Goal: Information Seeking & Learning: Learn about a topic

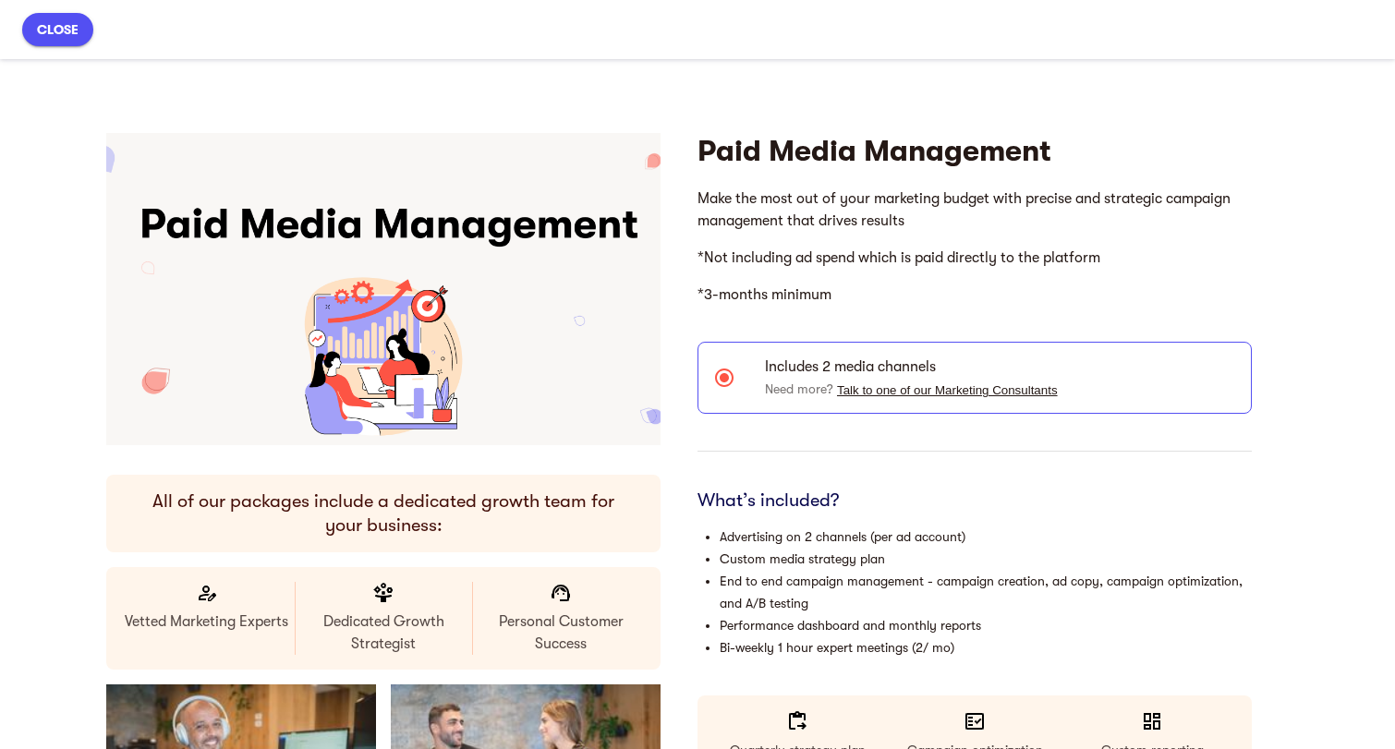
click at [1089, 301] on p "*3-months minimum" at bounding box center [975, 294] width 554 height 37
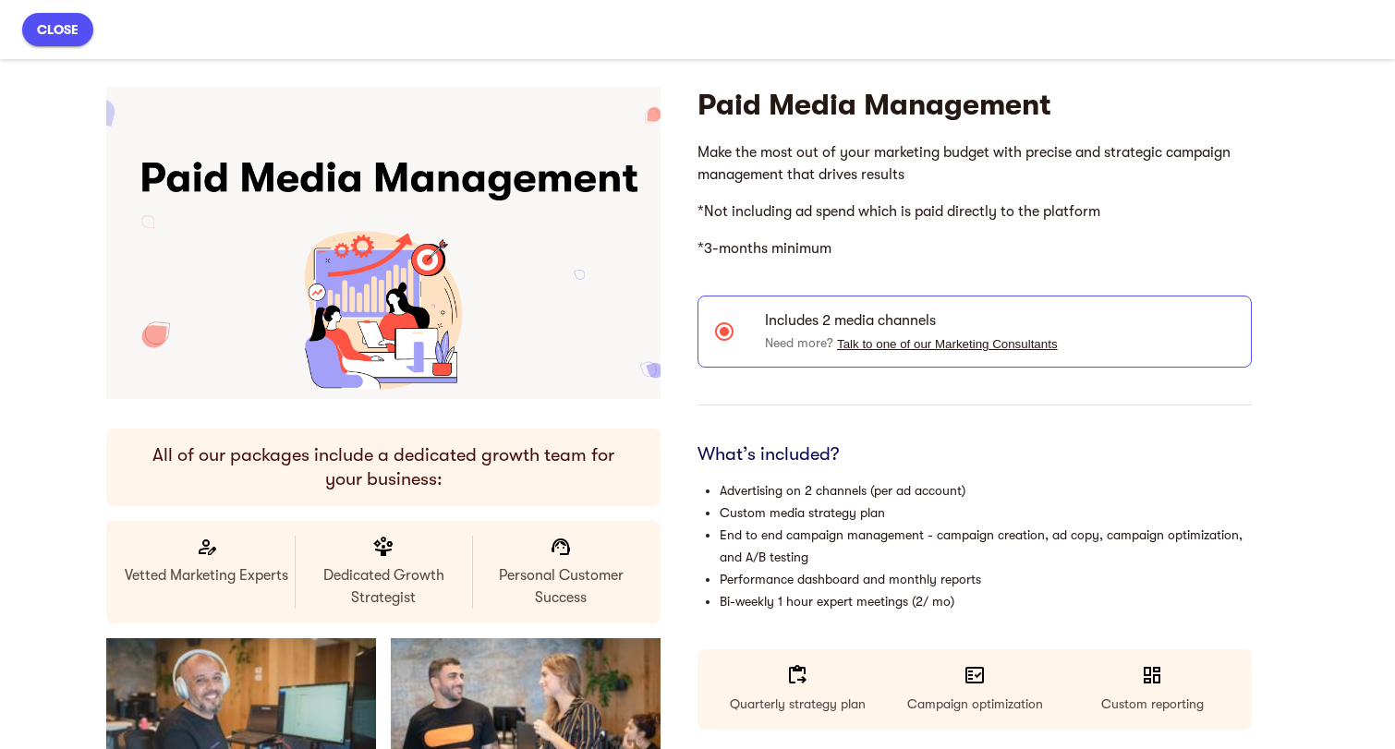
scroll to position [63, 0]
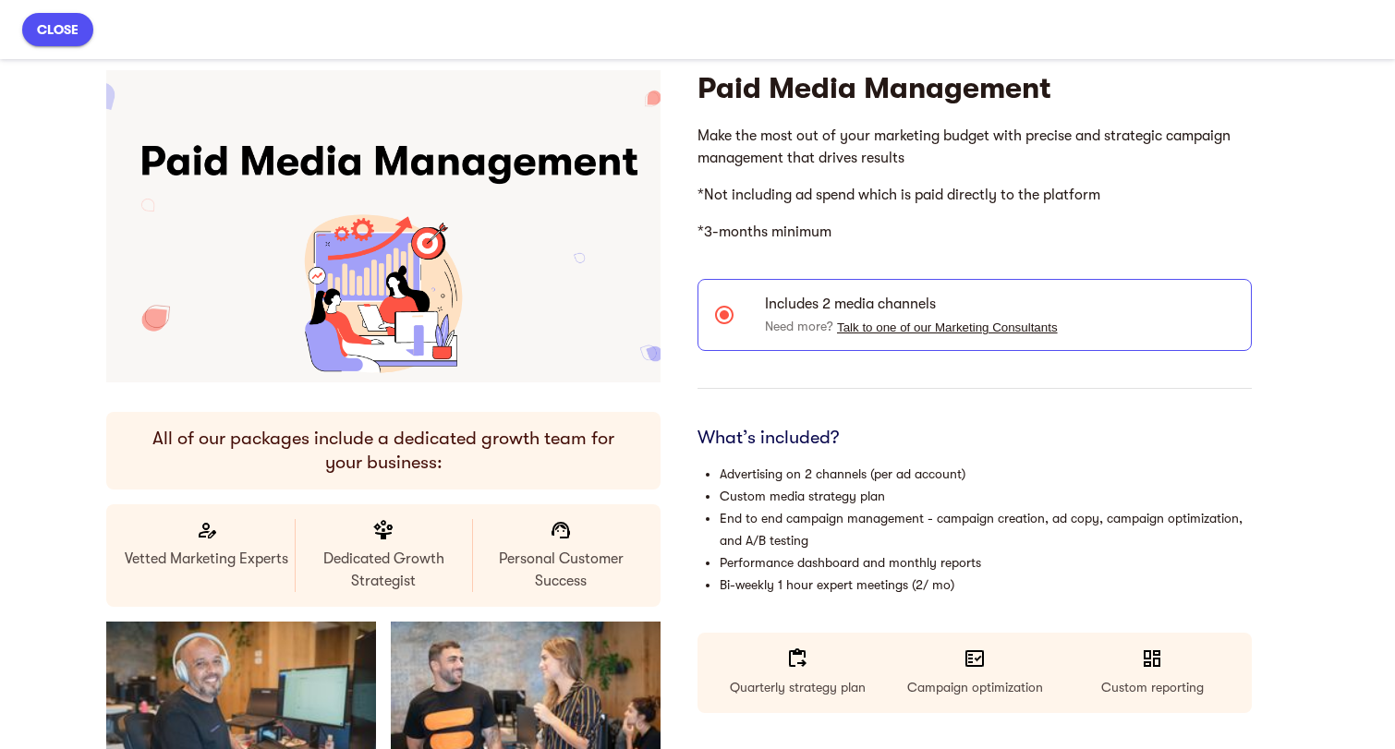
click at [522, 448] on h6 "All of our packages include a dedicated growth team for your business:" at bounding box center [383, 451] width 495 height 48
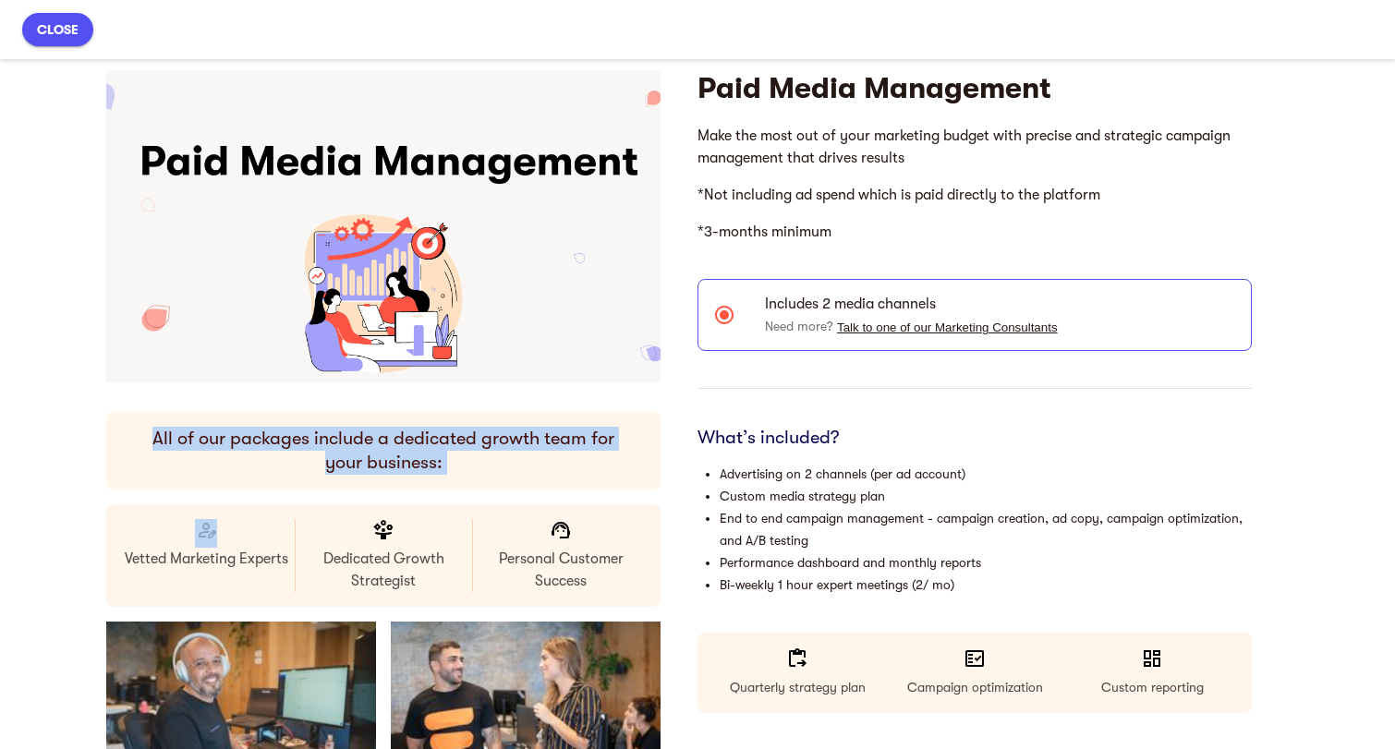
click at [522, 448] on h6 "All of our packages include a dedicated growth team for your business:" at bounding box center [383, 451] width 495 height 48
click at [565, 456] on h6 "All of our packages include a dedicated growth team for your business:" at bounding box center [383, 451] width 495 height 48
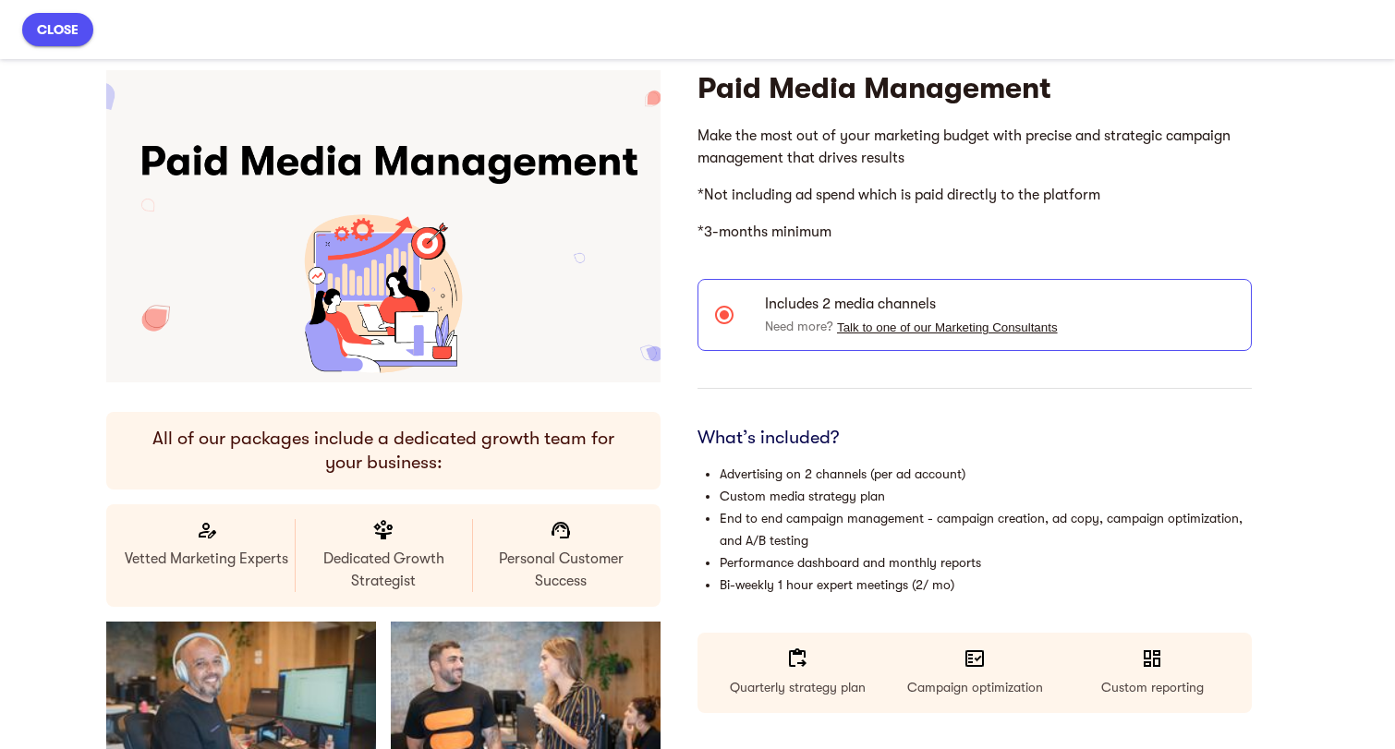
click at [768, 438] on h6 "What’s included?" at bounding box center [975, 438] width 554 height 24
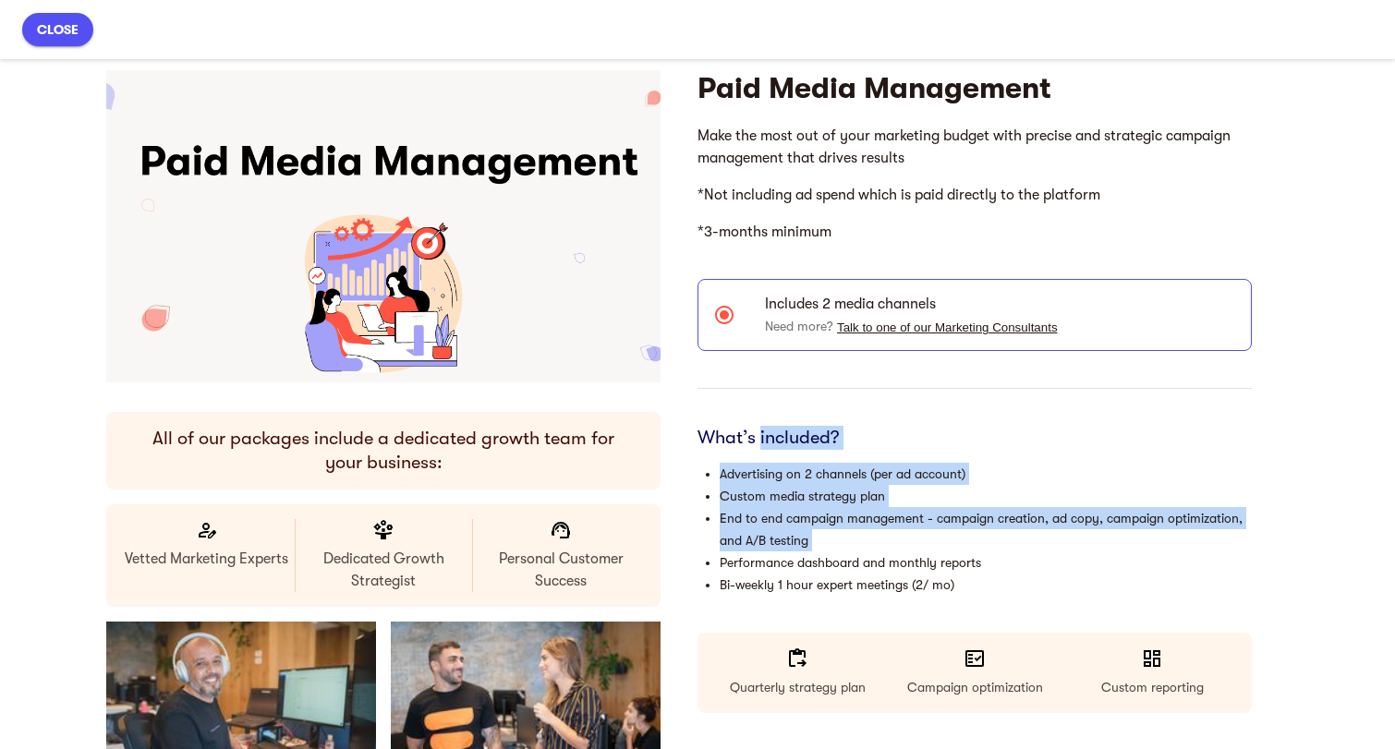
drag, startPoint x: 768, startPoint y: 438, endPoint x: 815, endPoint y: 541, distance: 113.7
click at [815, 541] on div "What’s included? Advertising on 2 channels (per ad account) Custom media strate…" at bounding box center [975, 511] width 554 height 170
click at [815, 541] on li "End to end campaign management - campaign creation, ad copy, campaign optimizat…" at bounding box center [986, 529] width 532 height 44
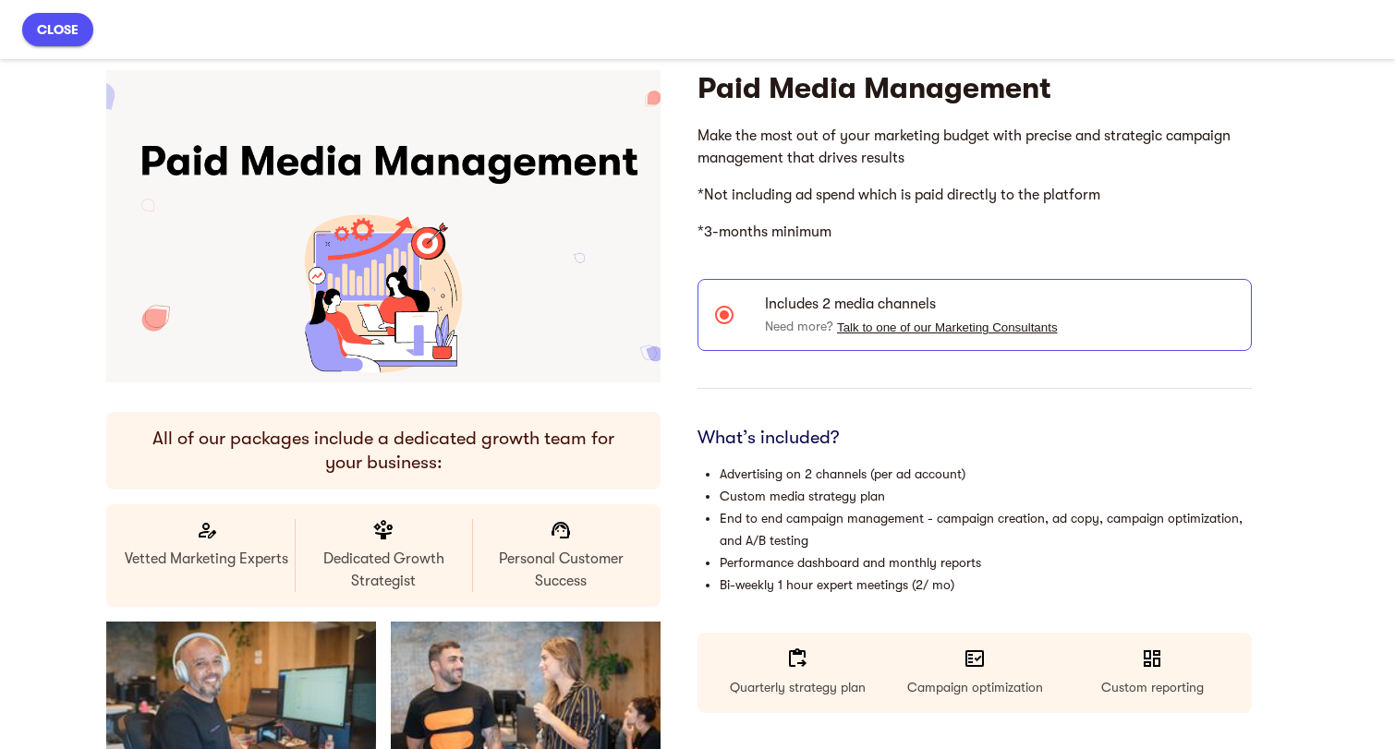
click at [815, 541] on li "End to end campaign management - campaign creation, ad copy, campaign optimizat…" at bounding box center [986, 529] width 532 height 44
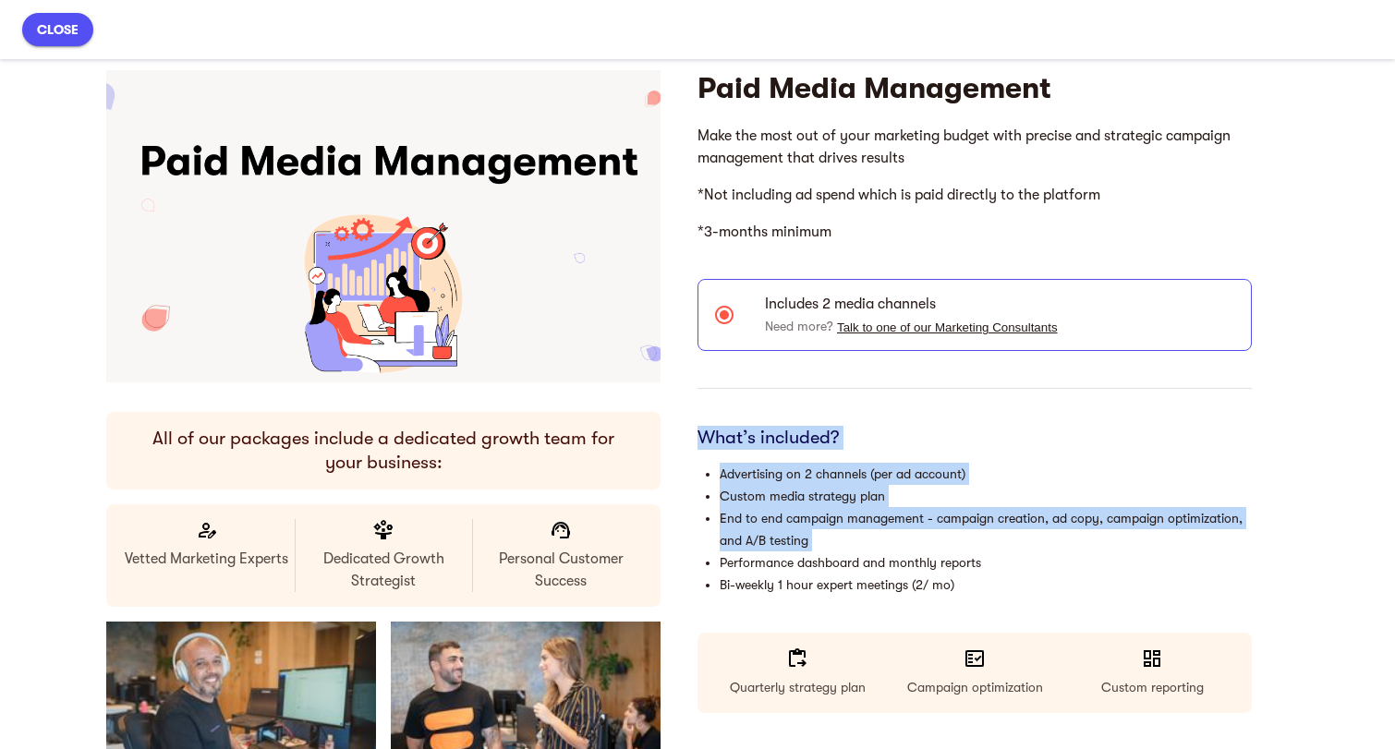
drag, startPoint x: 815, startPoint y: 541, endPoint x: 740, endPoint y: 422, distance: 140.8
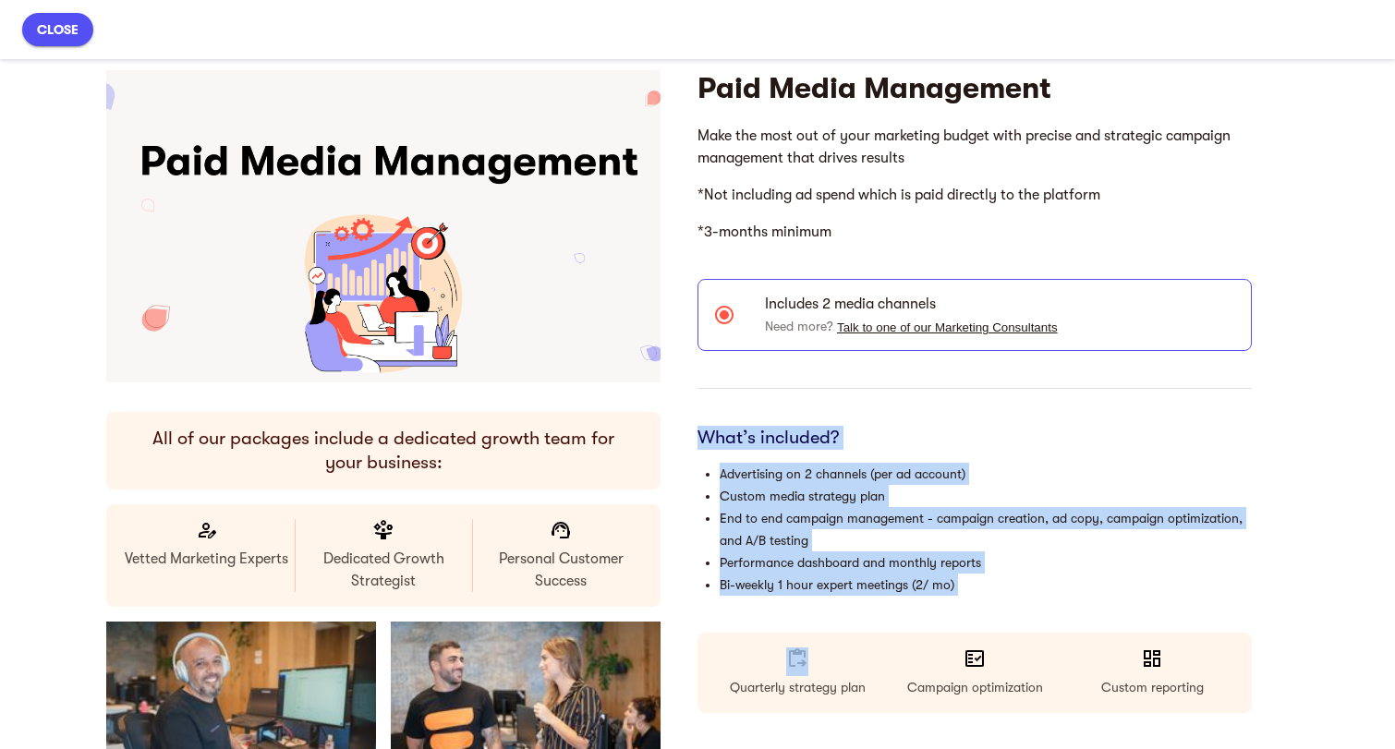
drag, startPoint x: 740, startPoint y: 422, endPoint x: 856, endPoint y: 592, distance: 205.5
click at [856, 592] on li "Bi-weekly 1 hour expert meetings (2/ mo)" at bounding box center [986, 585] width 532 height 22
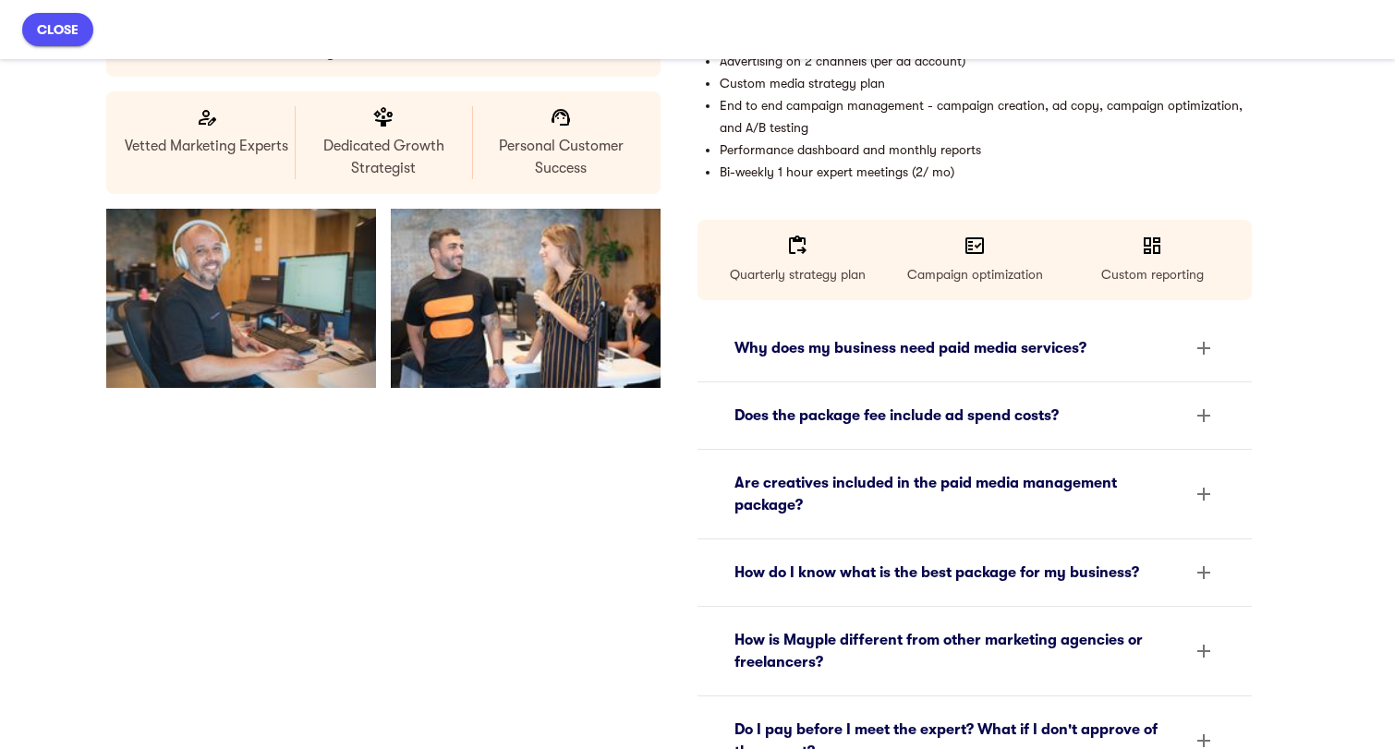
scroll to position [477, 0]
click at [897, 363] on div "Why does my business need paid media services?" at bounding box center [975, 347] width 510 height 44
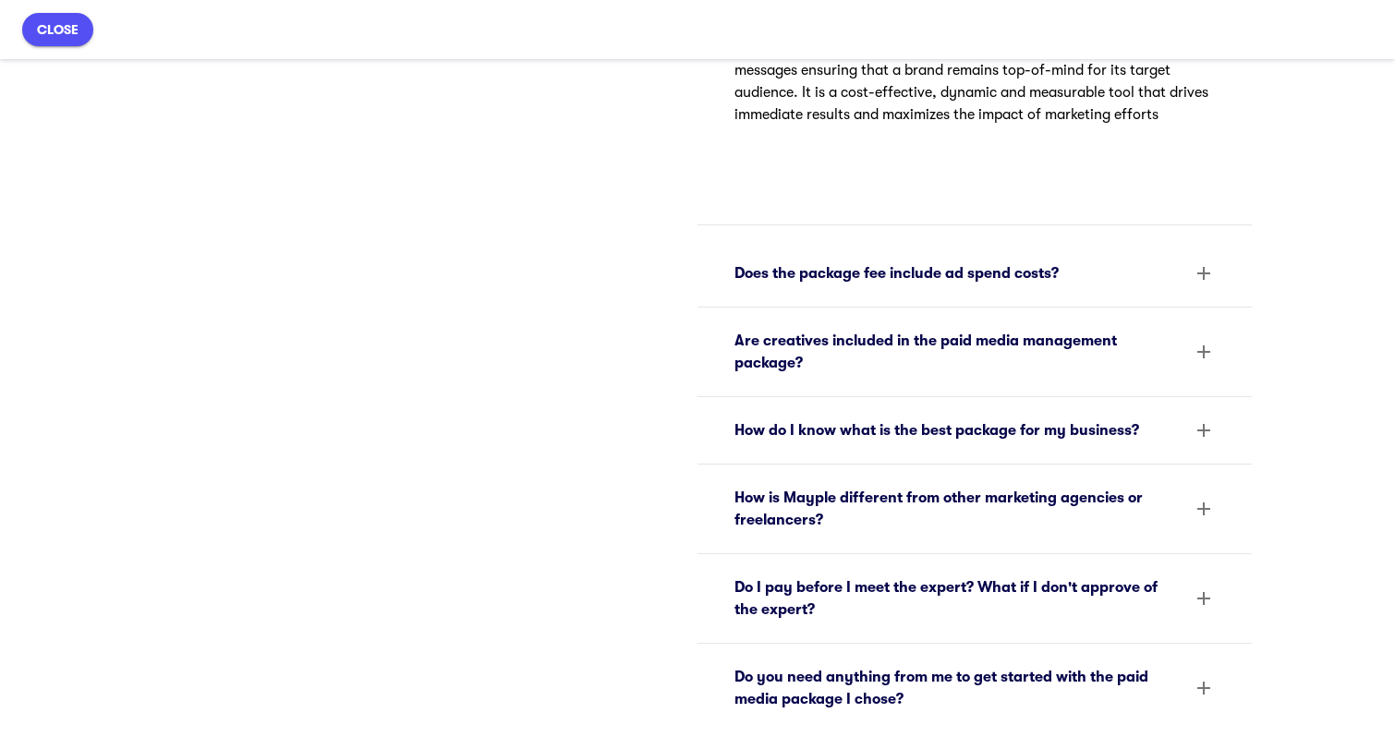
scroll to position [877, 0]
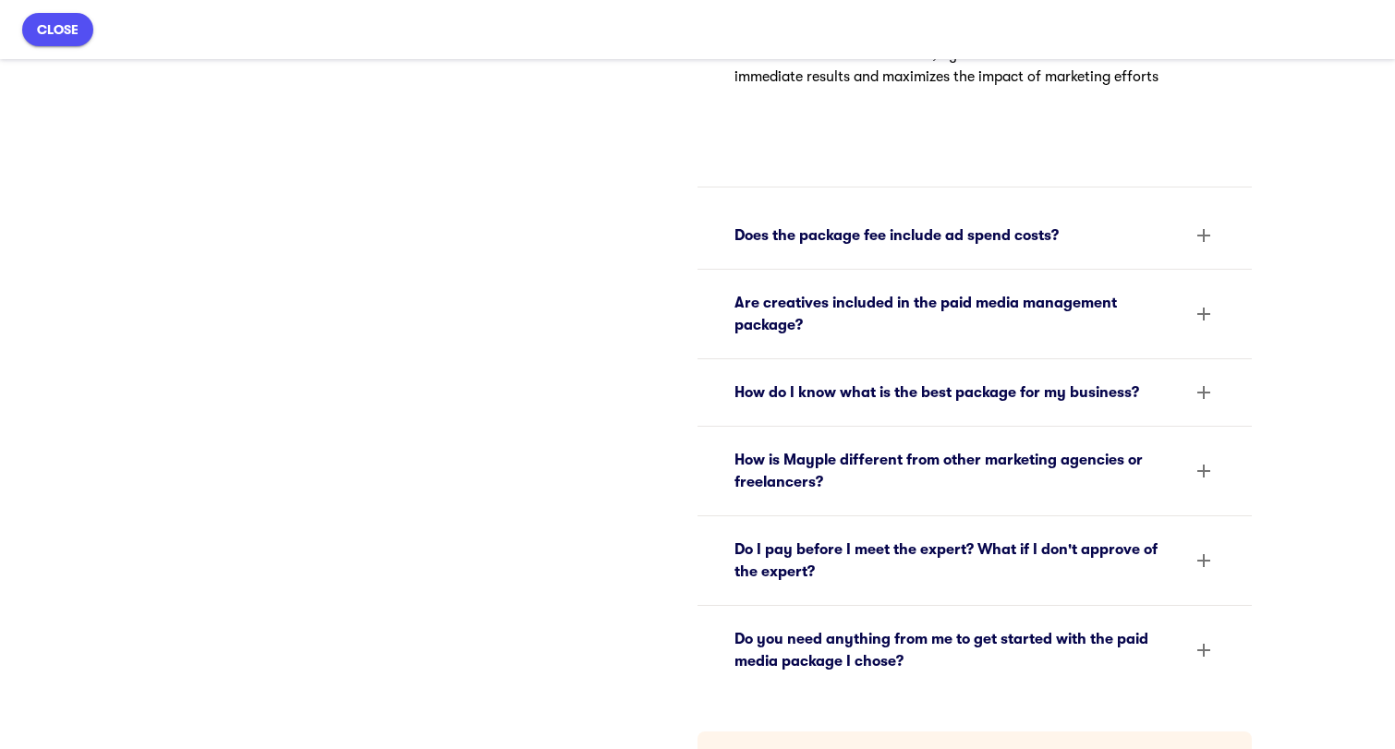
click at [904, 380] on div "How do I know what is the best package for my business?" at bounding box center [975, 393] width 510 height 44
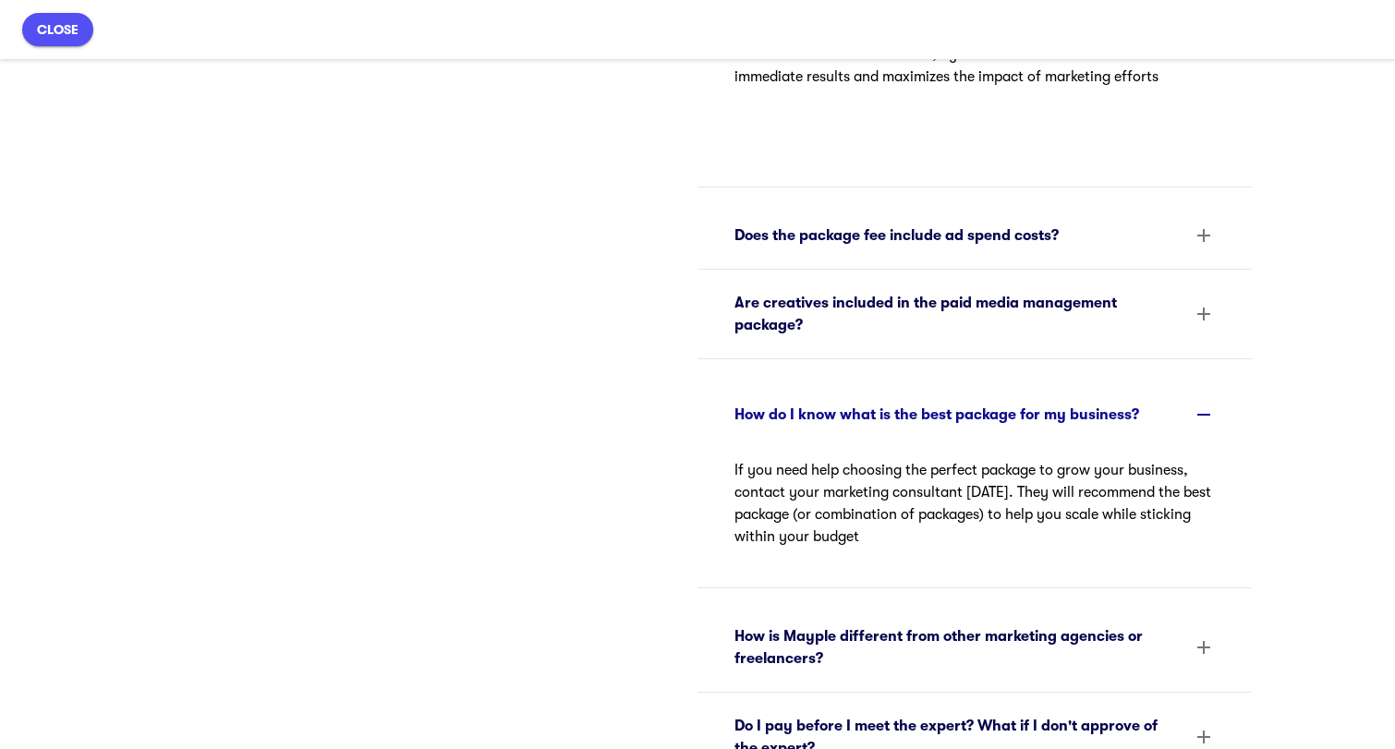
click at [834, 309] on div "Are creatives included in the paid media management package?" at bounding box center [958, 314] width 447 height 44
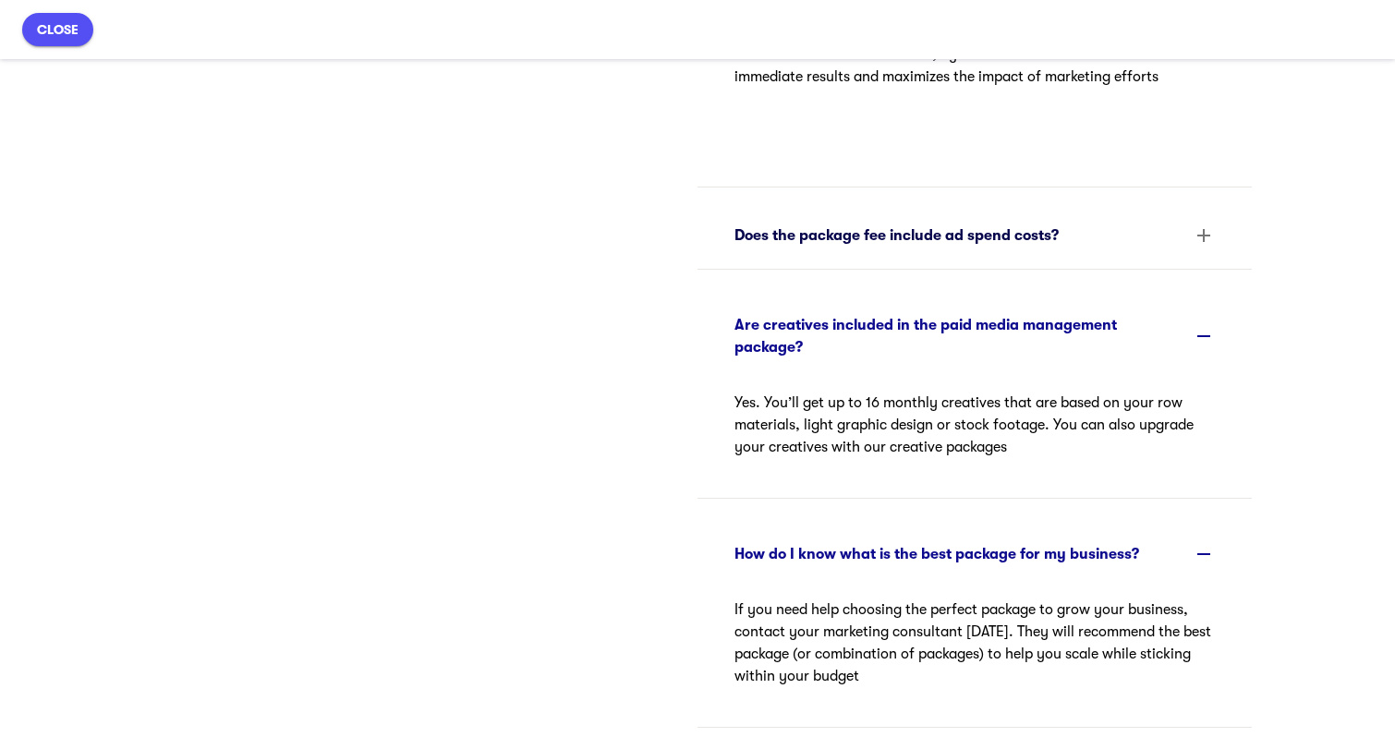
click at [937, 254] on div "Does the package fee include ad spend costs?" at bounding box center [975, 235] width 510 height 44
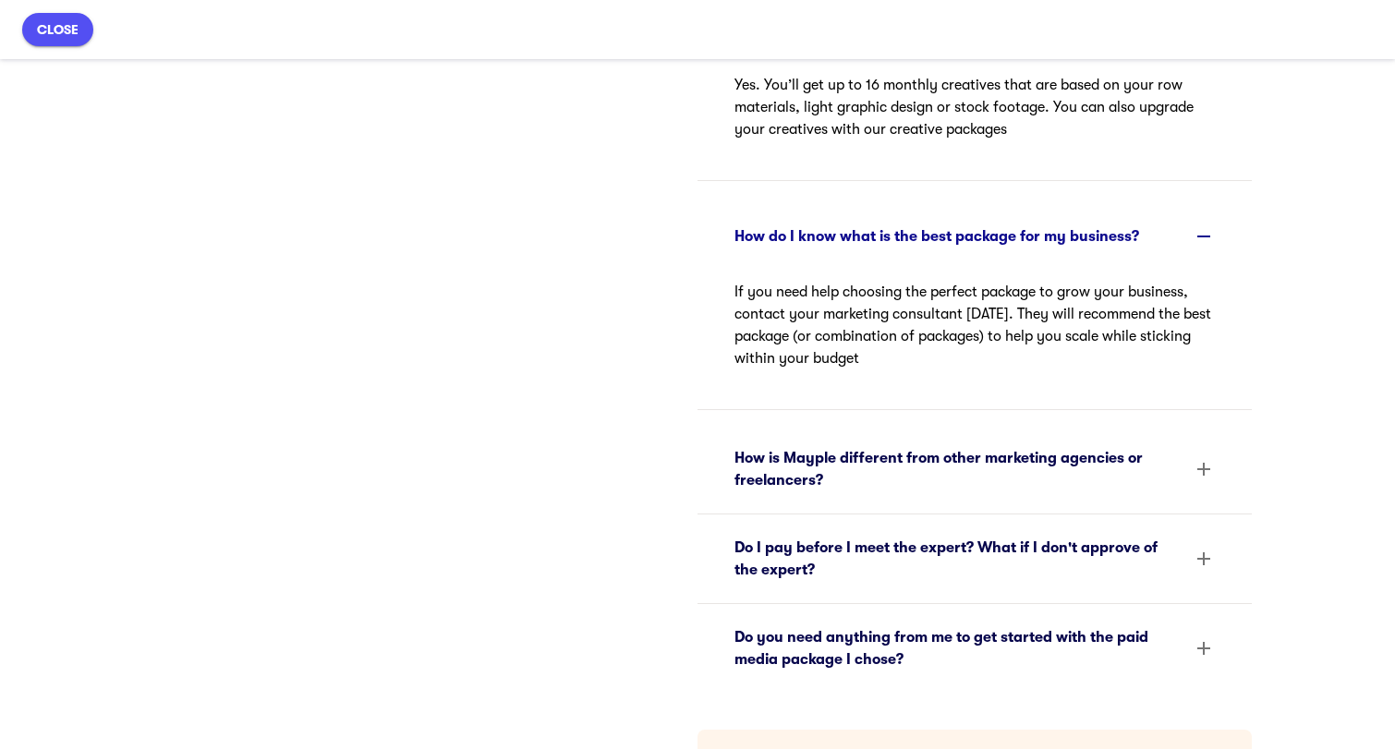
scroll to position [1376, 0]
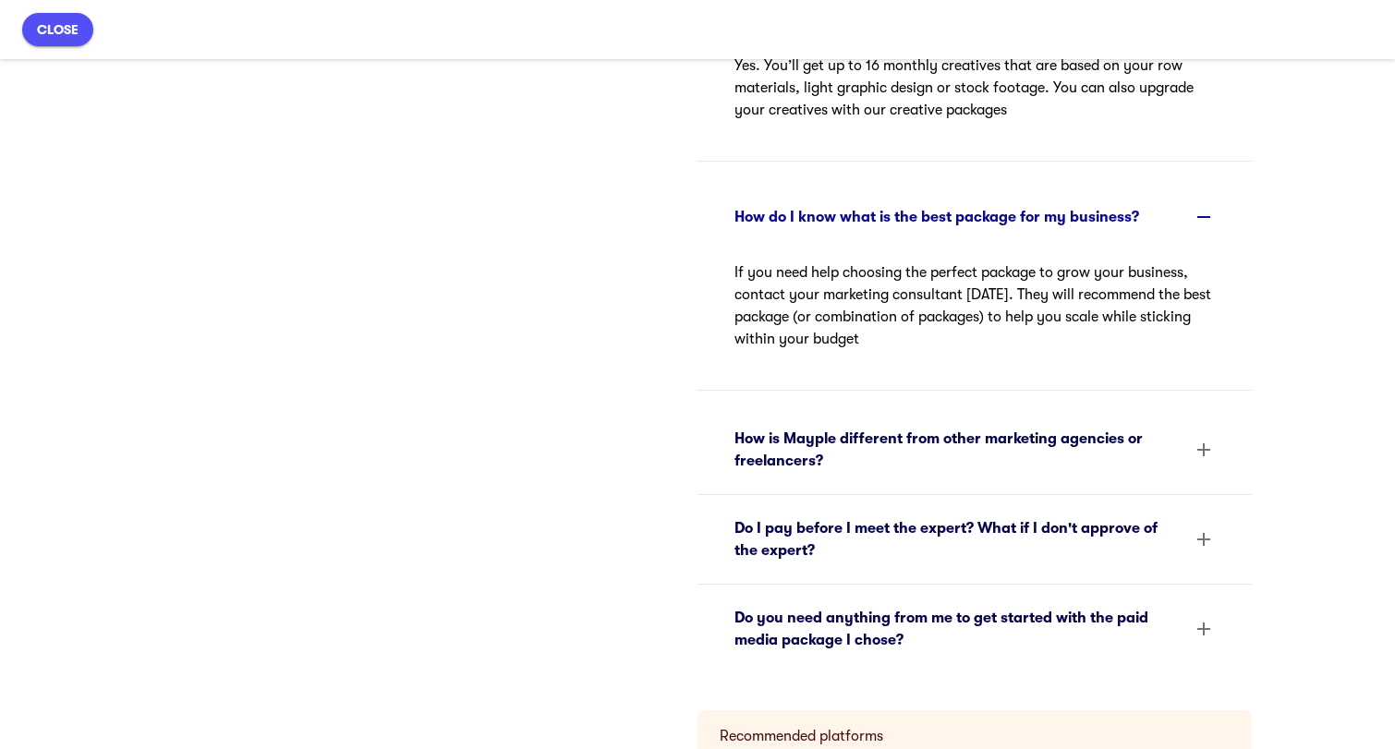
click at [1052, 450] on div "How is Mayple different from other marketing agencies or freelancers?" at bounding box center [958, 450] width 447 height 44
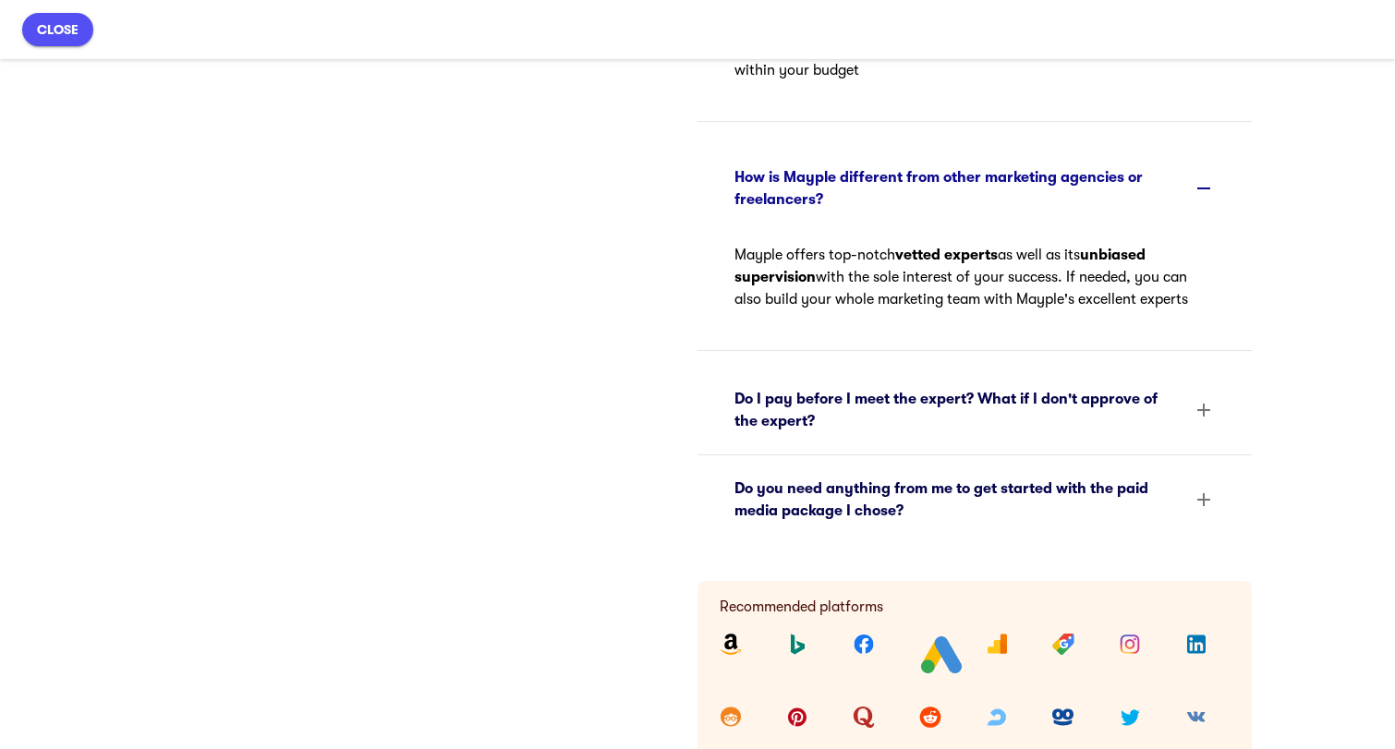
scroll to position [1650, 0]
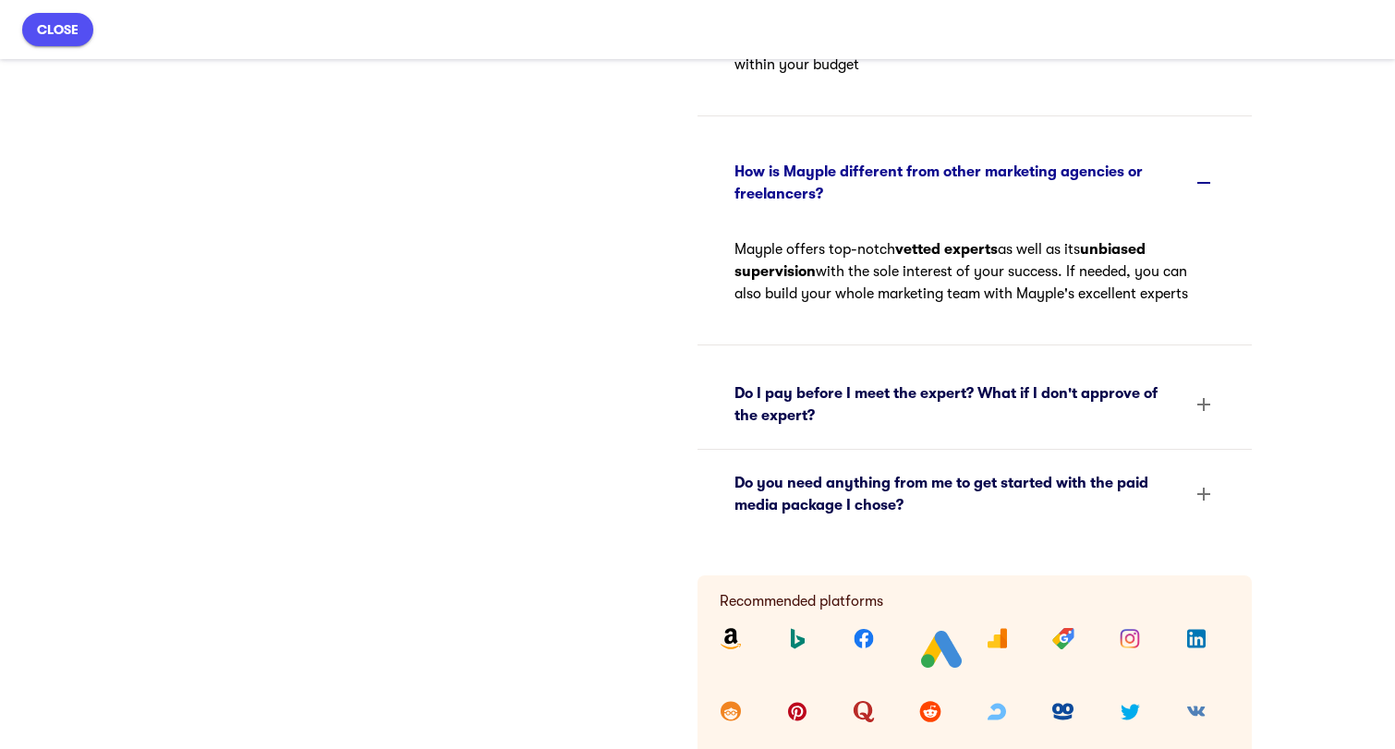
click at [1056, 420] on div "Do I pay before I meet the expert? What if I don't approve of the expert?" at bounding box center [958, 405] width 447 height 44
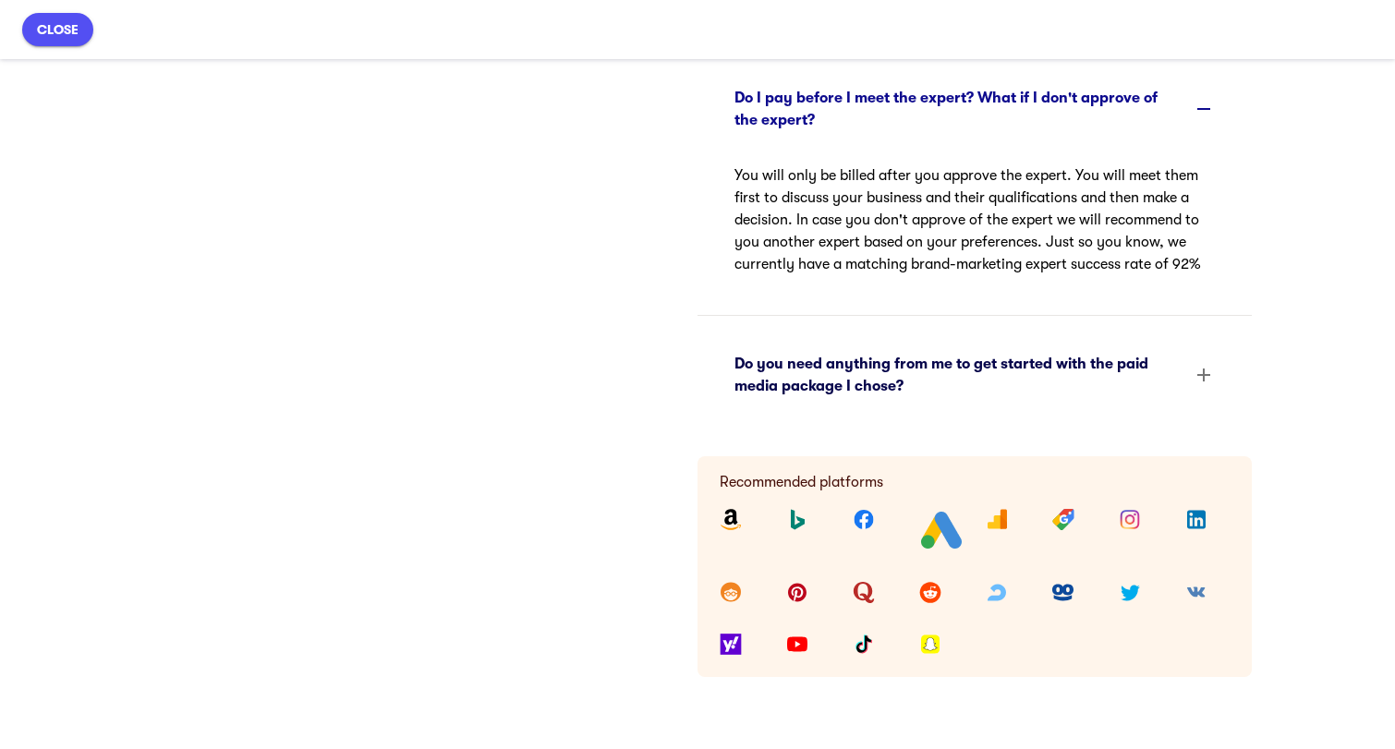
scroll to position [1964, 0]
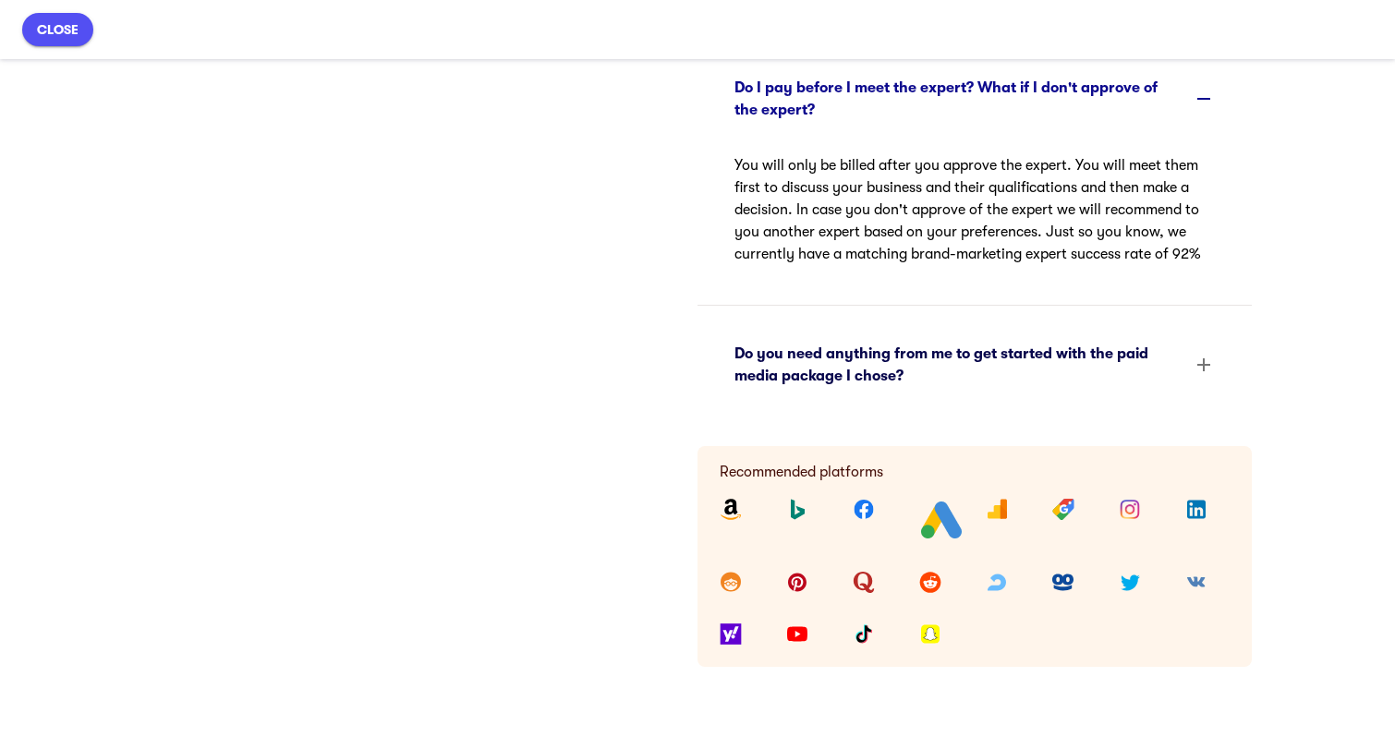
click at [982, 353] on div "Do you need anything from me to get started with the paid media package I chose?" at bounding box center [958, 365] width 447 height 44
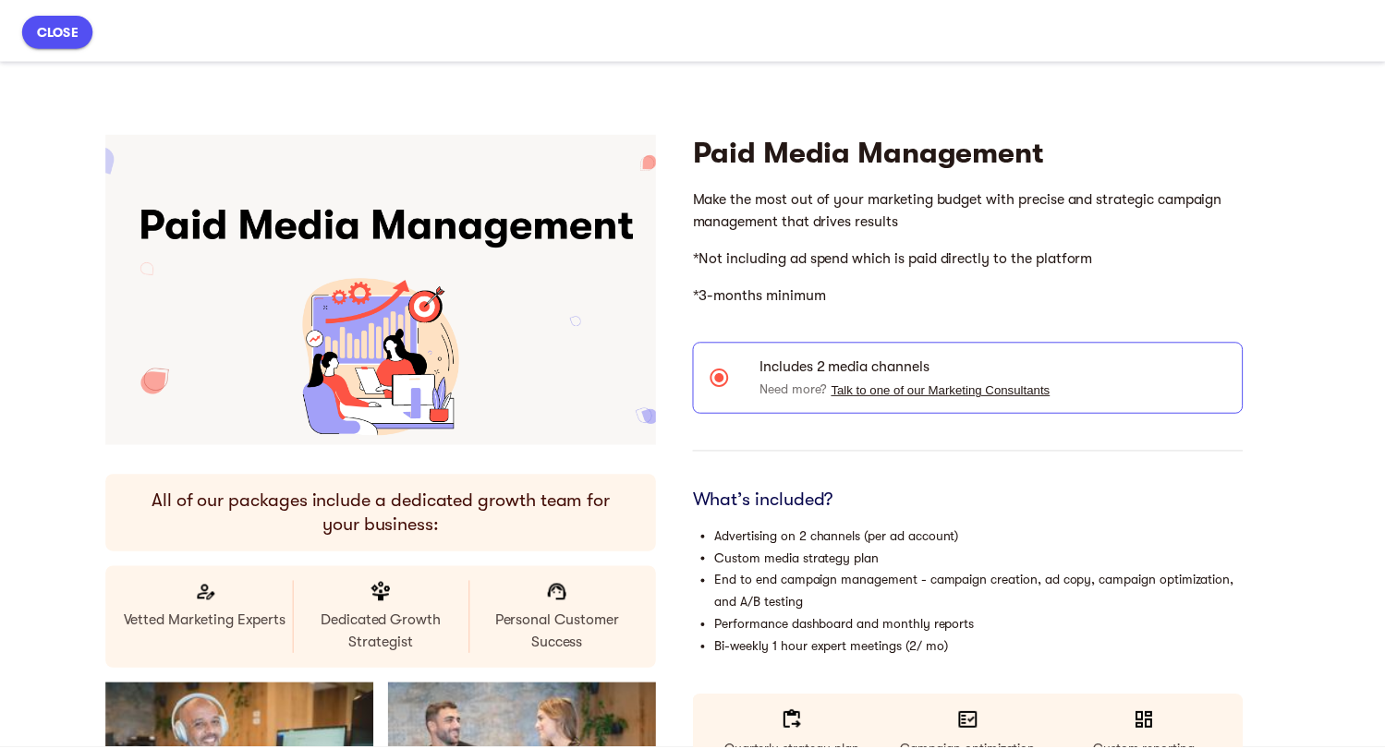
scroll to position [0, 0]
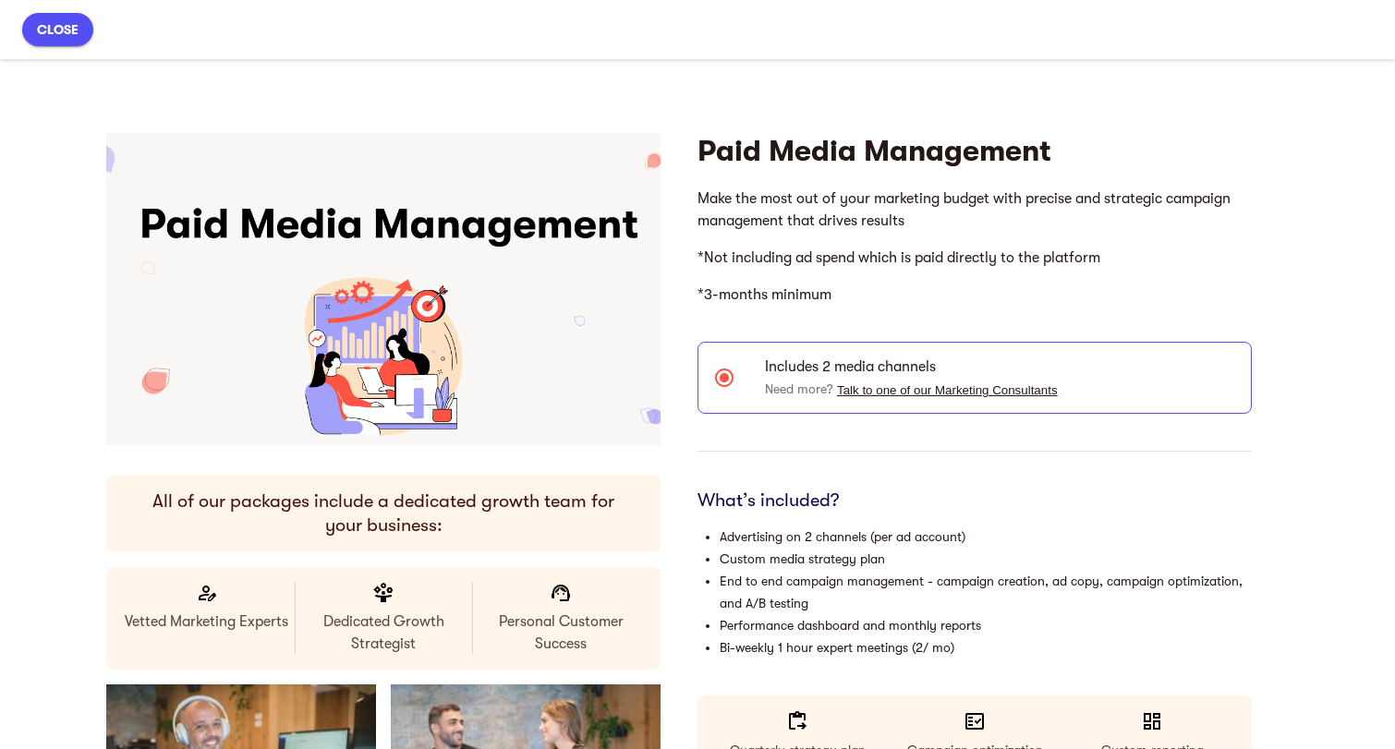
click at [72, 27] on span "close" at bounding box center [58, 29] width 42 height 22
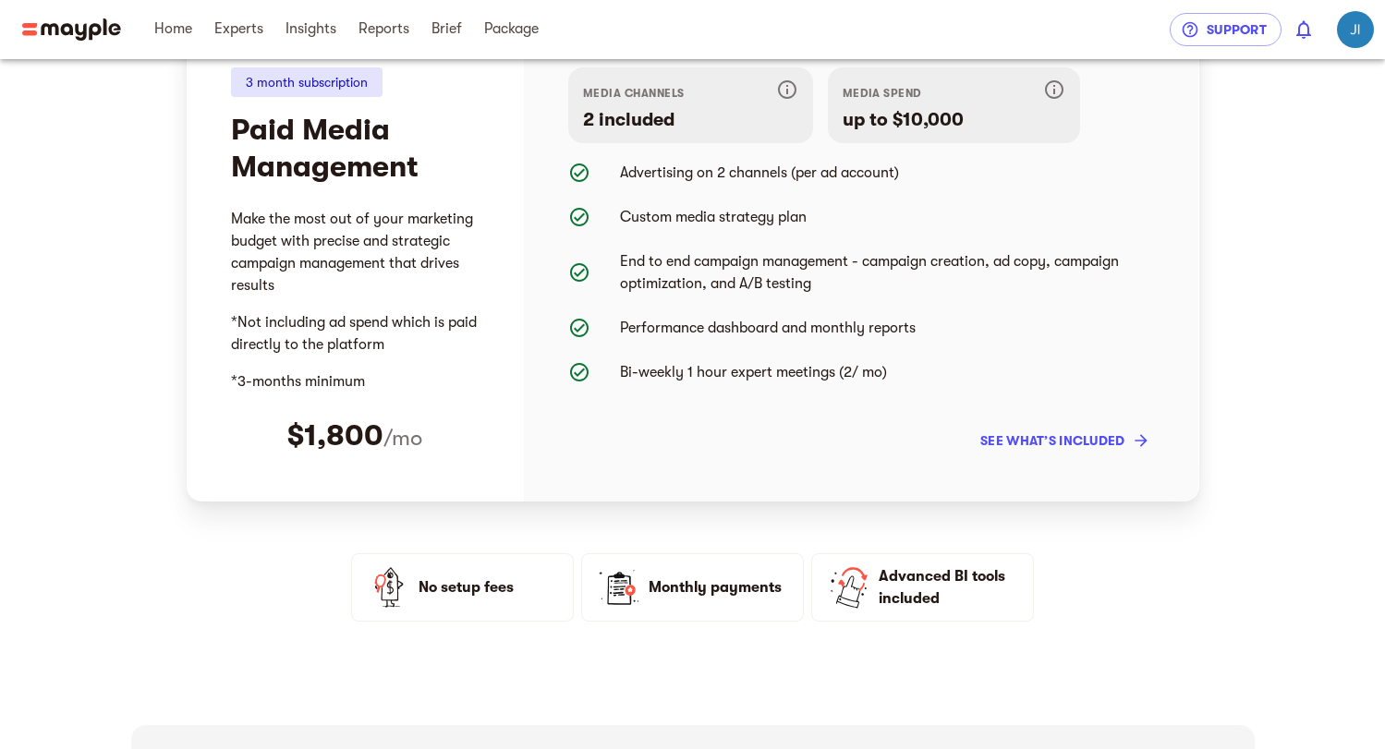
scroll to position [249, 0]
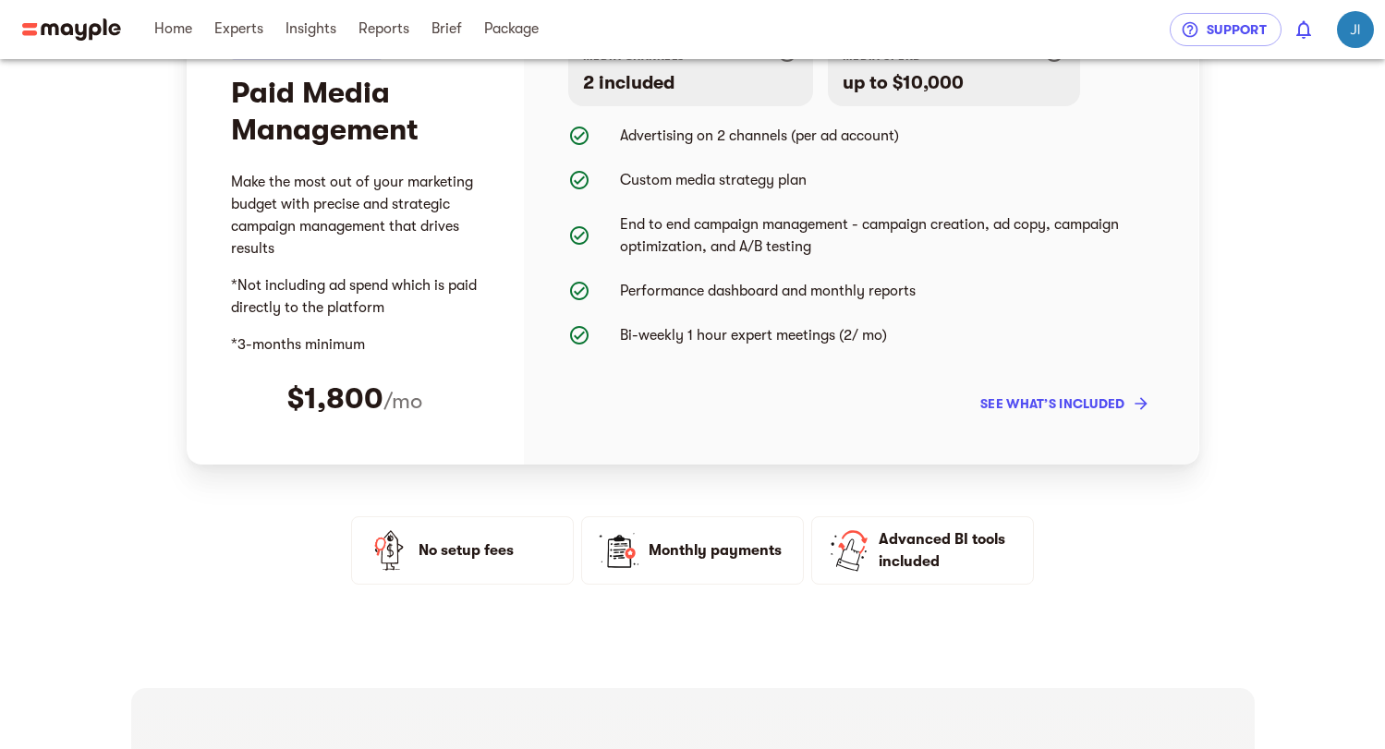
click at [430, 557] on span "No setup fees" at bounding box center [489, 551] width 140 height 22
click at [709, 570] on li "Monthly payments" at bounding box center [692, 551] width 223 height 68
click at [938, 565] on span "Advanced BI tools included" at bounding box center [949, 551] width 140 height 44
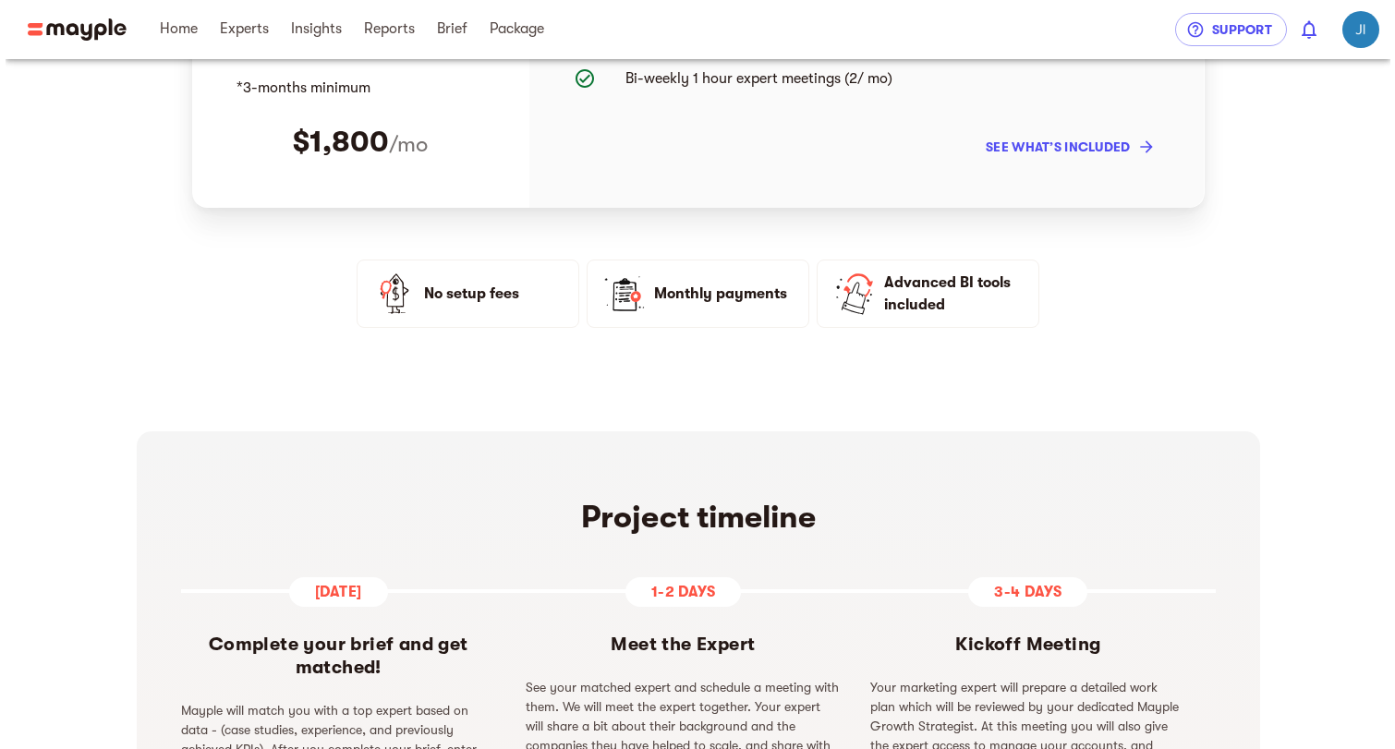
scroll to position [194, 0]
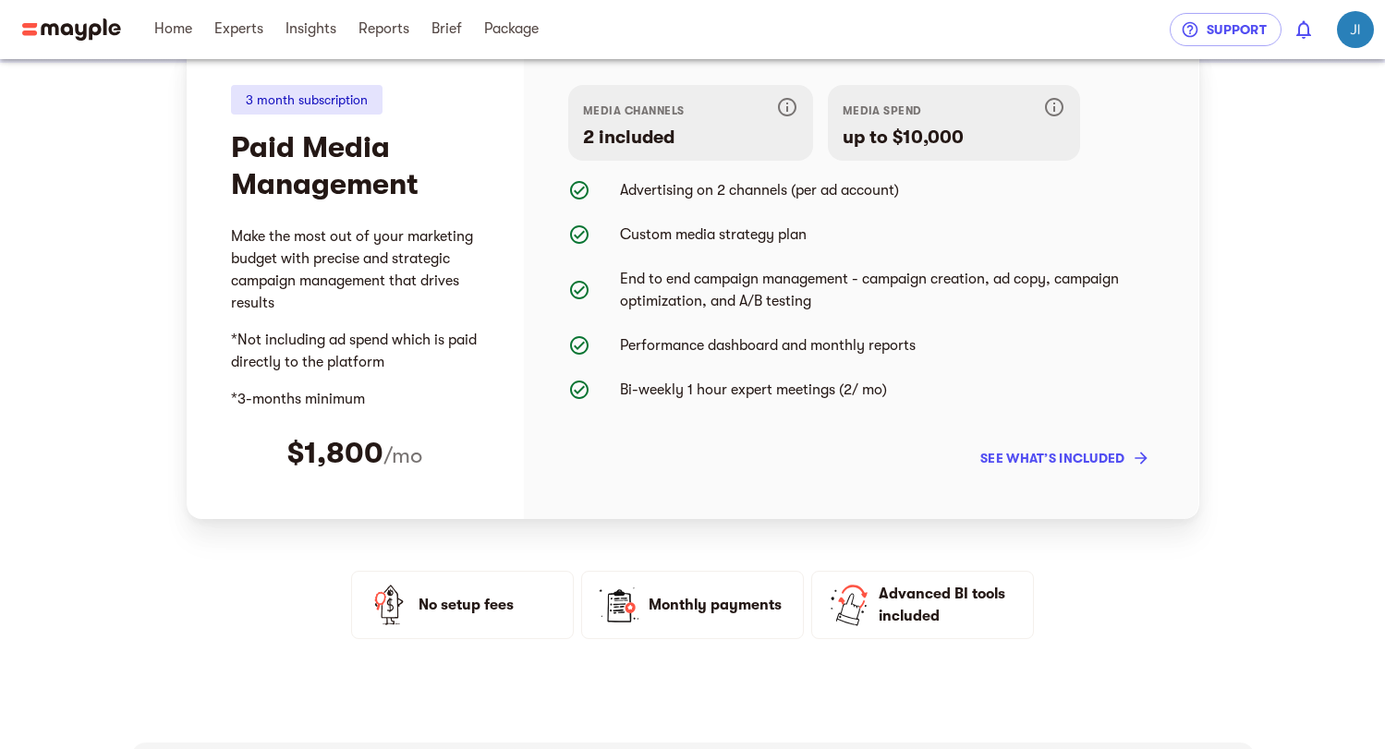
click at [1070, 452] on span "see what’s included" at bounding box center [1063, 458] width 166 height 22
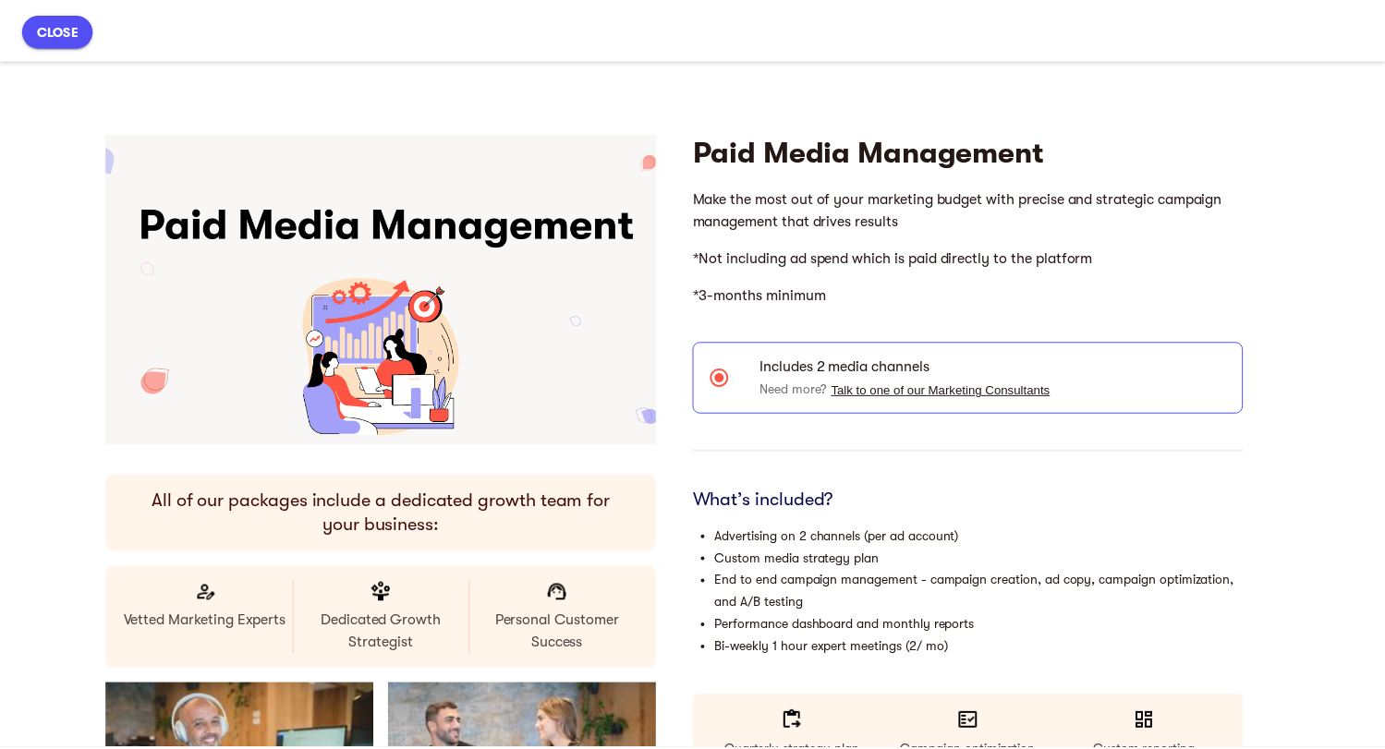
scroll to position [0, 0]
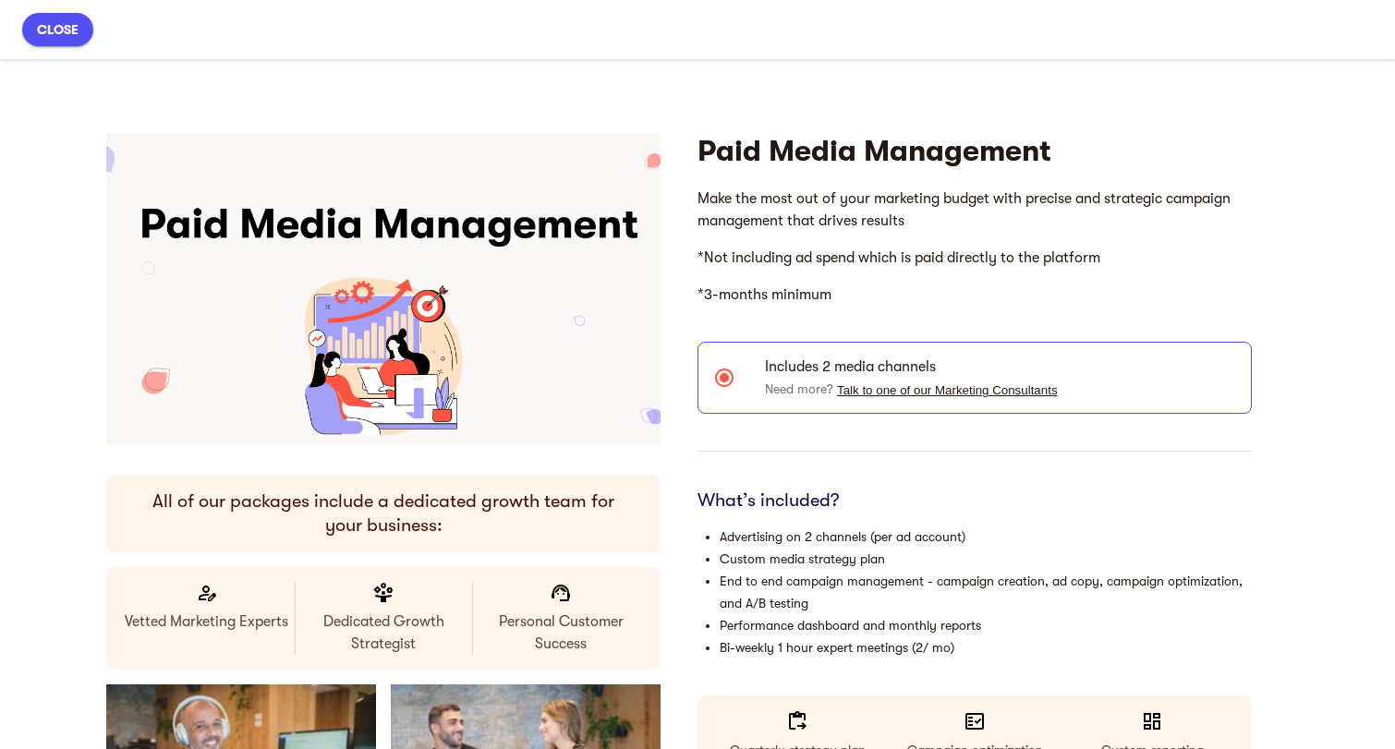
click at [63, 34] on span "close" at bounding box center [58, 29] width 42 height 22
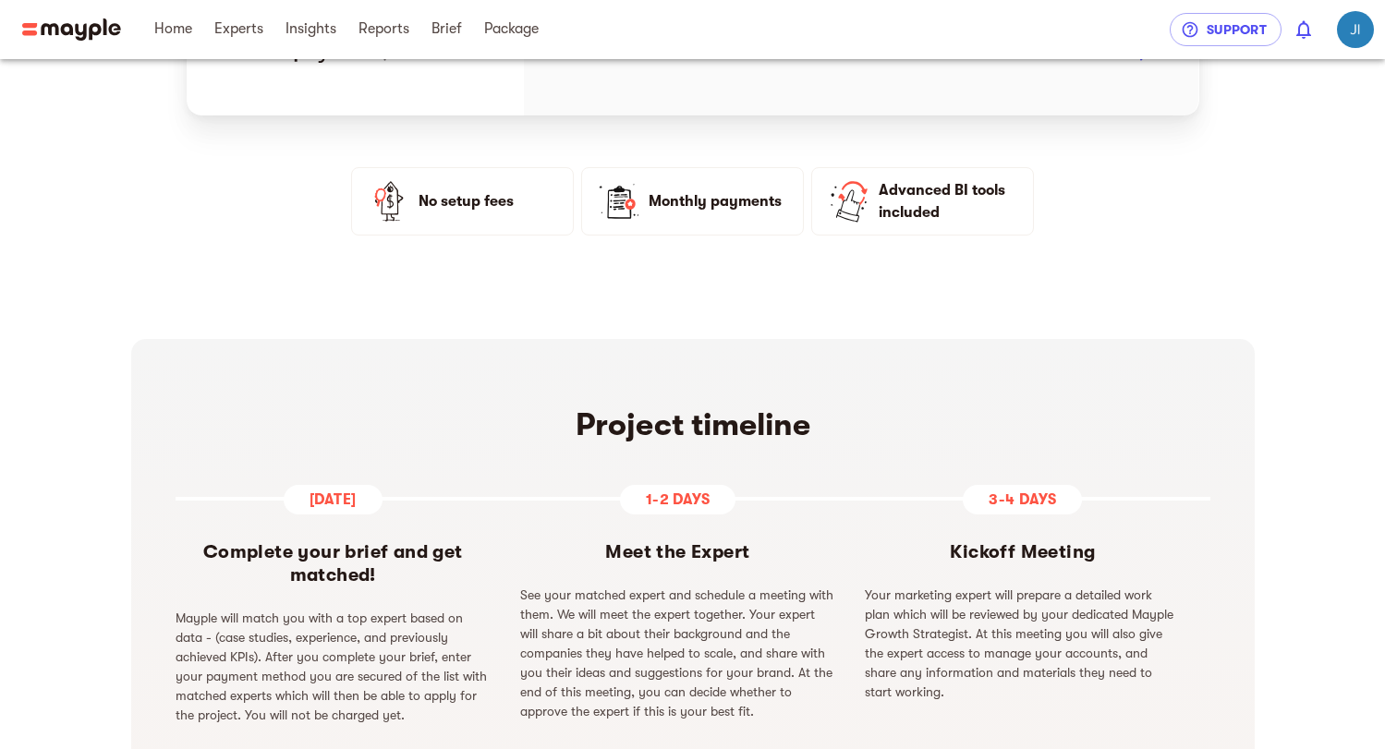
scroll to position [710, 0]
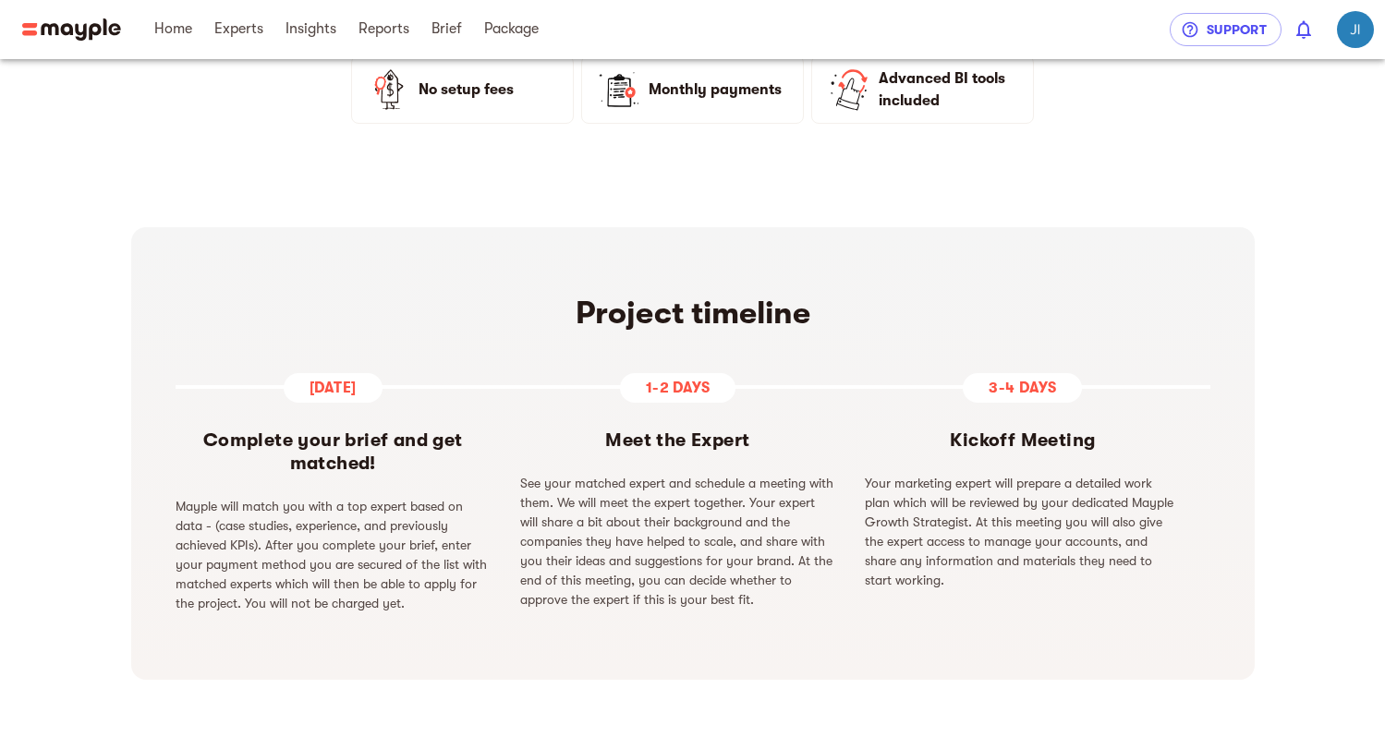
click at [816, 544] on p "See your matched expert and schedule a meeting with them. We will meet the expe…" at bounding box center [677, 542] width 315 height 136
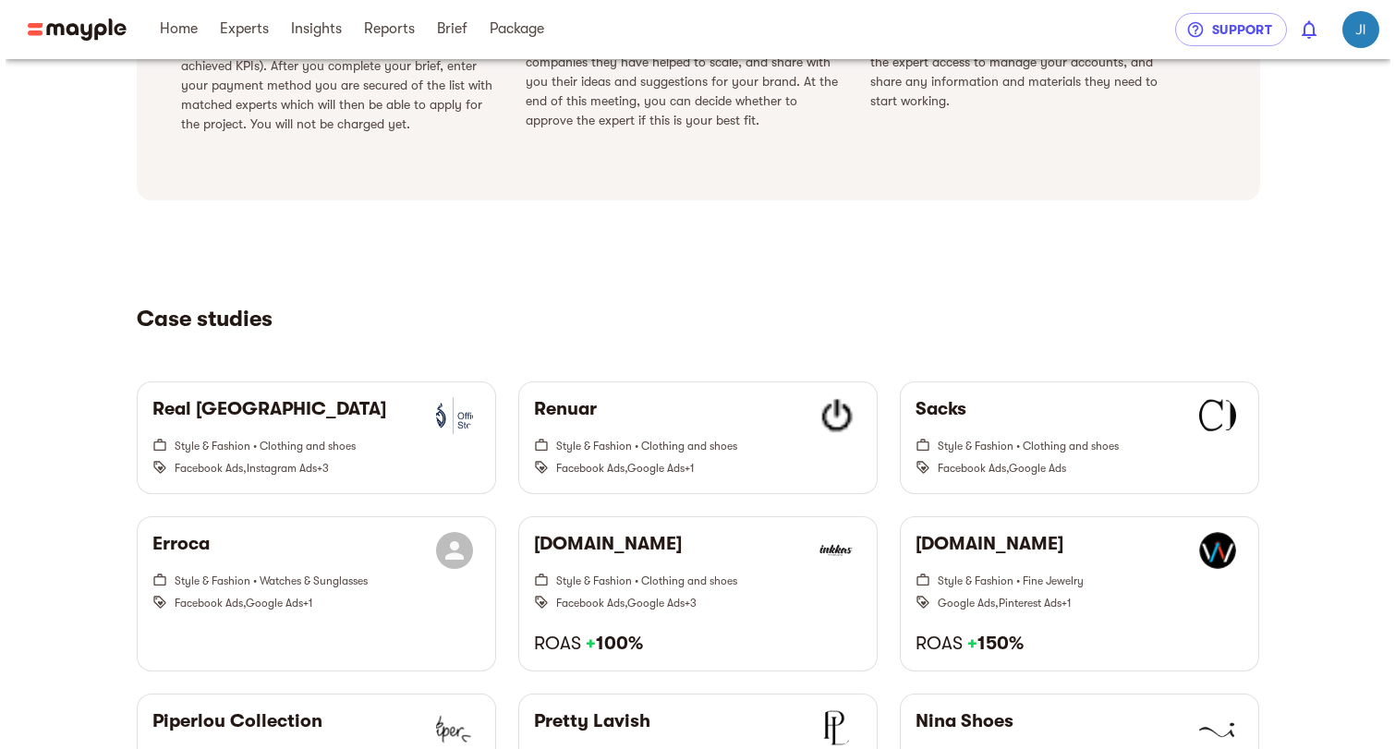
scroll to position [1194, 0]
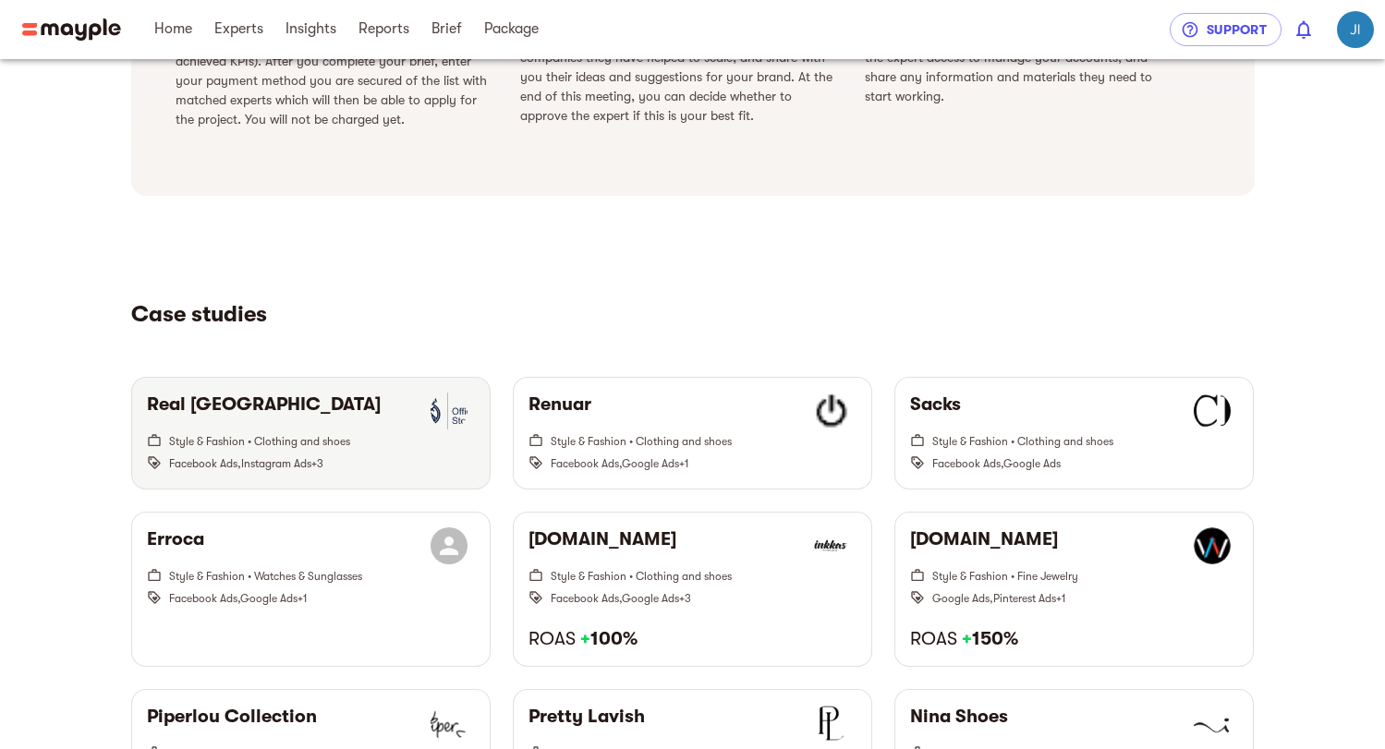
click at [459, 423] on img "button" at bounding box center [449, 411] width 37 height 37
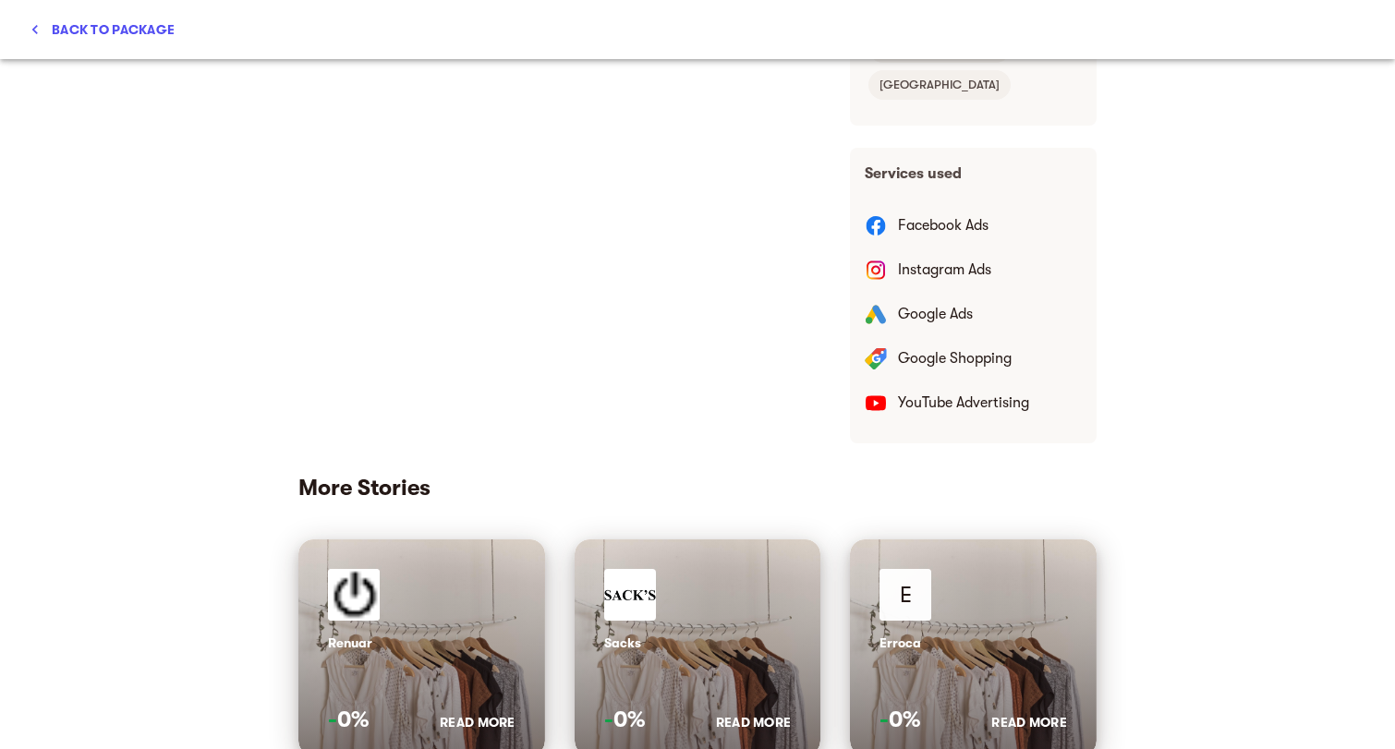
scroll to position [709, 0]
click at [82, 30] on span "Back to package" at bounding box center [102, 29] width 145 height 22
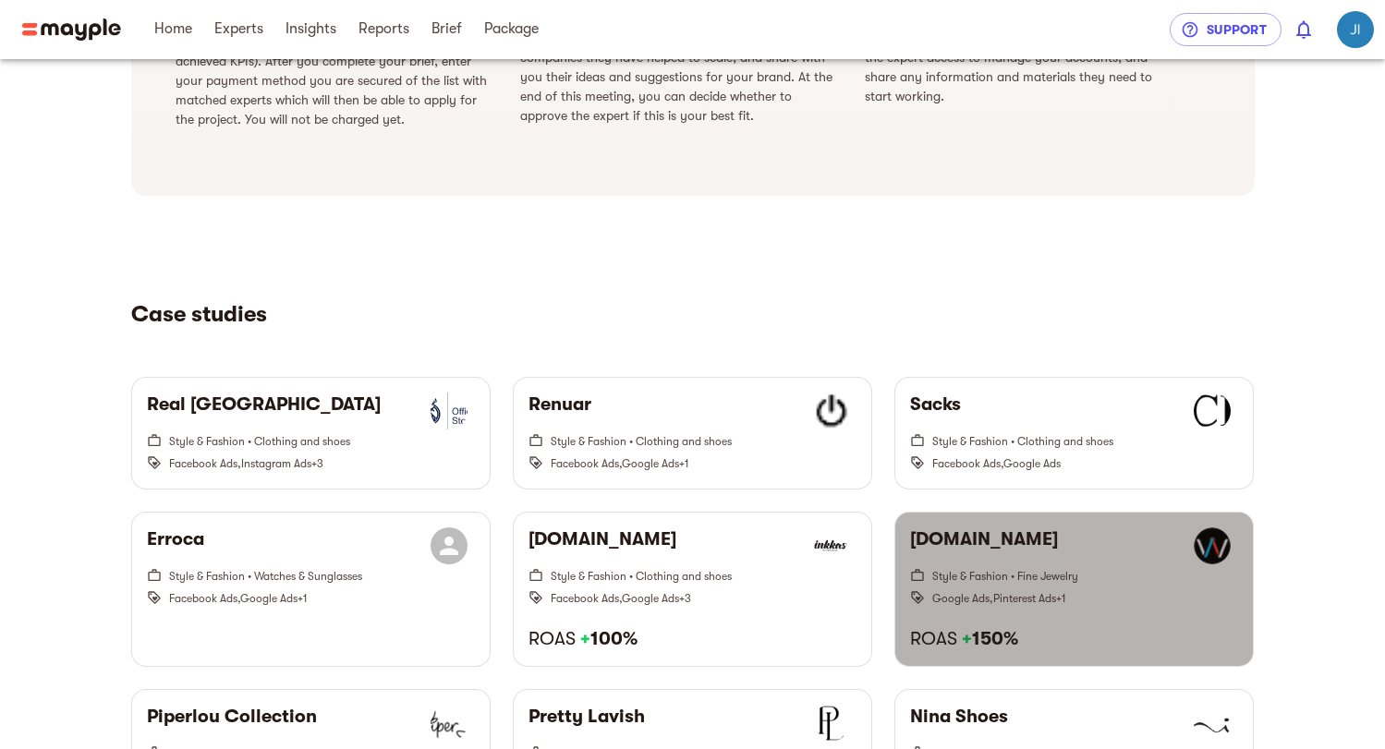
click at [999, 574] on span "Style & Fashion • Fine Jewelry" at bounding box center [1005, 576] width 146 height 13
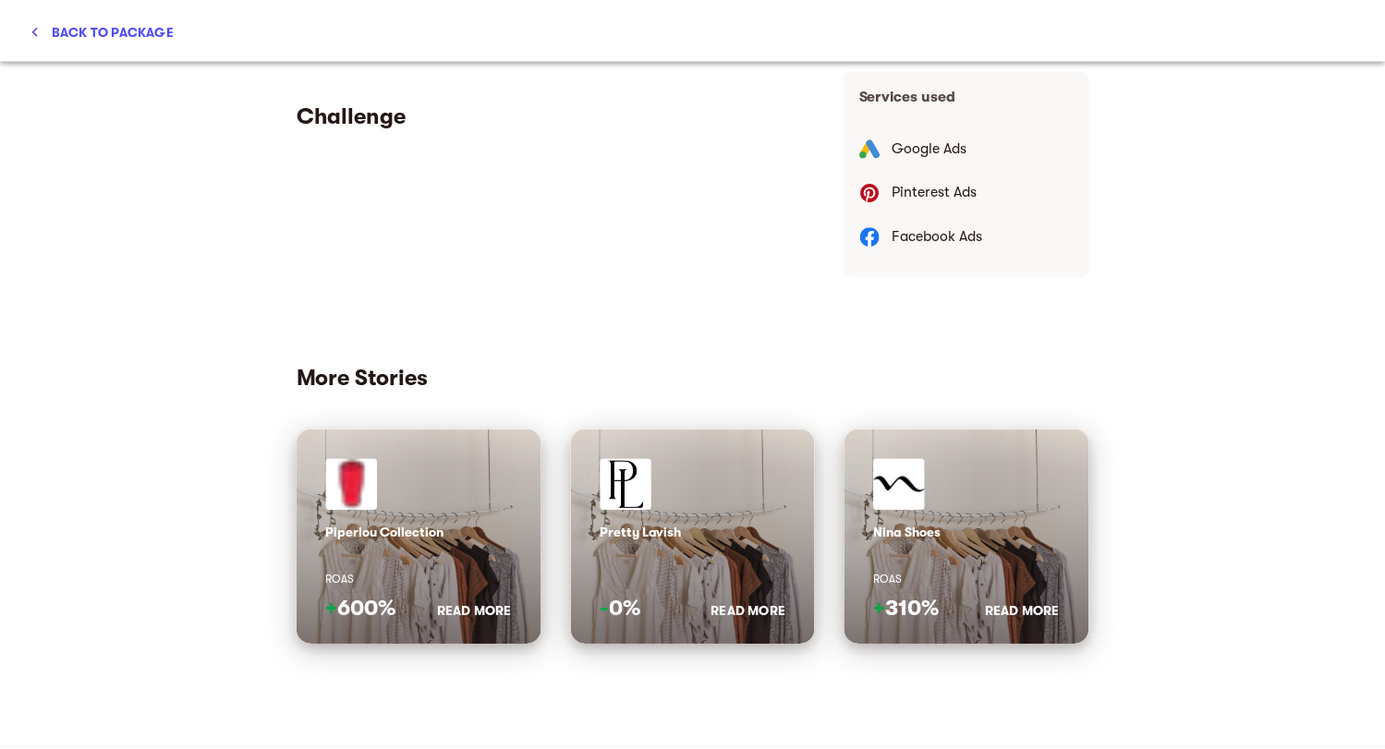
scroll to position [751, 0]
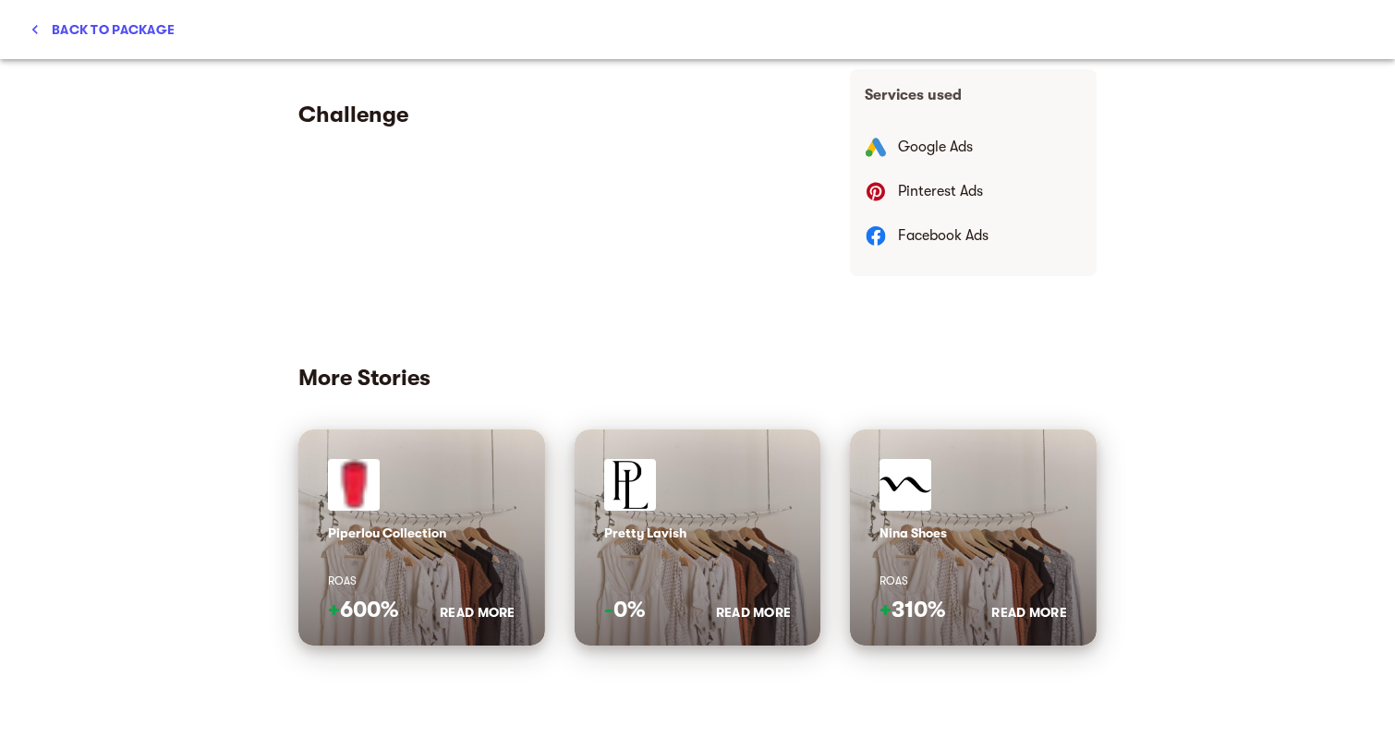
click at [146, 35] on span "Back to package" at bounding box center [102, 29] width 145 height 22
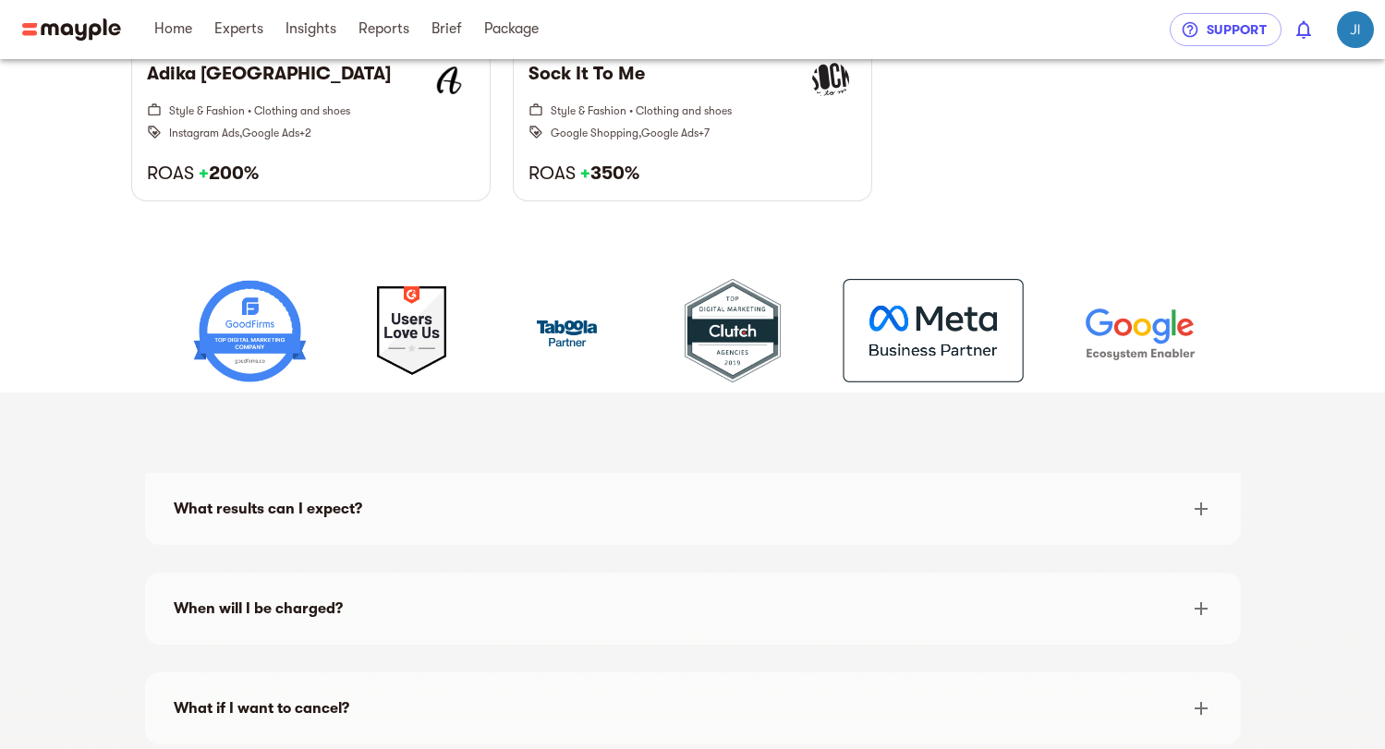
scroll to position [2221, 0]
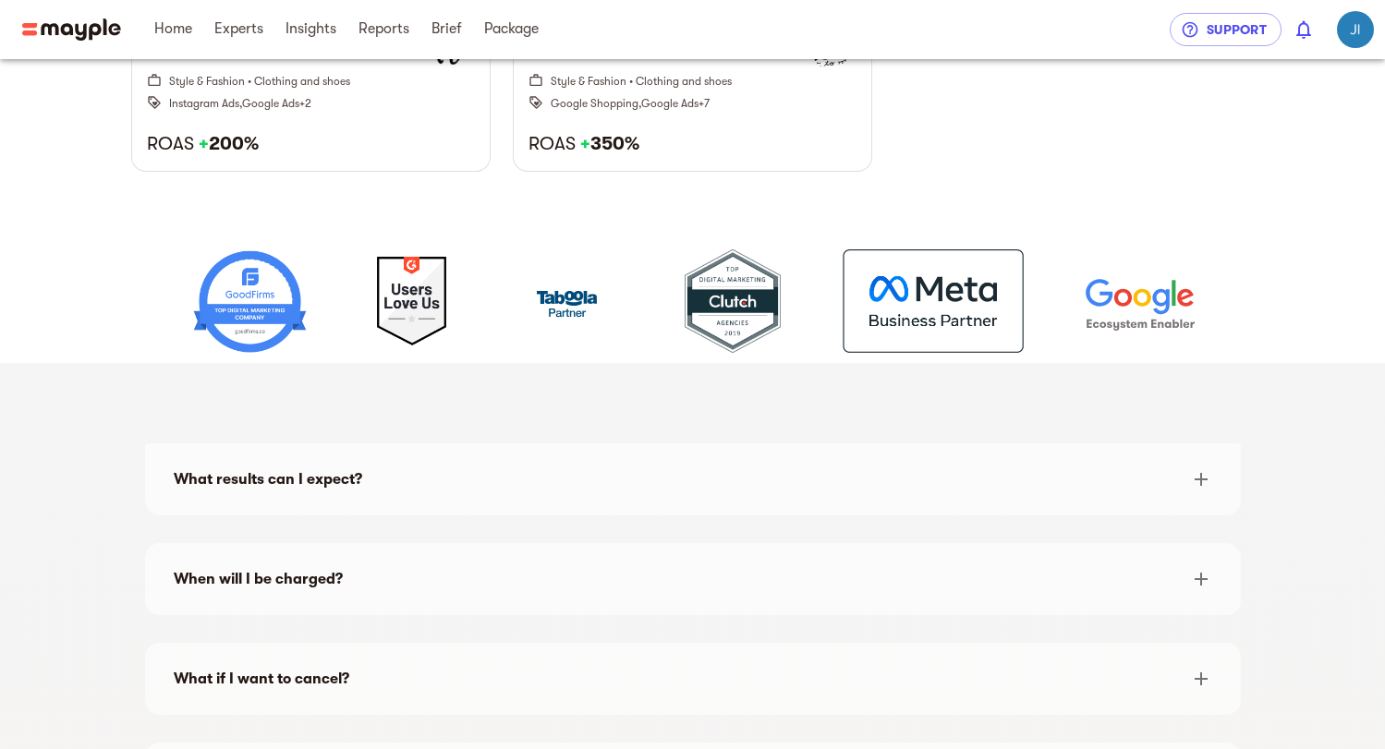
click at [371, 479] on div "What results can I expect?" at bounding box center [676, 479] width 1005 height 22
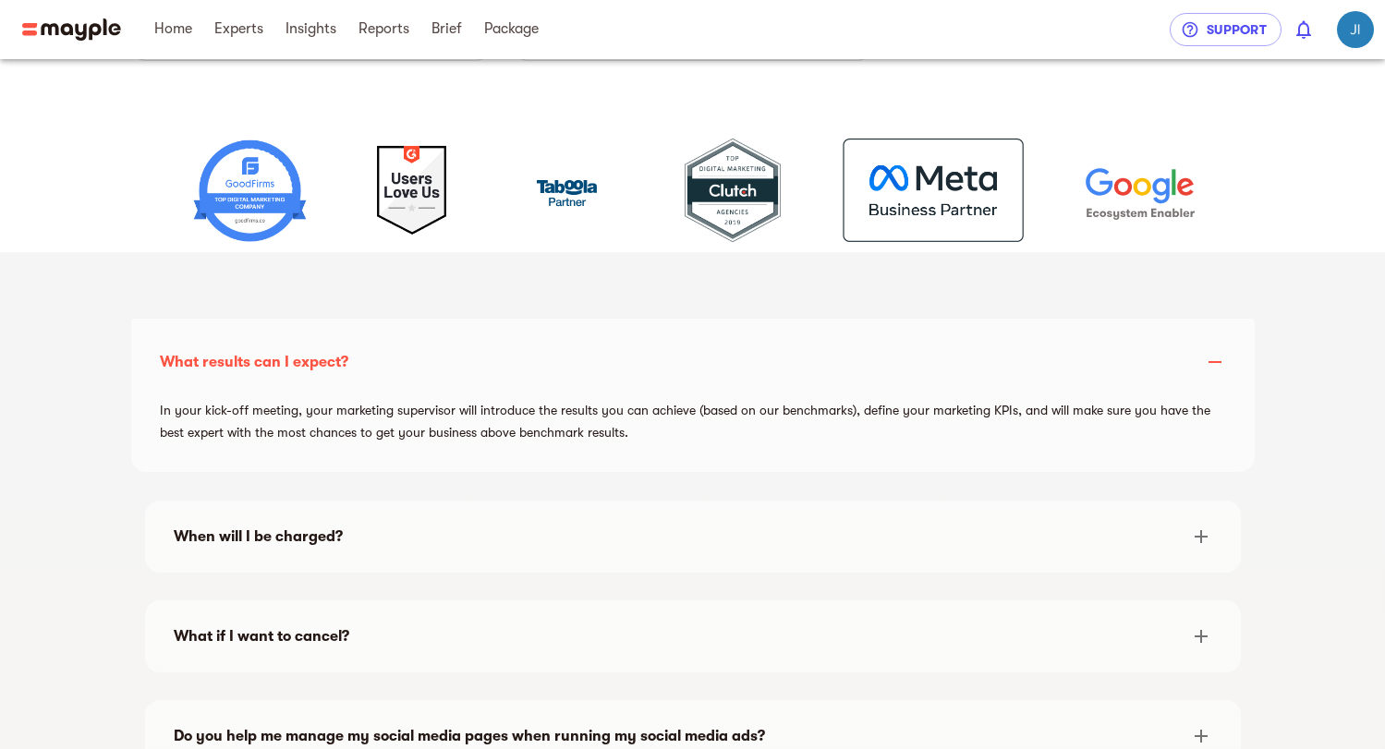
scroll to position [2342, 0]
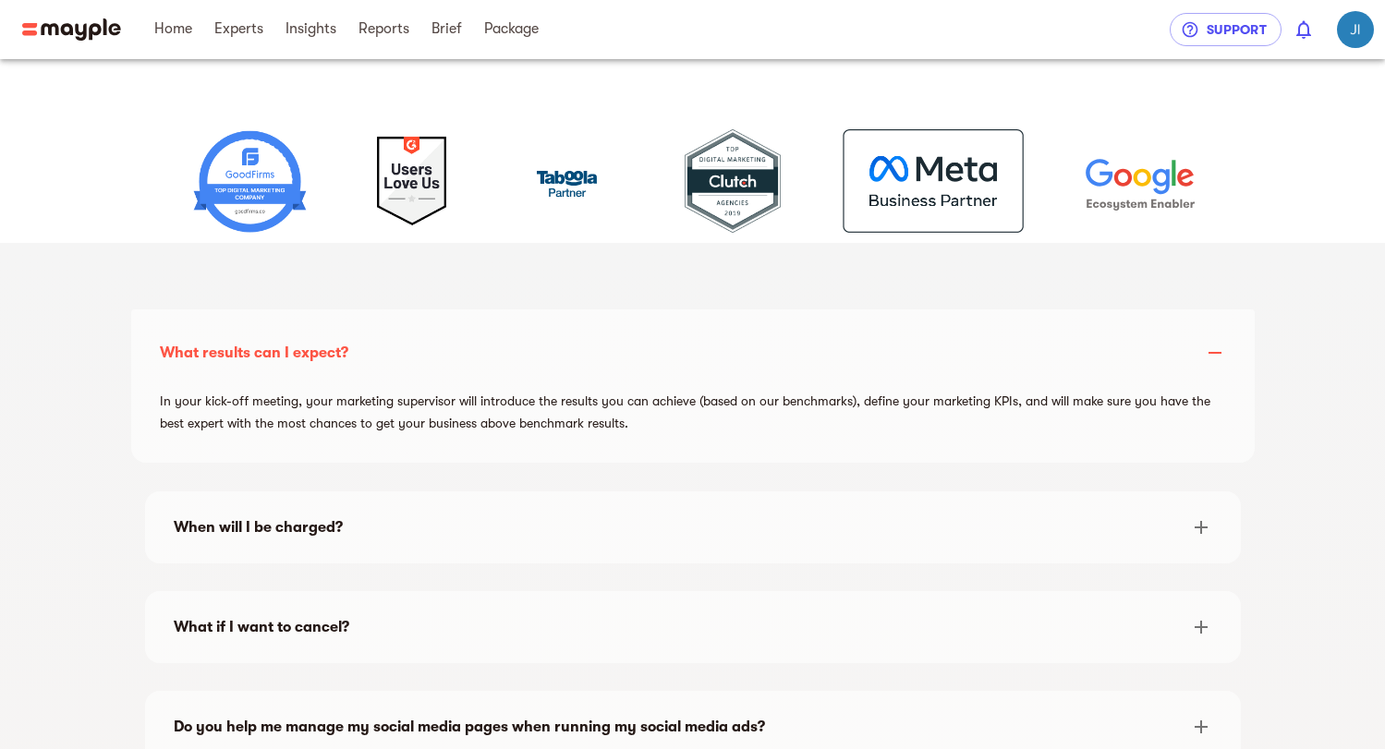
click at [495, 512] on div "When will I be charged?" at bounding box center [693, 527] width 1068 height 44
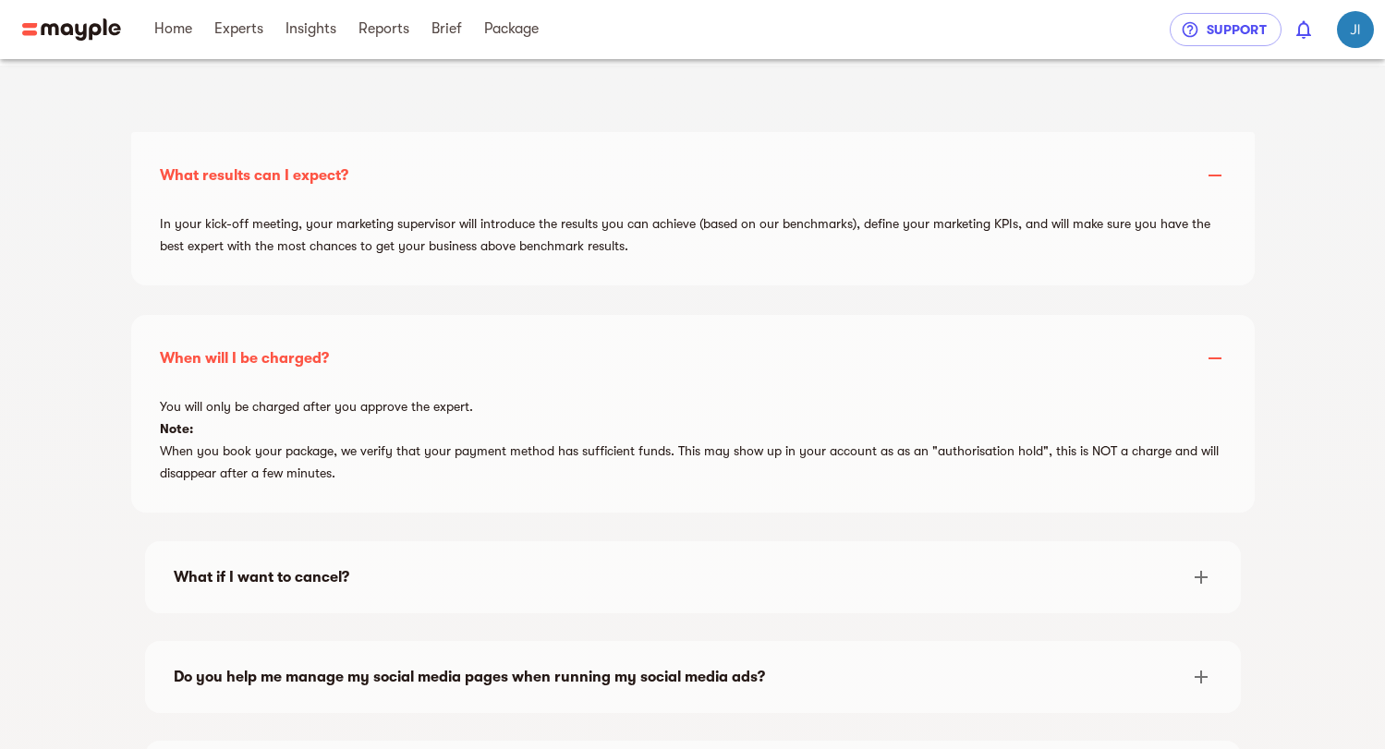
scroll to position [2531, 0]
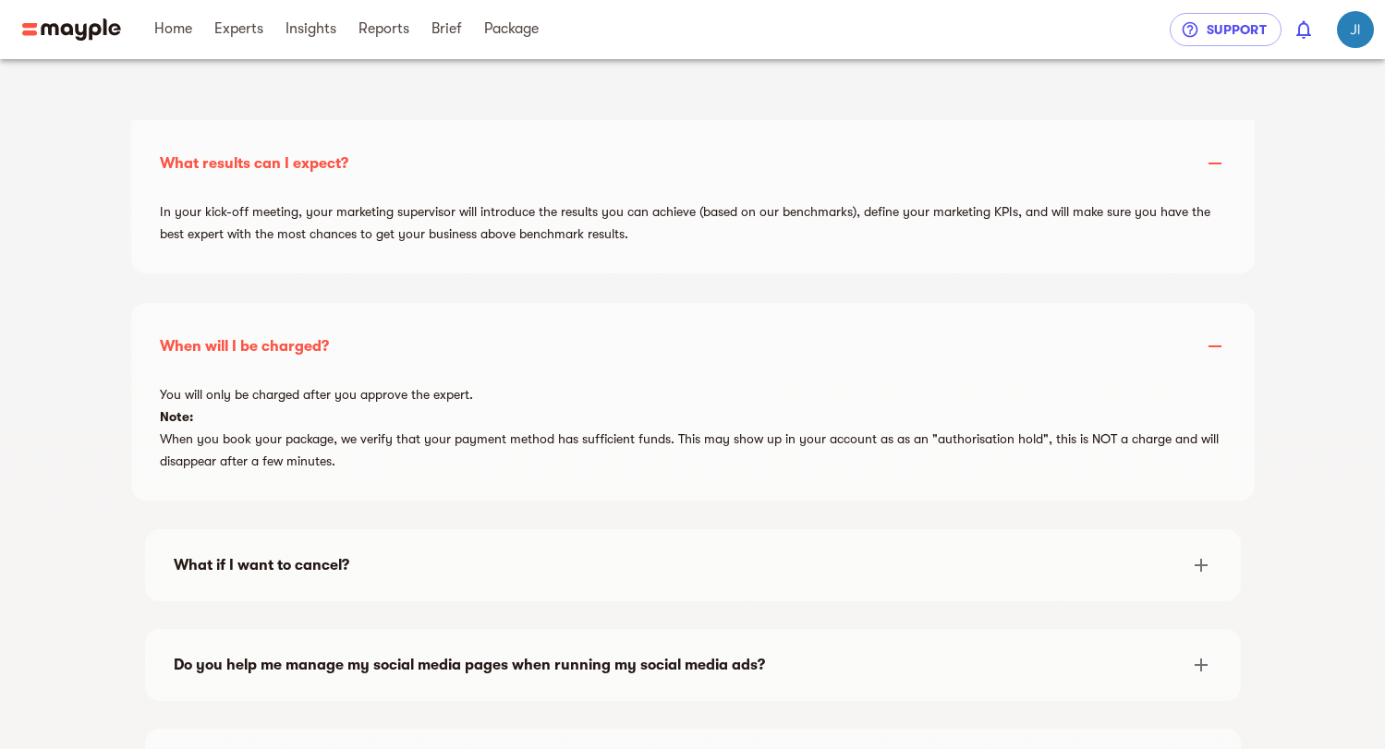
click at [612, 440] on div "You will only be charged after you approve the expert. Note: When you book your…" at bounding box center [693, 431] width 1096 height 111
click at [523, 561] on div "What if I want to cancel?" at bounding box center [676, 565] width 1005 height 22
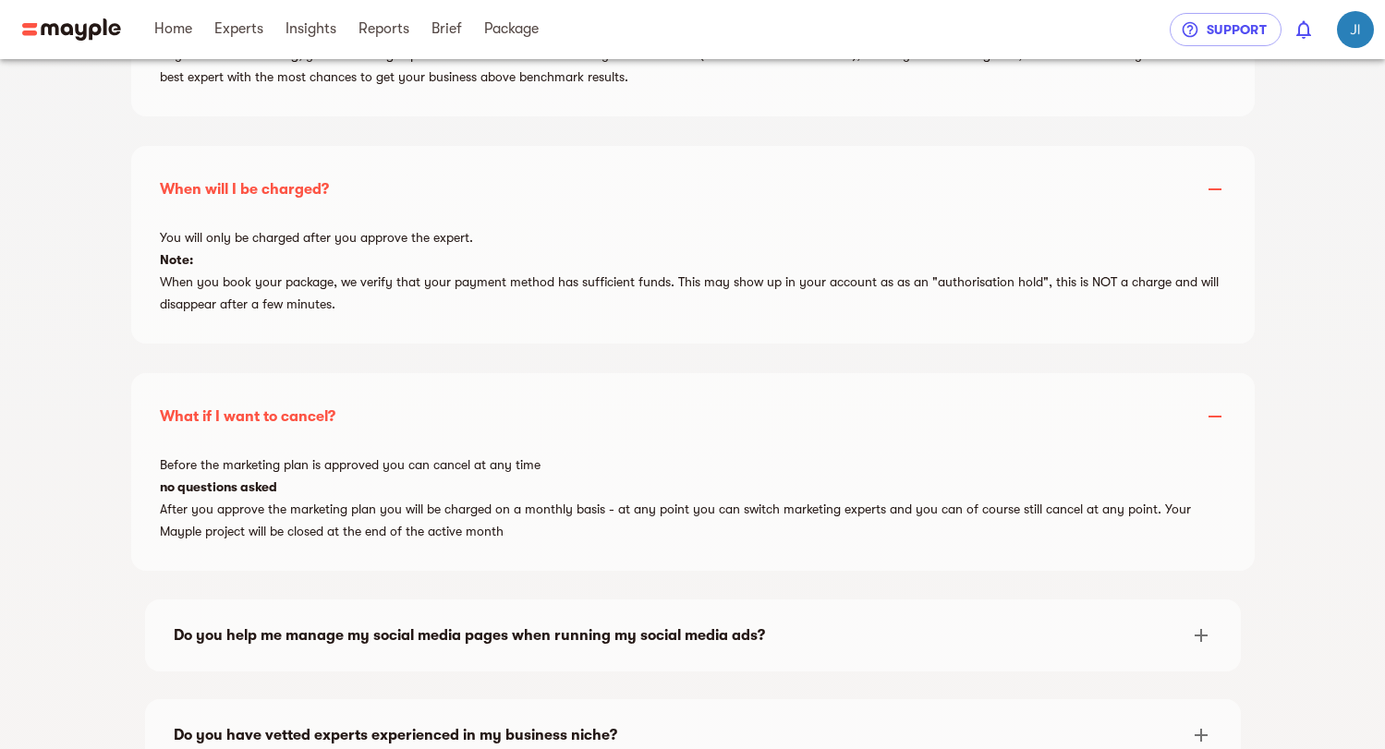
scroll to position [2692, 0]
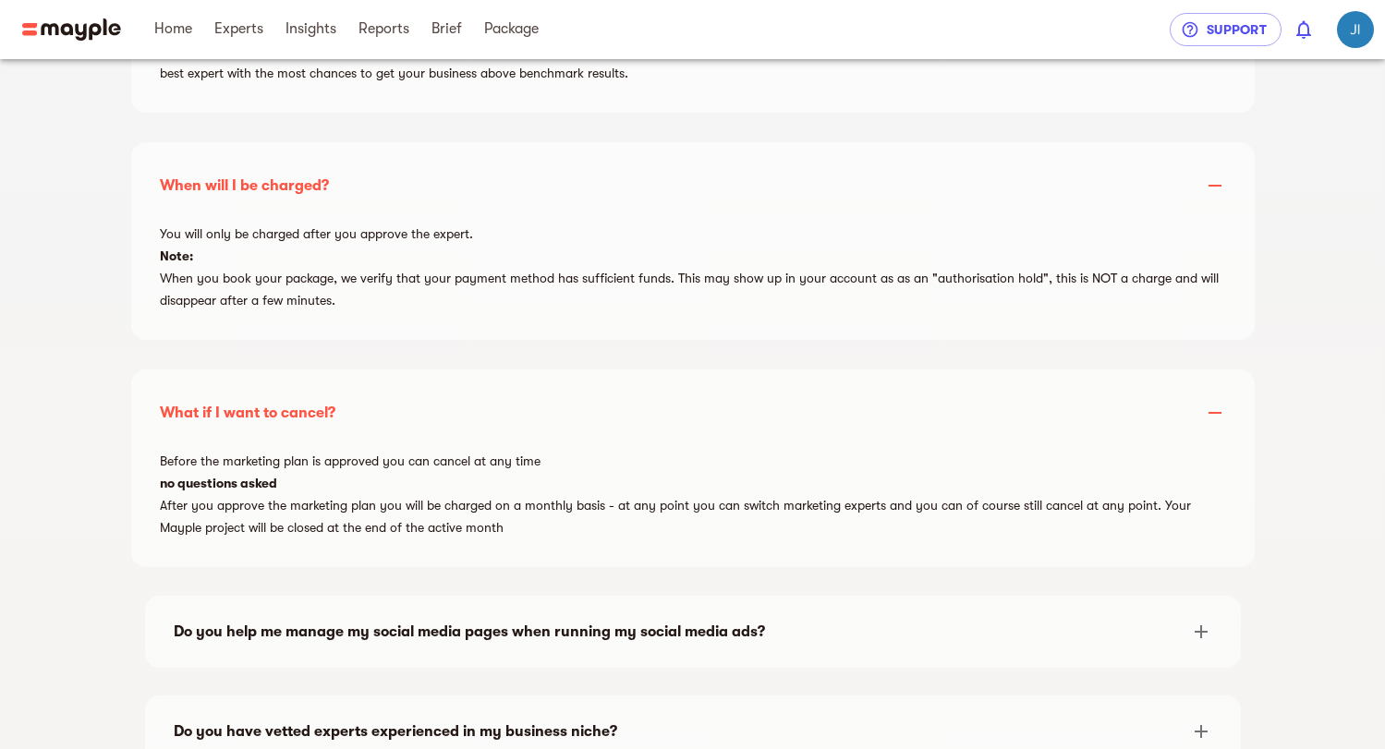
click at [614, 625] on div "Do you help me manage my social media pages when running my social media ads?" at bounding box center [676, 632] width 1005 height 22
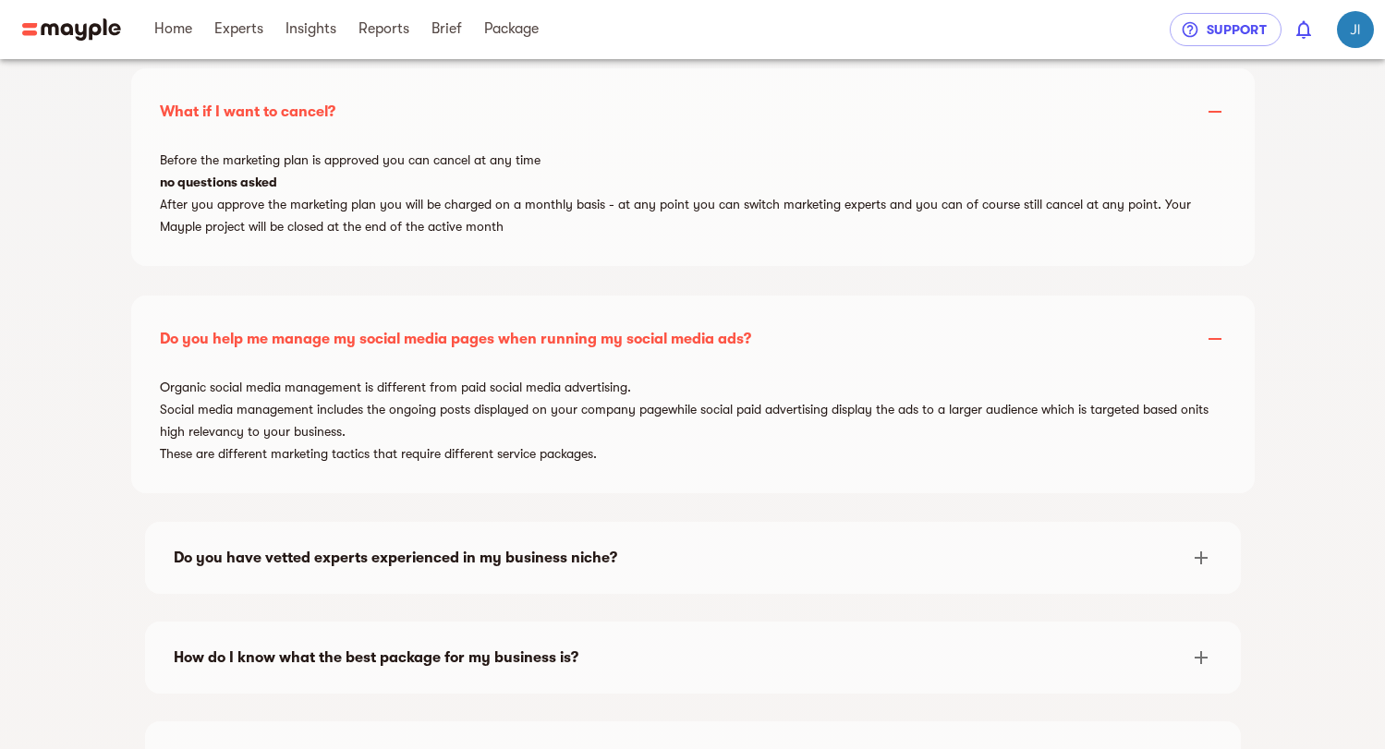
scroll to position [2996, 0]
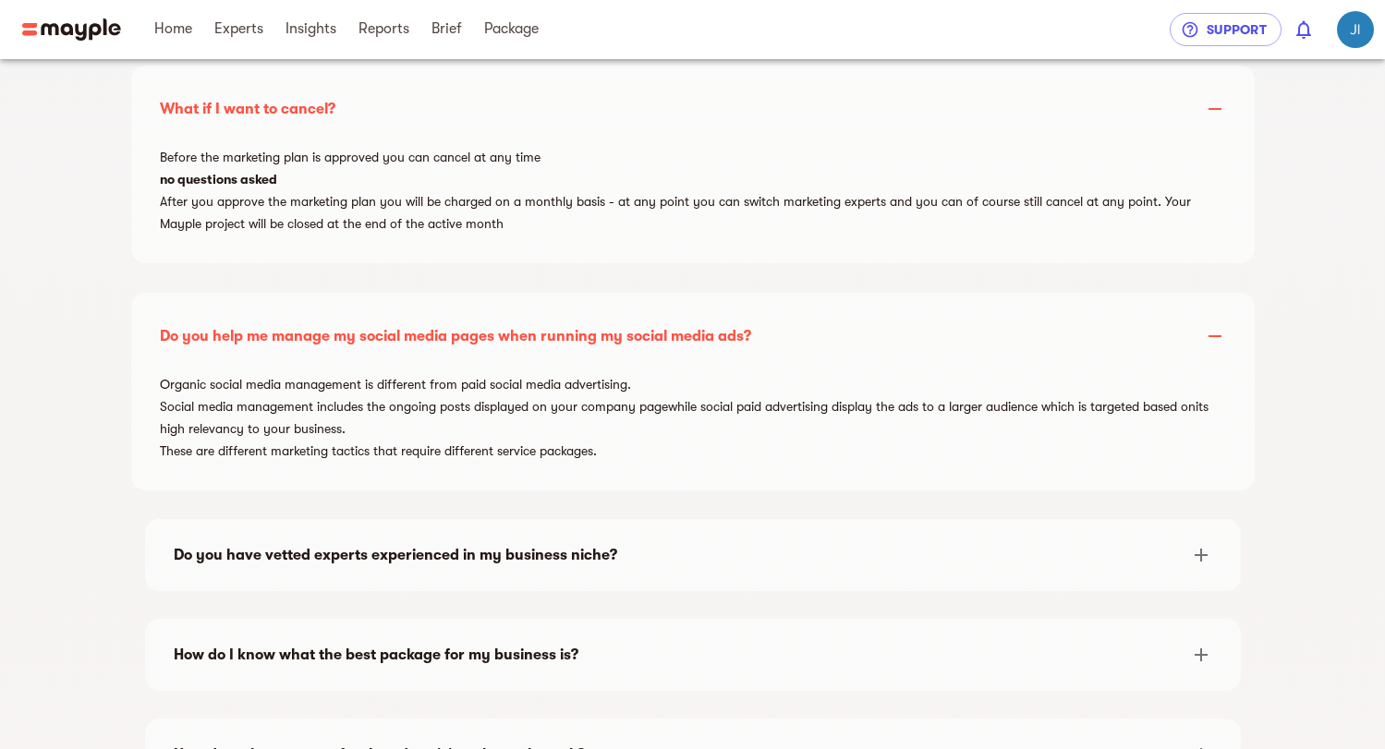
click at [564, 565] on div "Do you have vetted experts experienced in my business niche?" at bounding box center [676, 555] width 1005 height 22
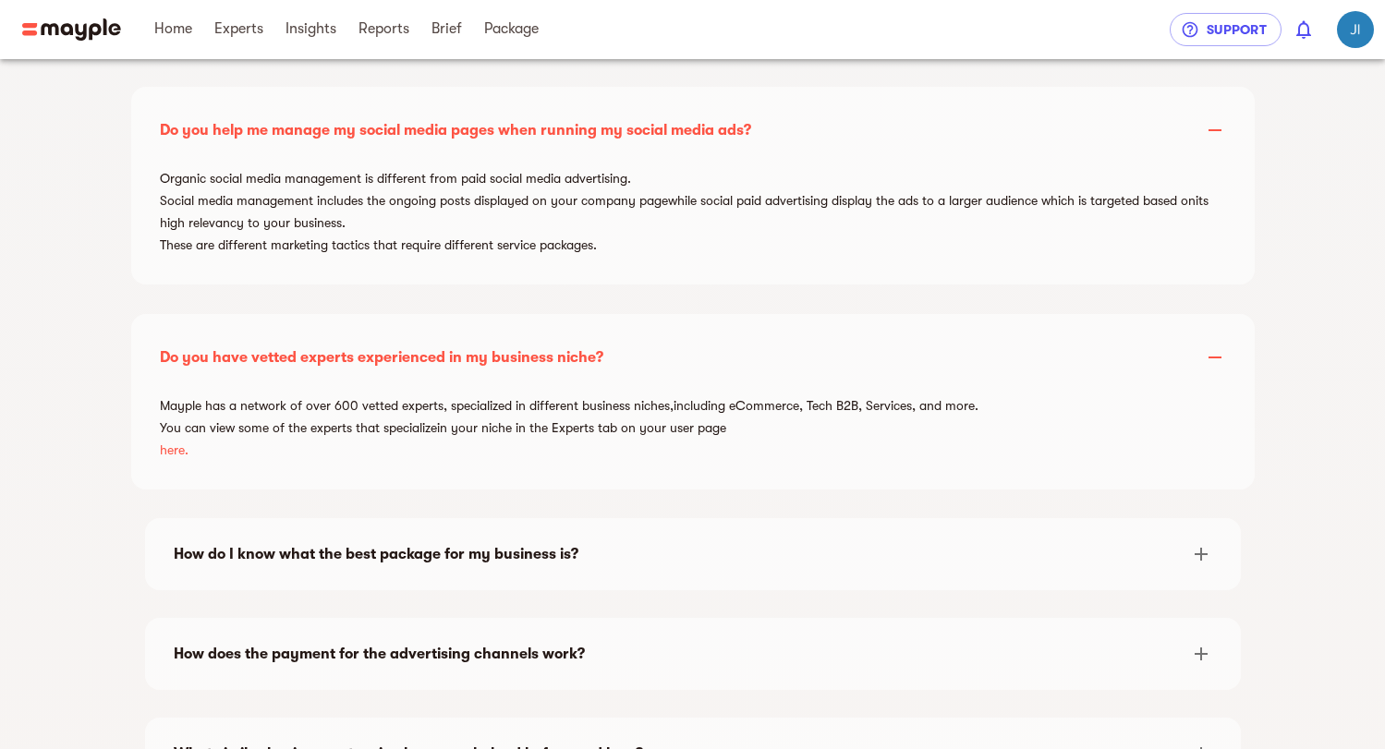
scroll to position [3205, 0]
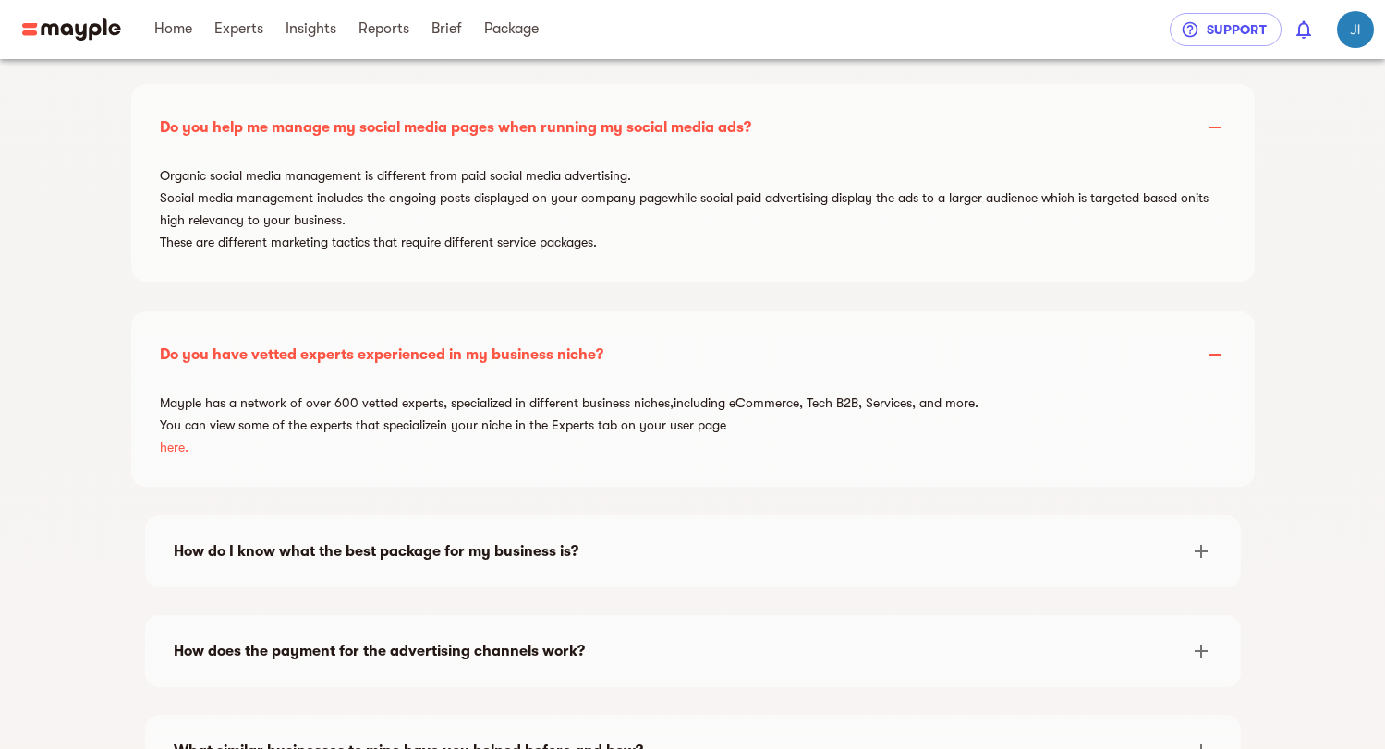
click at [176, 450] on span "here." at bounding box center [693, 447] width 1066 height 22
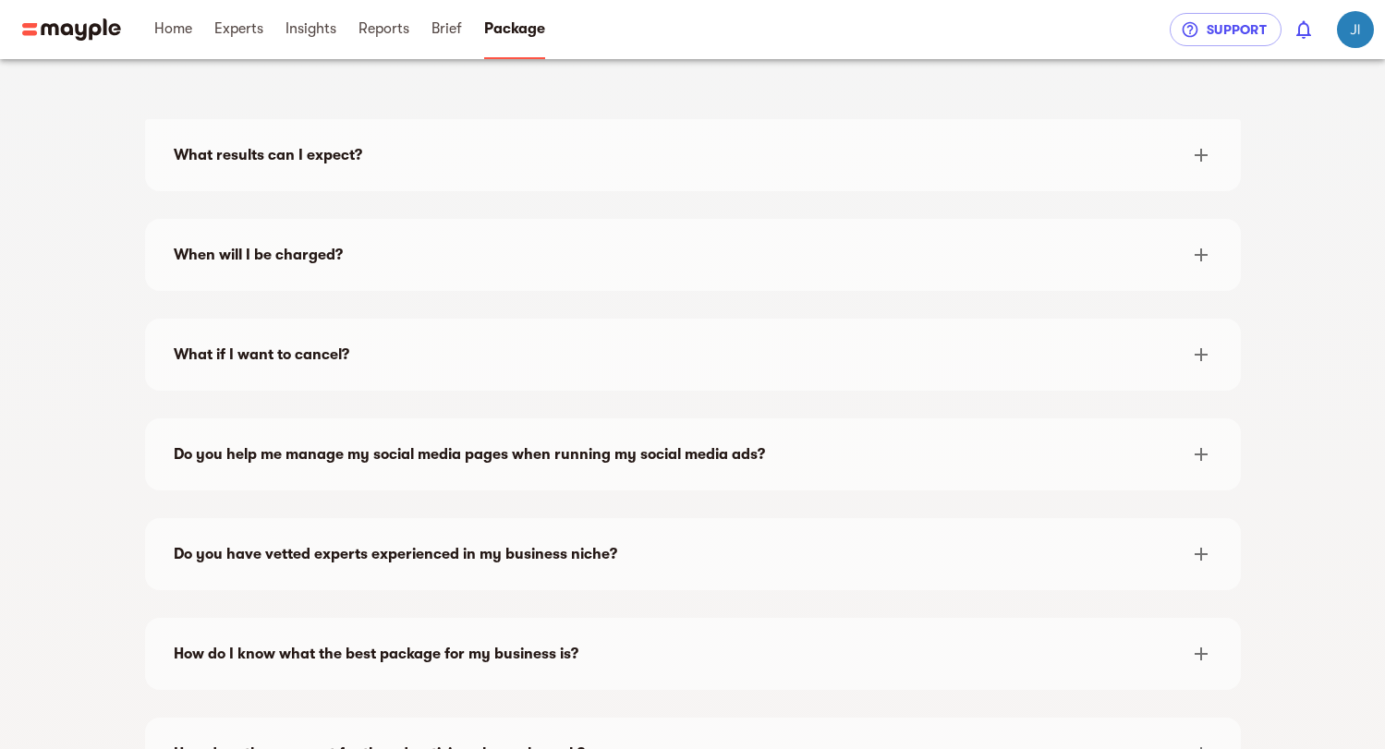
scroll to position [2638, 0]
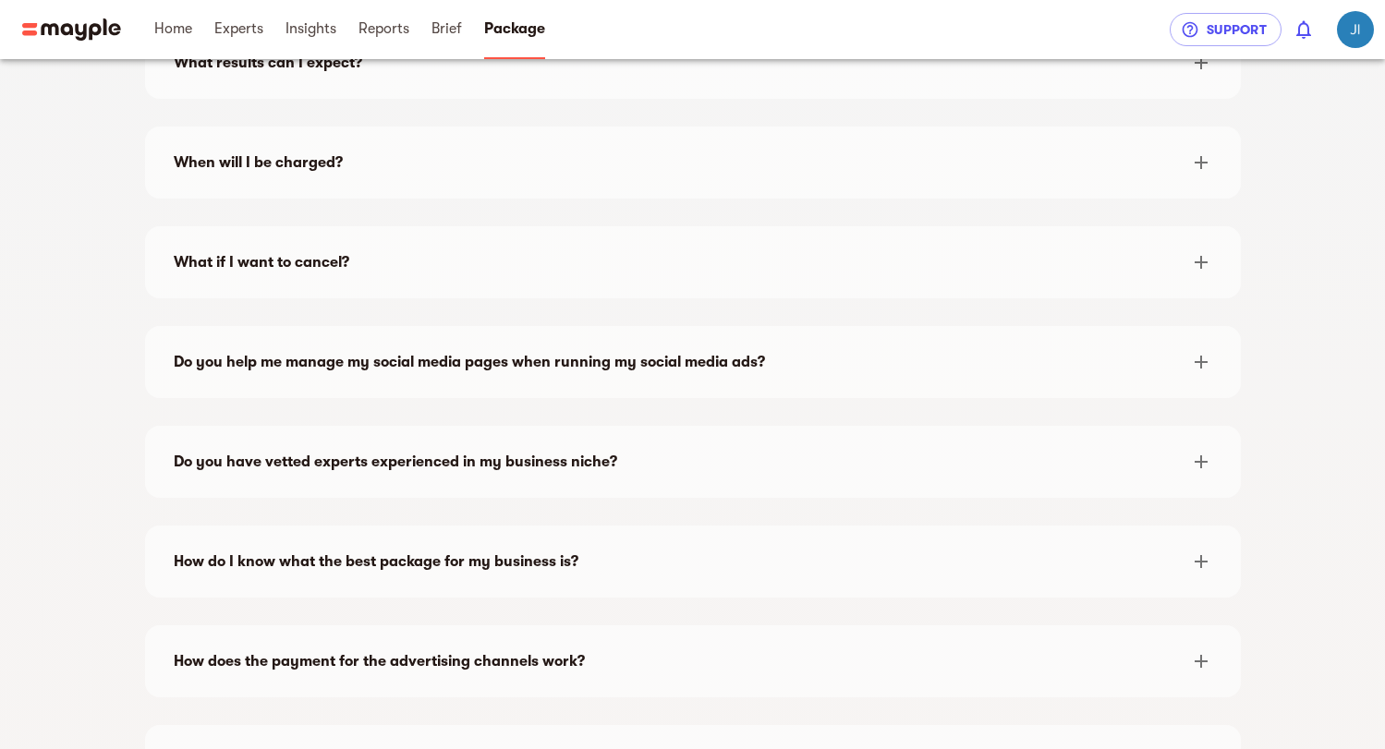
click at [431, 443] on div "Do you have vetted experts experienced in my business niche?" at bounding box center [693, 462] width 1068 height 44
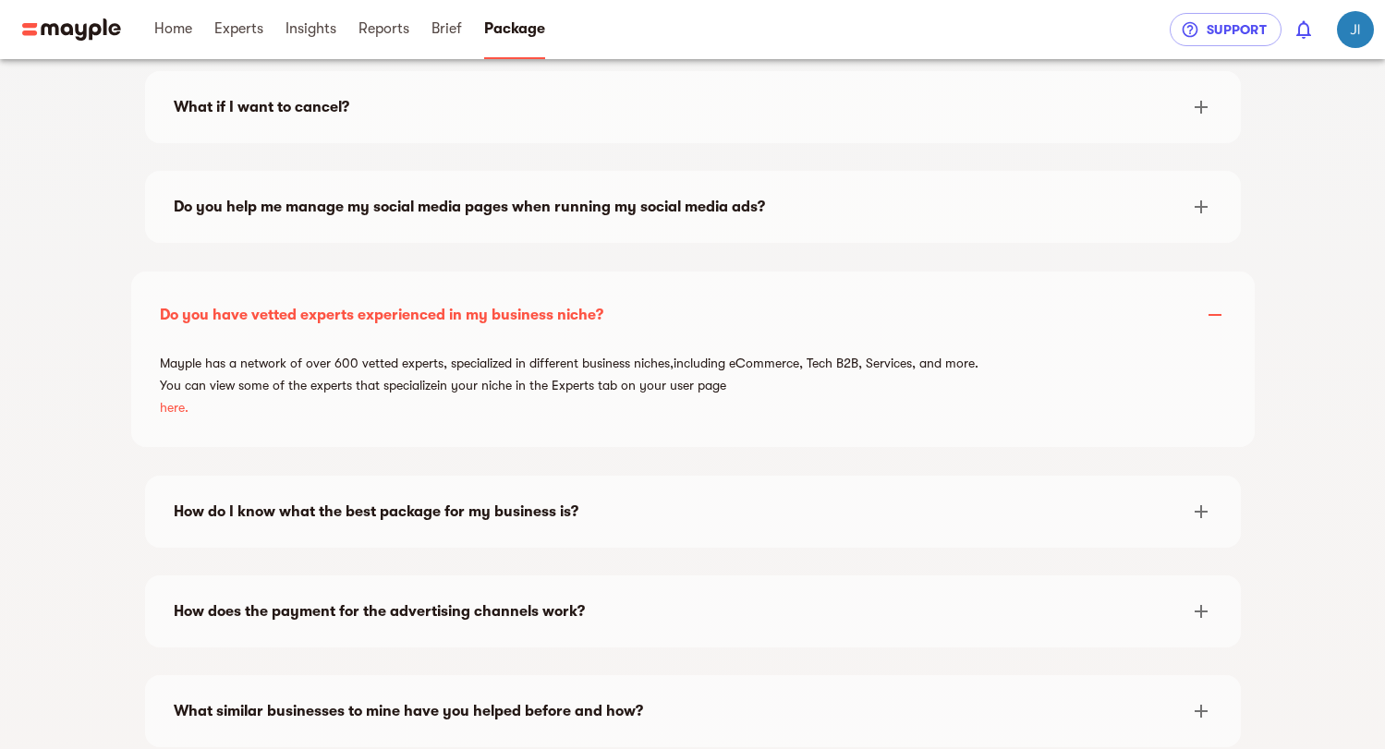
click at [373, 498] on div "How do I know what the best package for my business is?" at bounding box center [693, 512] width 1068 height 44
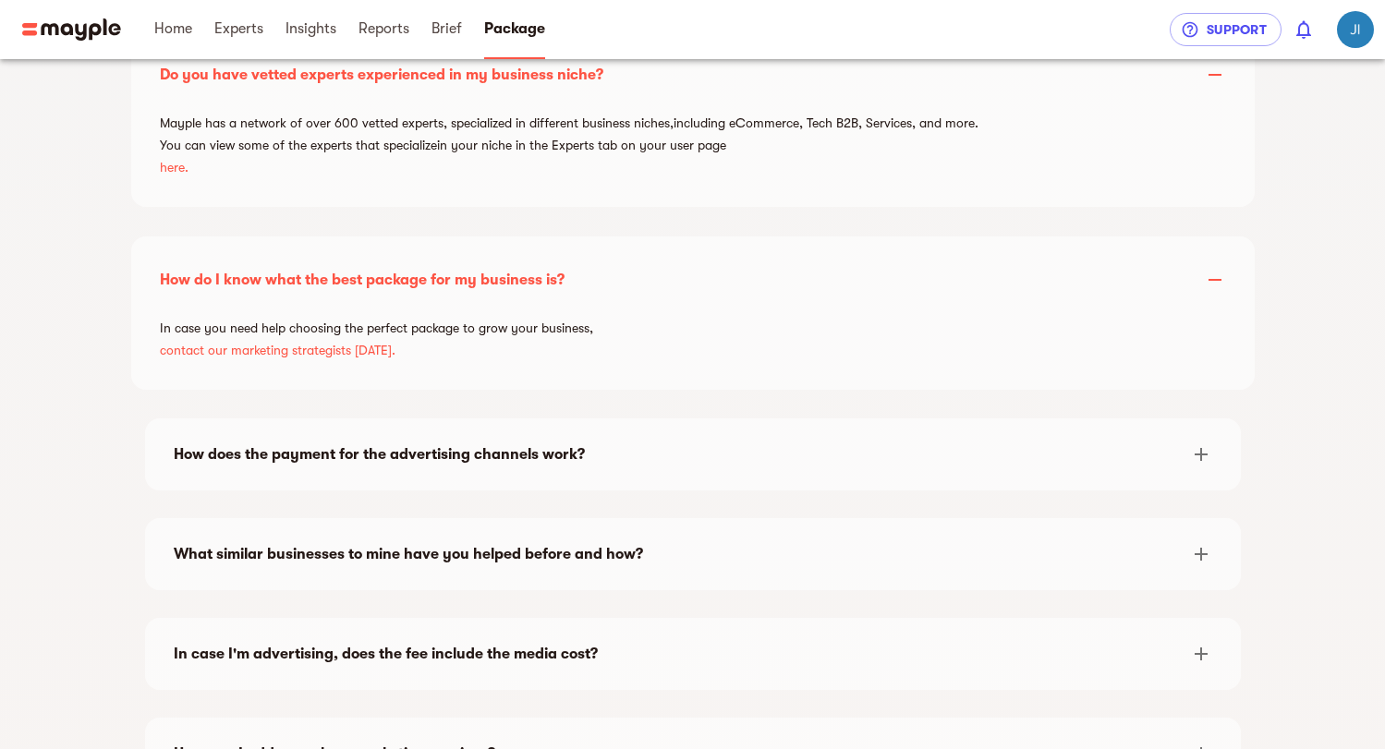
scroll to position [0, 0]
click at [274, 359] on span "contact our marketing strategists [DATE]." at bounding box center [693, 350] width 1066 height 22
click at [332, 448] on div "How does the payment for the advertising channels work?" at bounding box center [676, 455] width 1005 height 22
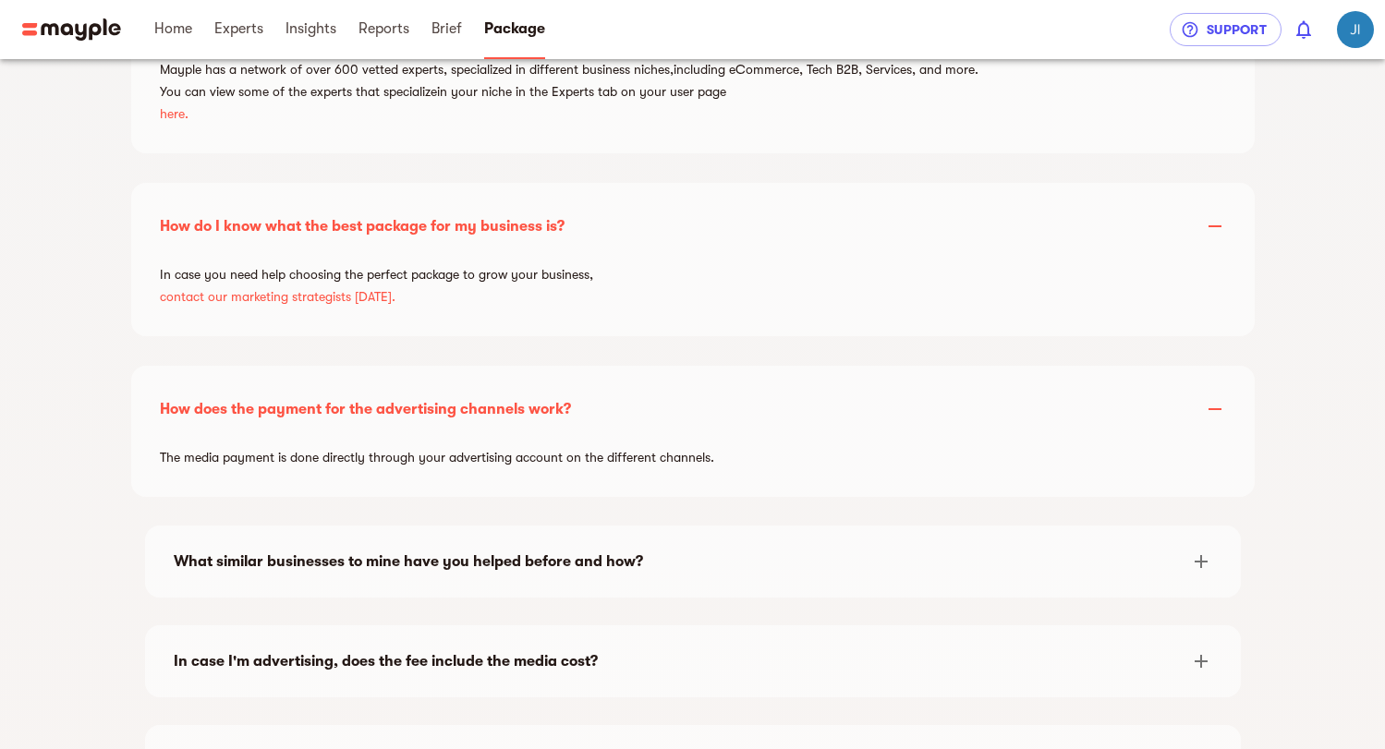
scroll to position [3096, 0]
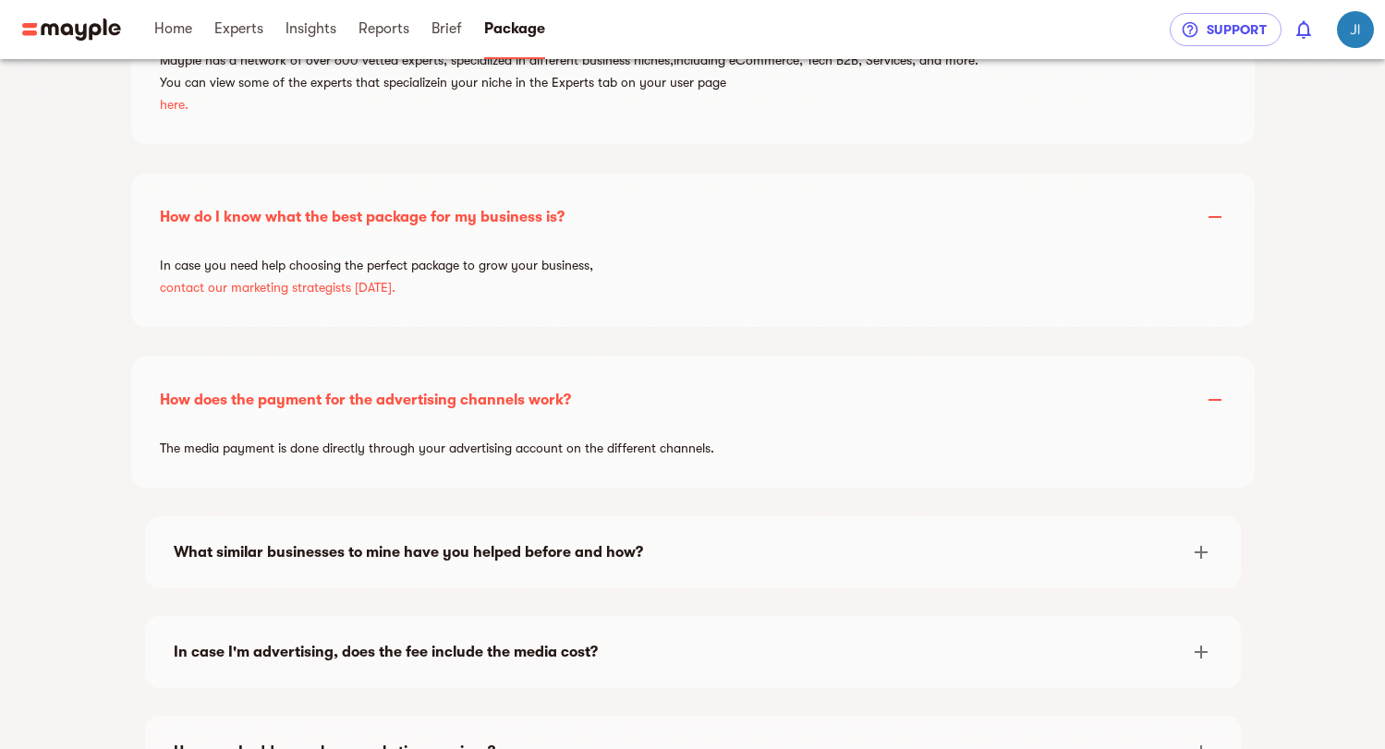
click at [433, 548] on div "What similar businesses to mine have you helped before and how?" at bounding box center [676, 552] width 1005 height 22
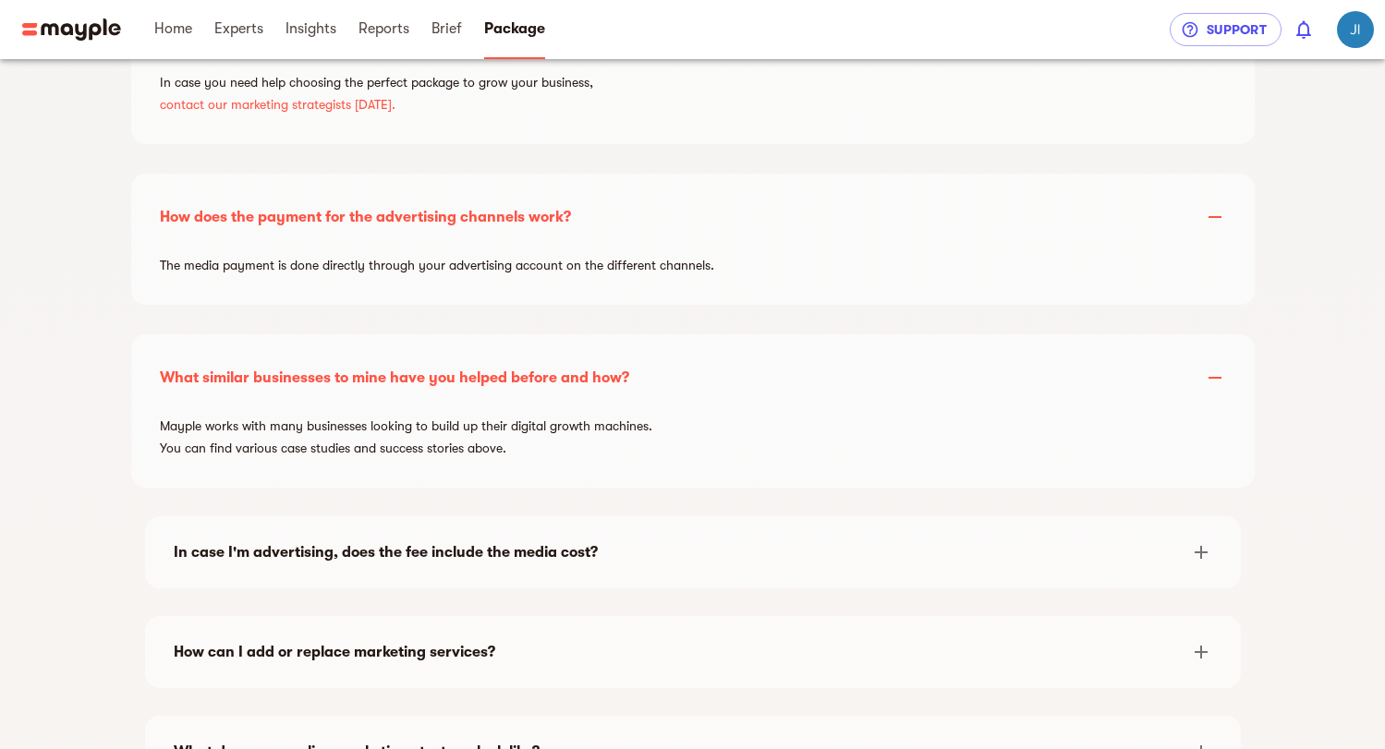
scroll to position [3308, 0]
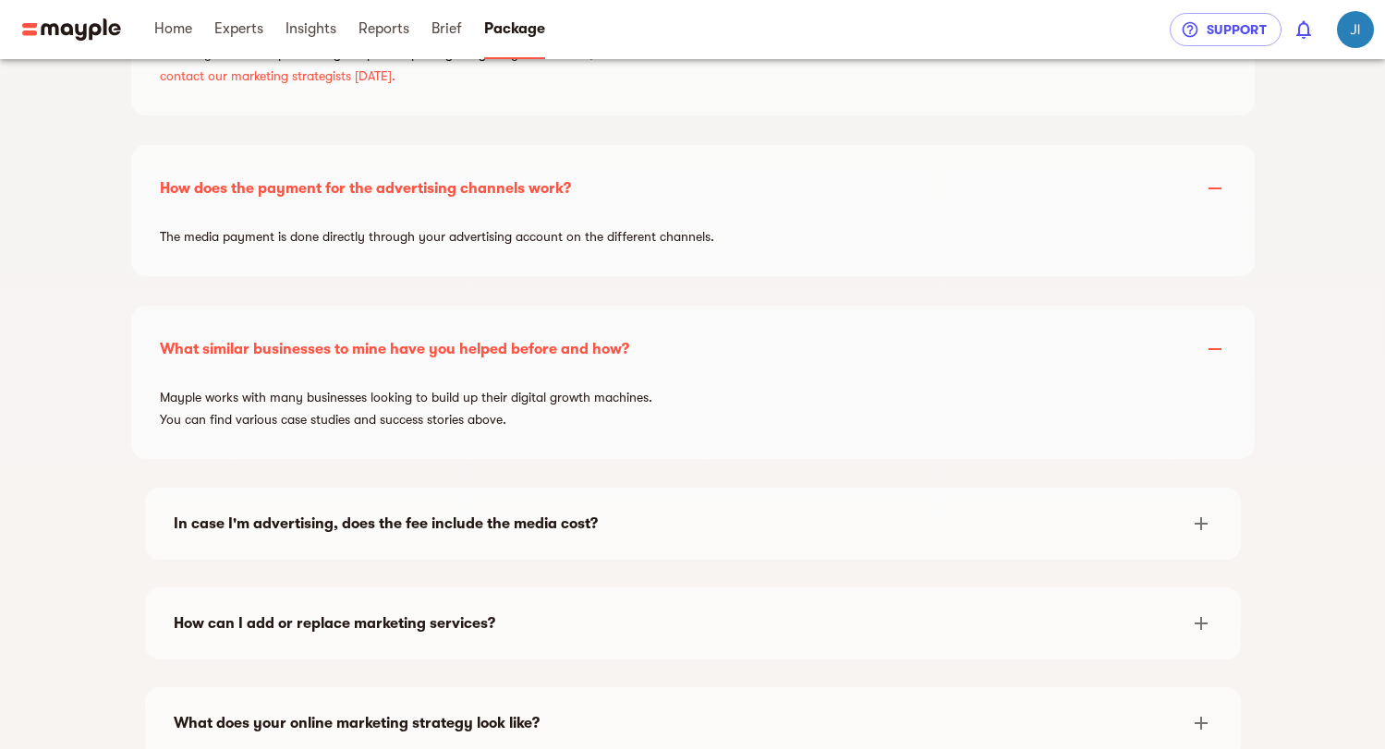
click at [433, 529] on div "In case I'm advertising, does the fee include the media cost?" at bounding box center [676, 524] width 1005 height 22
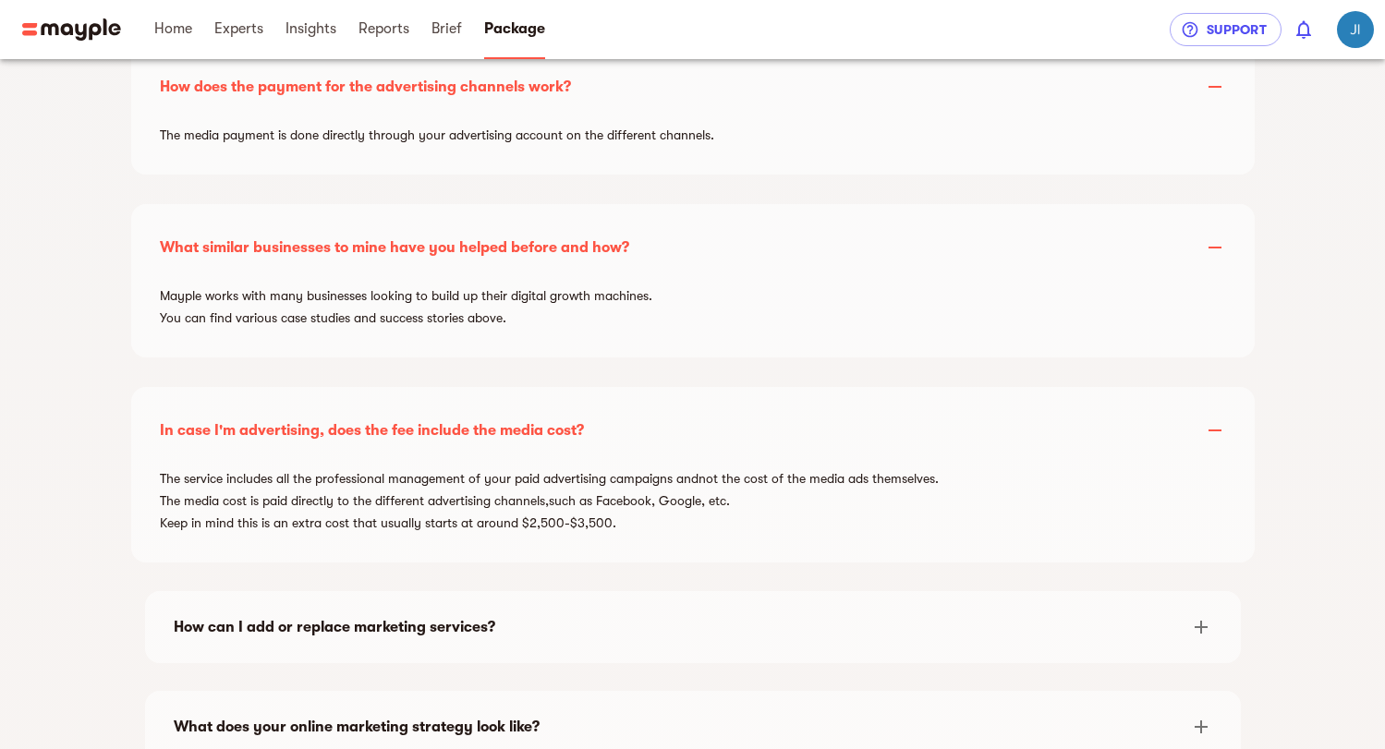
scroll to position [3412, 0]
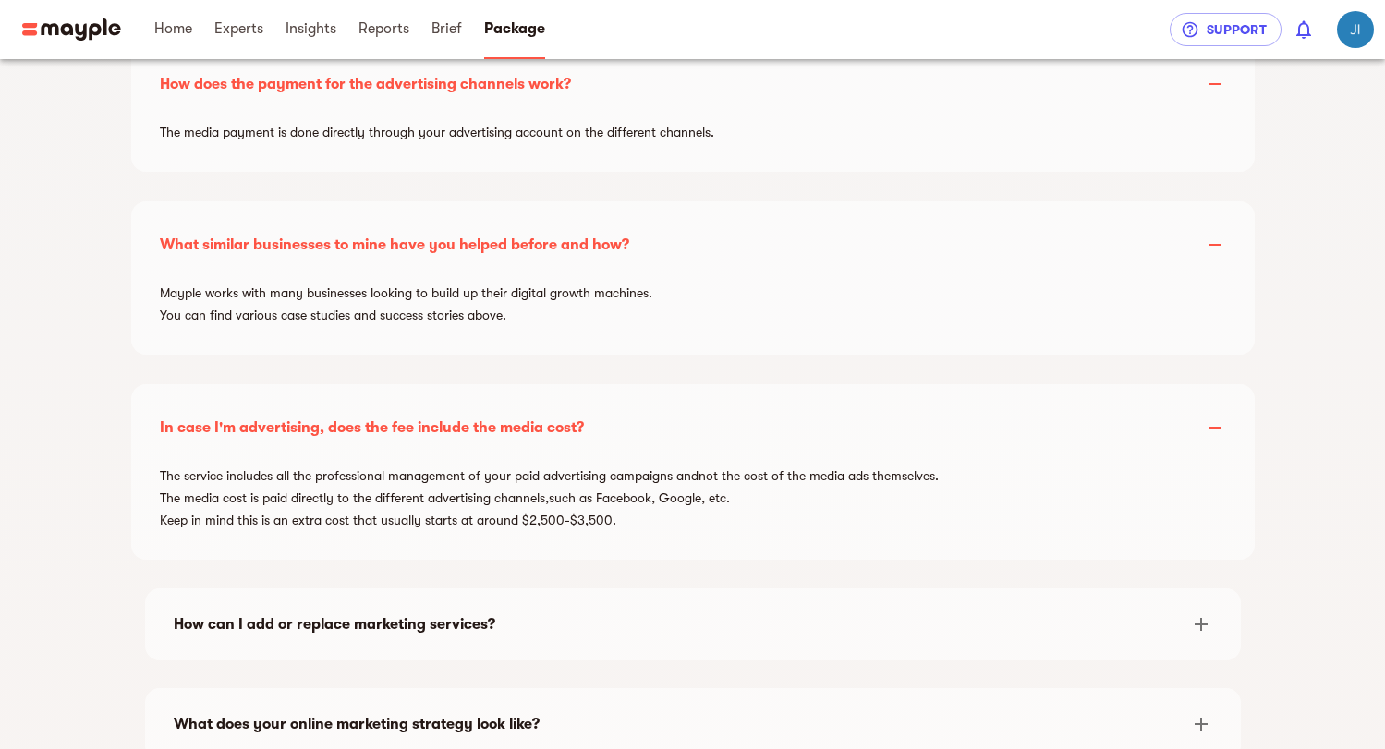
click at [398, 517] on div "The service includes all the professional management of your paid advertising c…" at bounding box center [693, 501] width 1096 height 89
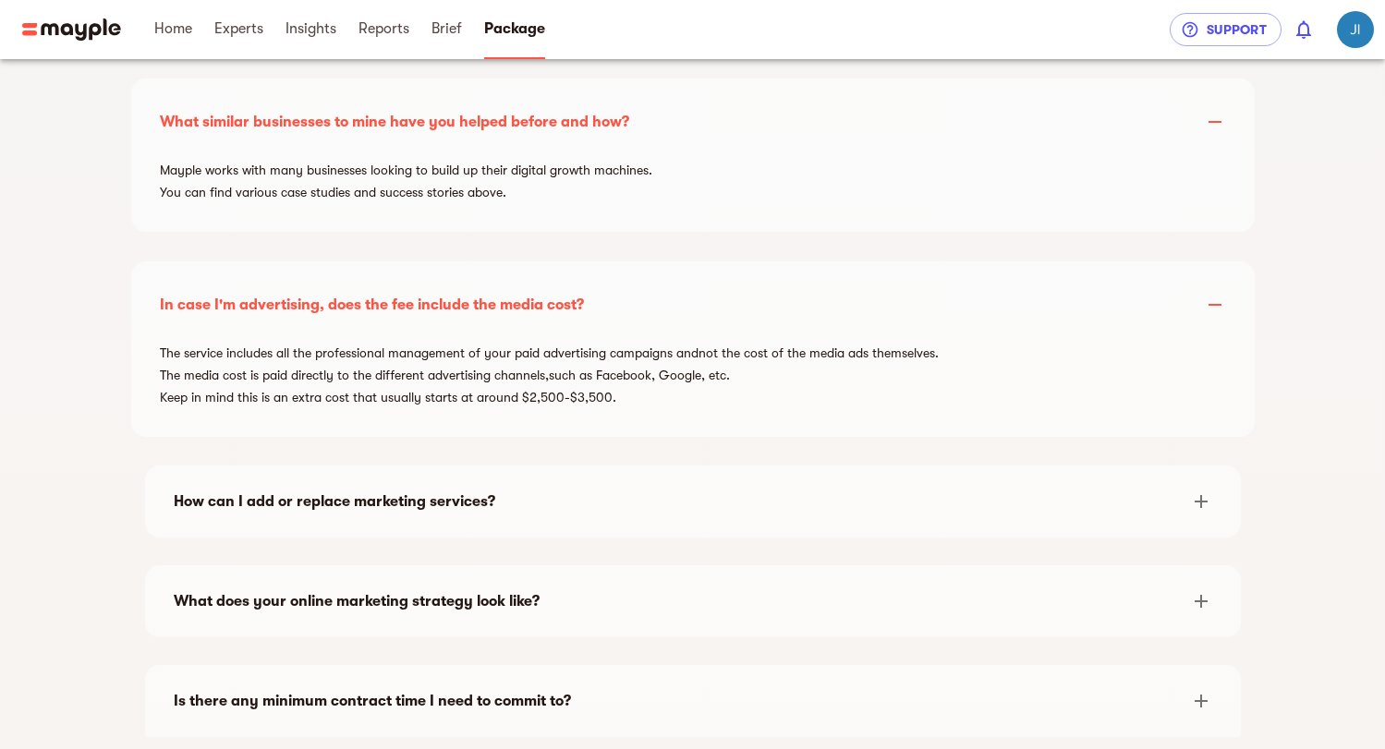
scroll to position [3536, 0]
click at [406, 480] on div "How can I add or replace marketing services?" at bounding box center [693, 501] width 1068 height 44
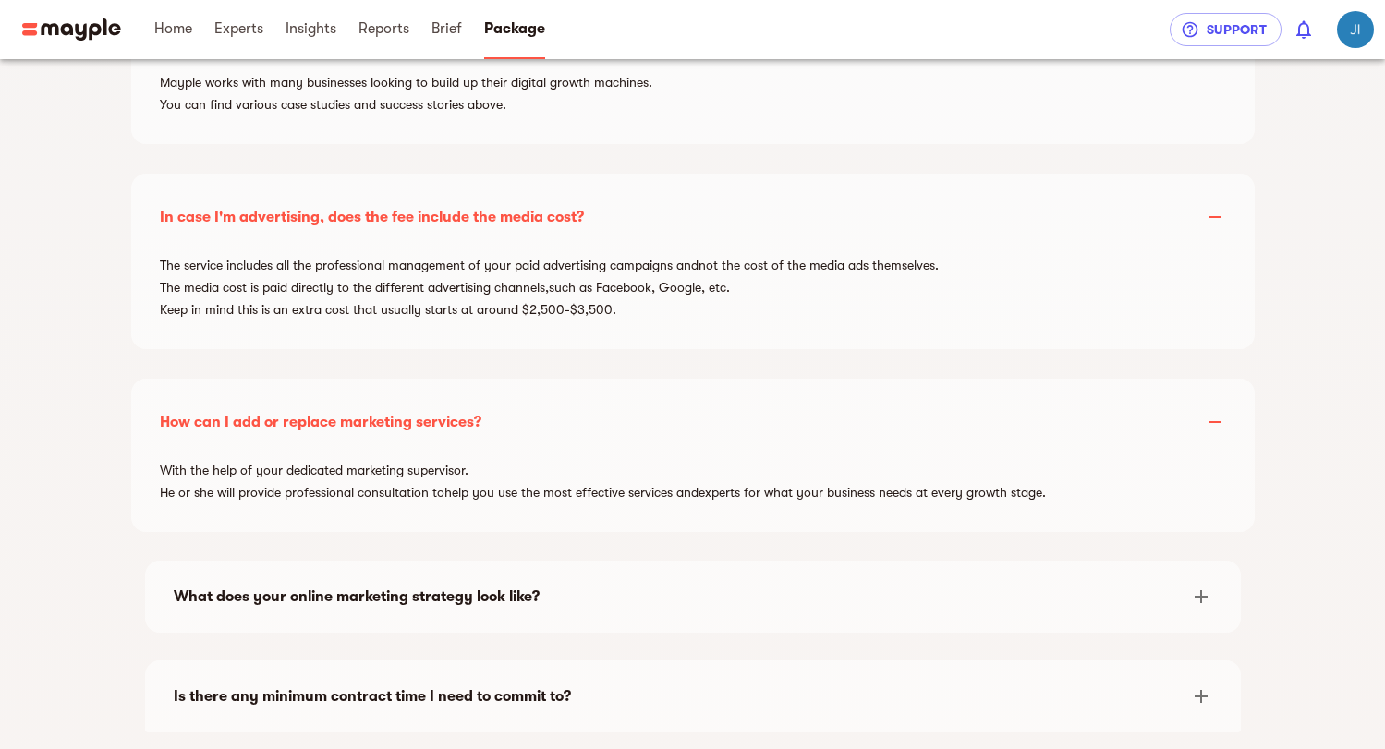
click at [397, 505] on div "With the help of your dedicated marketing supervisor. He or she will provide pr…" at bounding box center [693, 485] width 1096 height 67
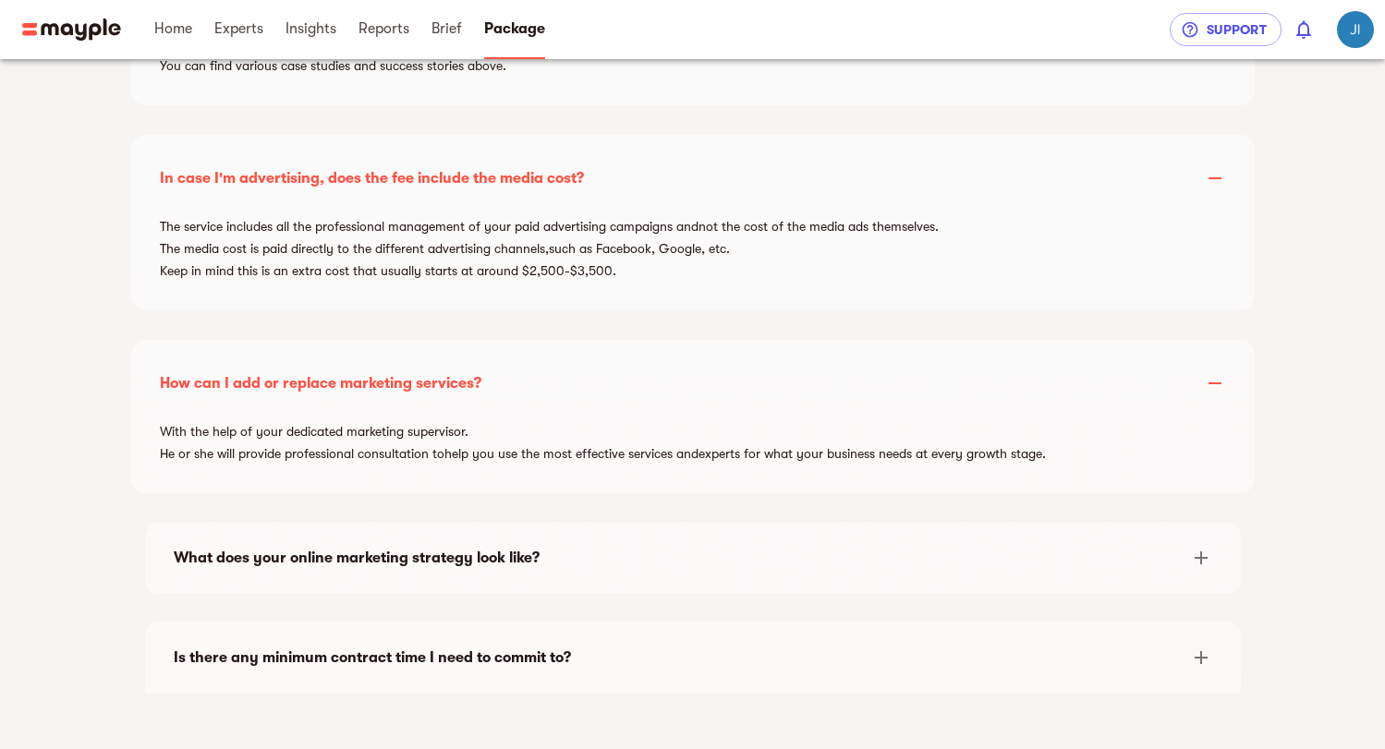
scroll to position [3693, 0]
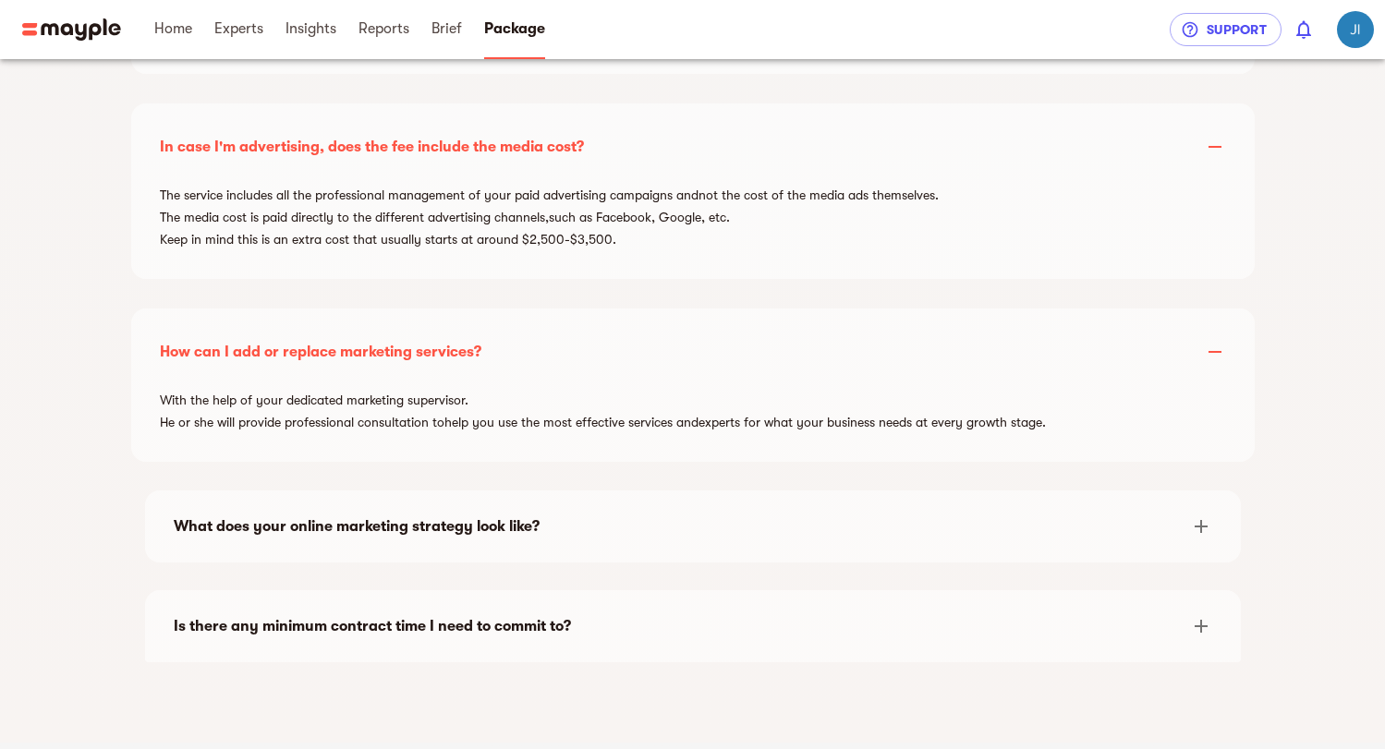
click at [382, 519] on div "What does your online marketing strategy look like?" at bounding box center [676, 527] width 1005 height 22
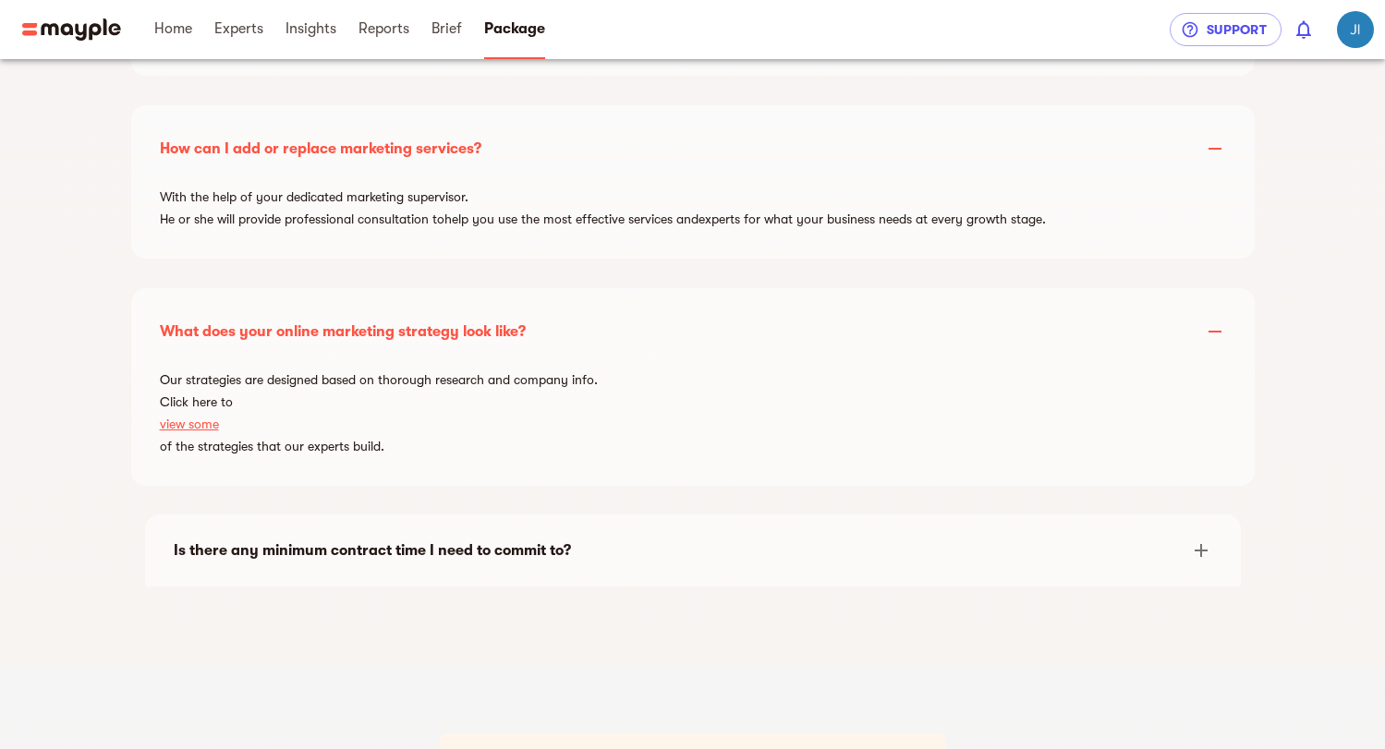
scroll to position [3899, 0]
click at [562, 553] on div "Is there any minimum contract time I need to commit to?" at bounding box center [676, 549] width 1005 height 22
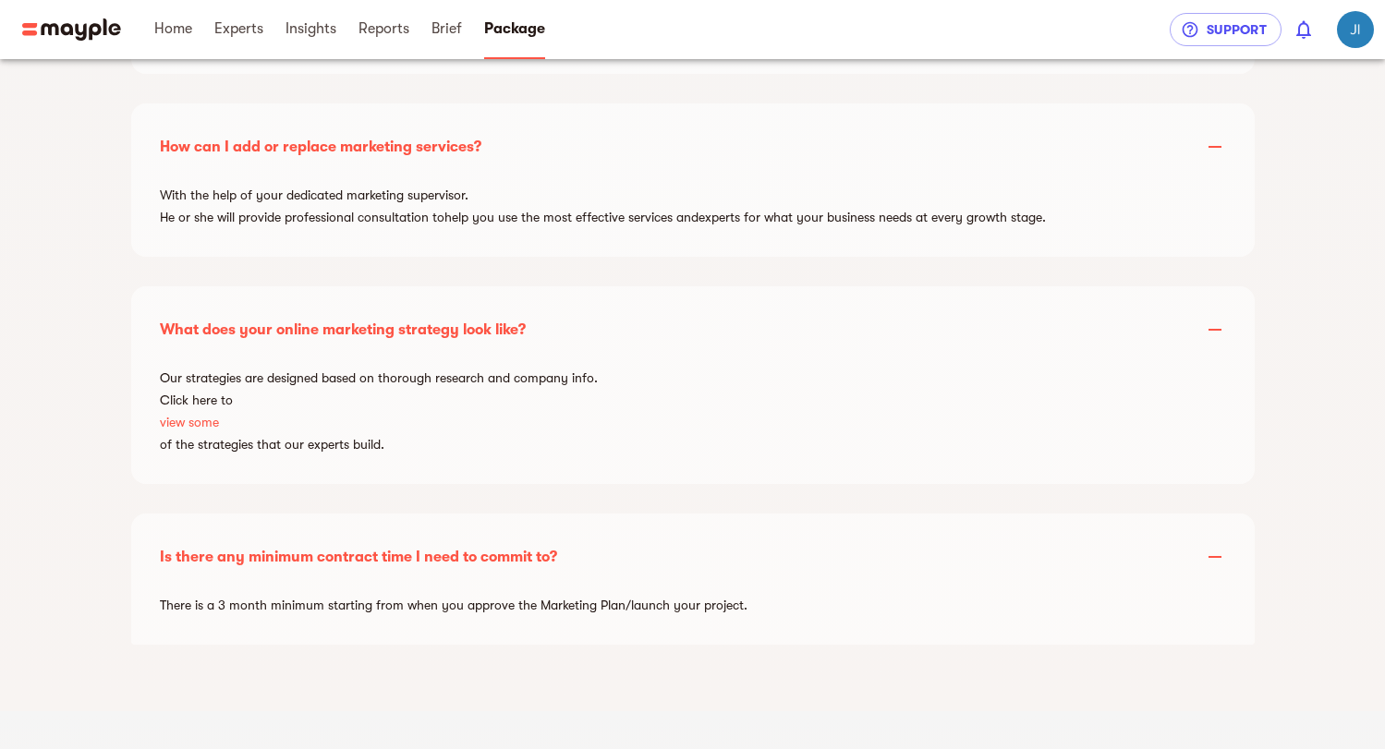
click at [534, 611] on div "There is a 3 month minimum starting from when you approve the Marketing Plan/la…" at bounding box center [693, 609] width 1096 height 44
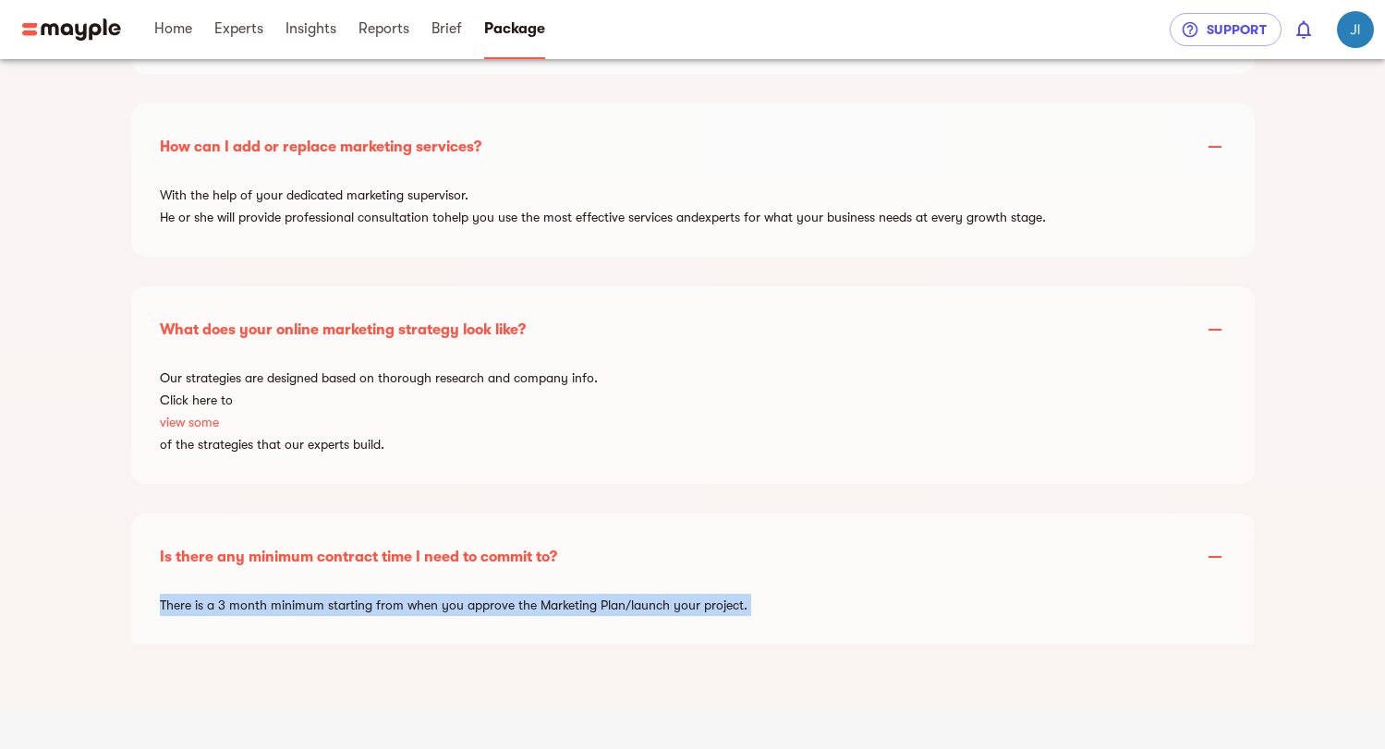
click at [534, 611] on div "There is a 3 month minimum starting from when you approve the Marketing Plan/la…" at bounding box center [693, 609] width 1096 height 44
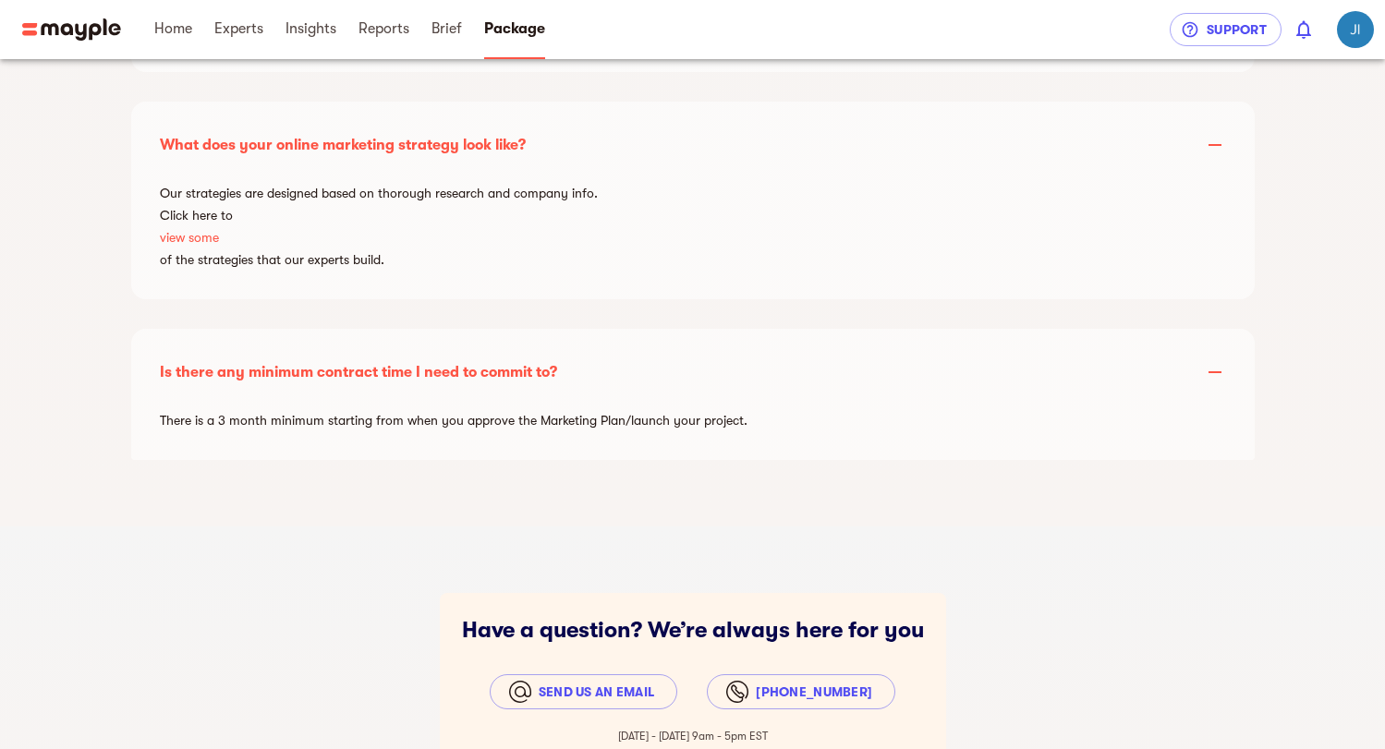
scroll to position [4012, 0]
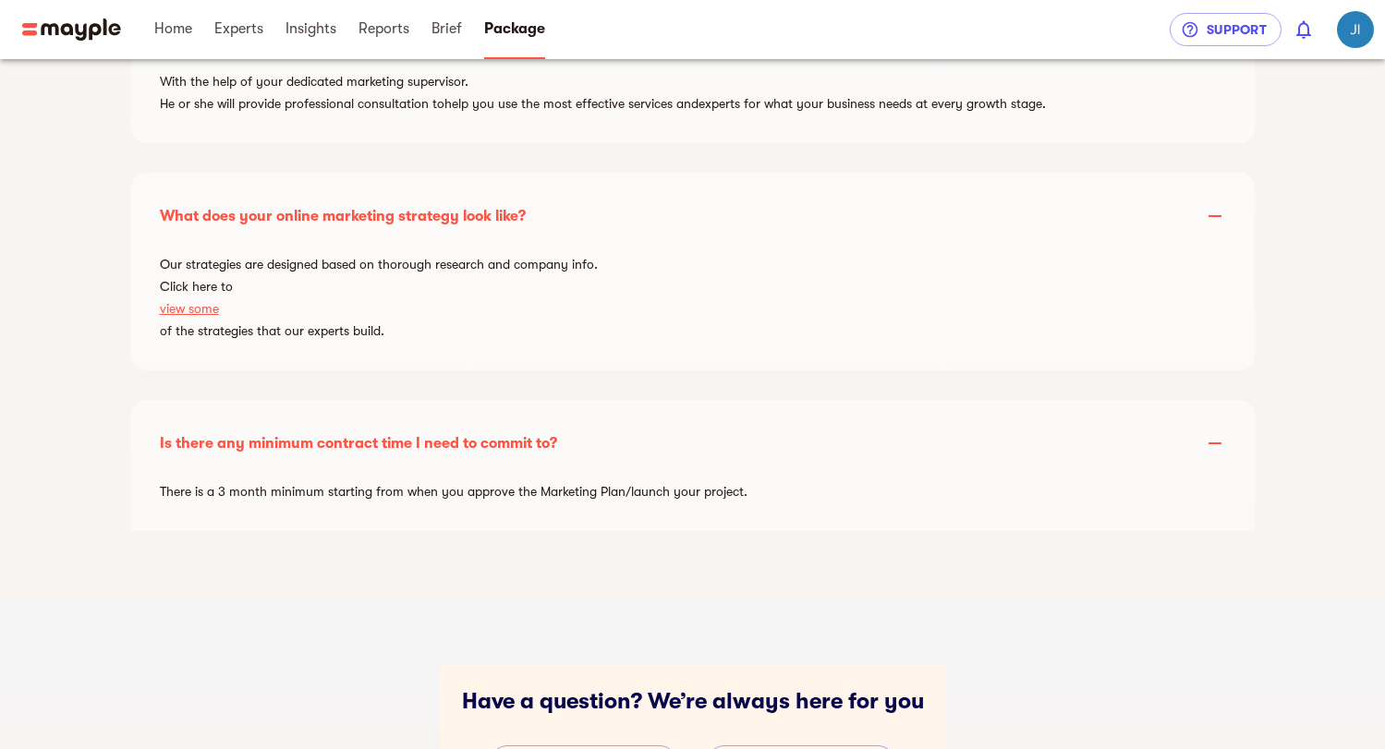
click at [187, 314] on link "view some" at bounding box center [693, 309] width 1066 height 22
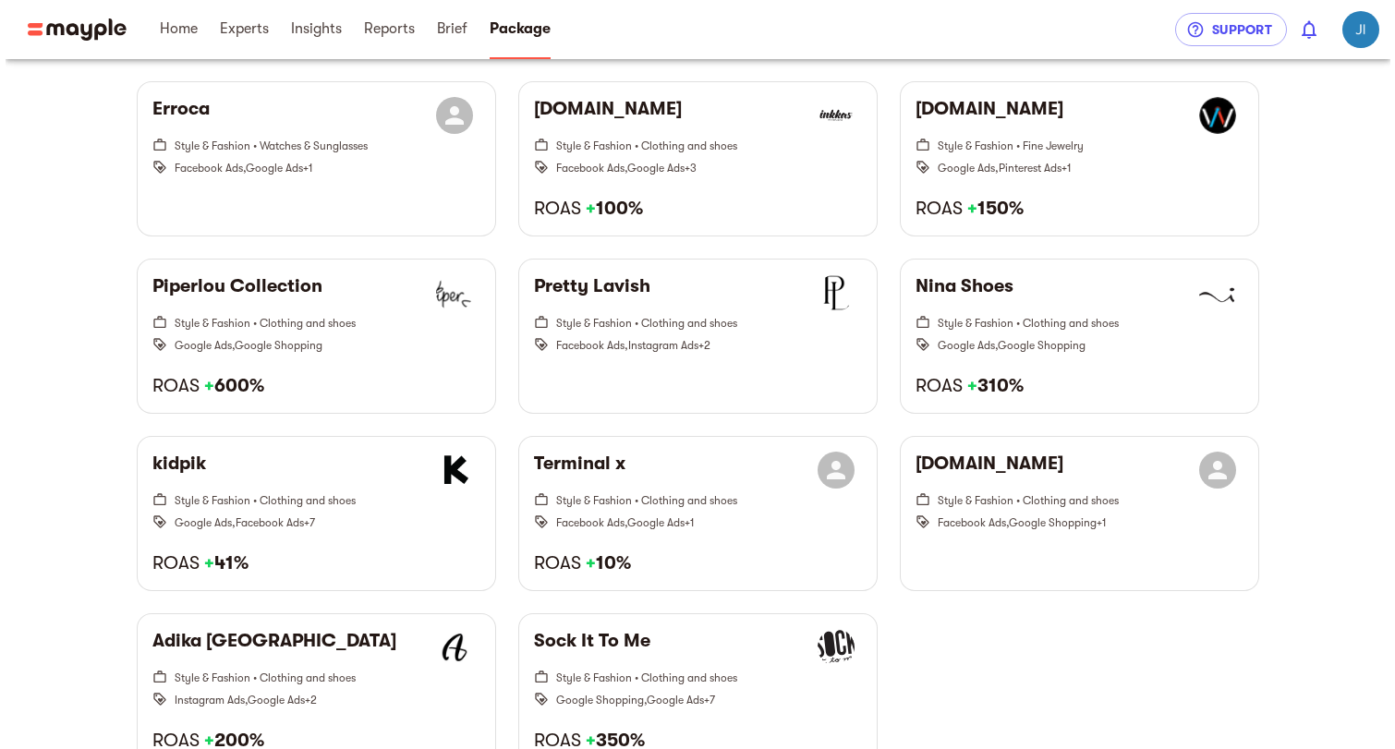
scroll to position [1626, 0]
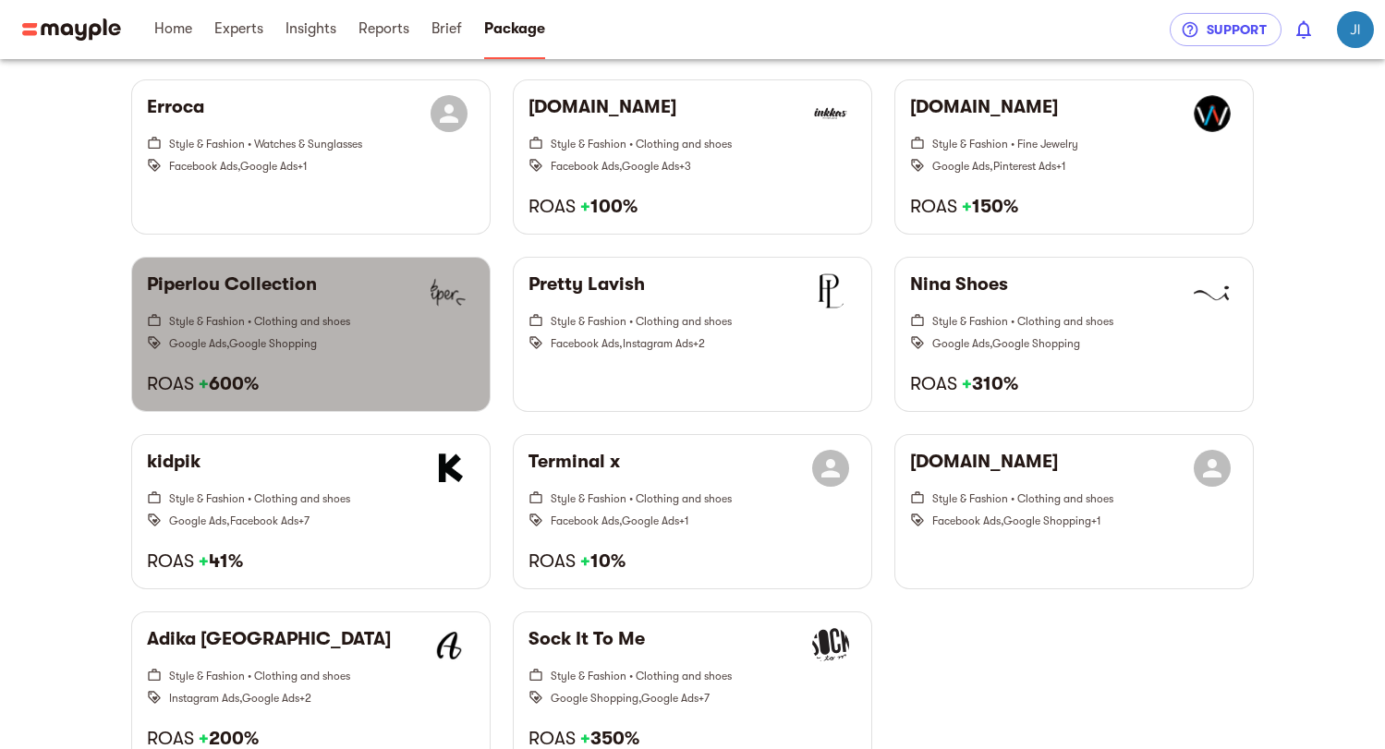
click at [352, 337] on span "Google Ads , Google Shopping" at bounding box center [322, 343] width 306 height 22
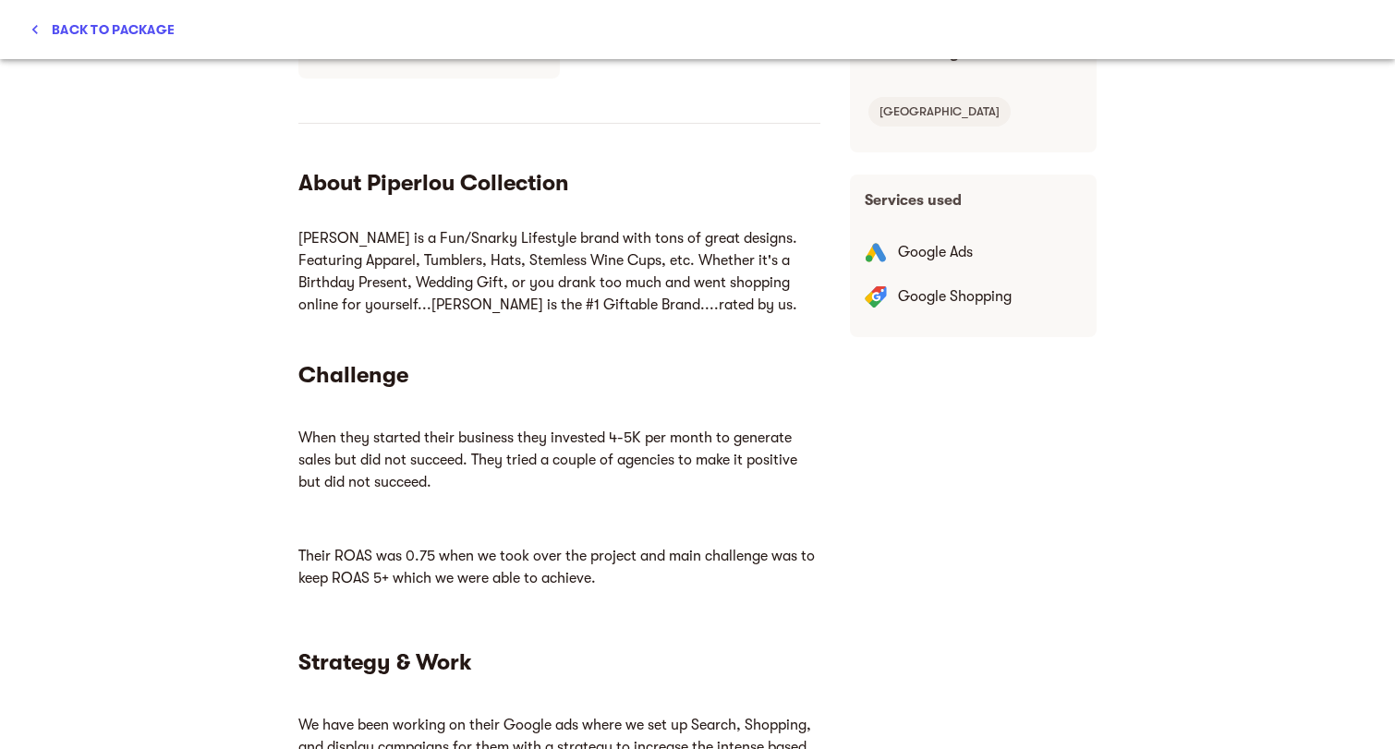
scroll to position [540, 0]
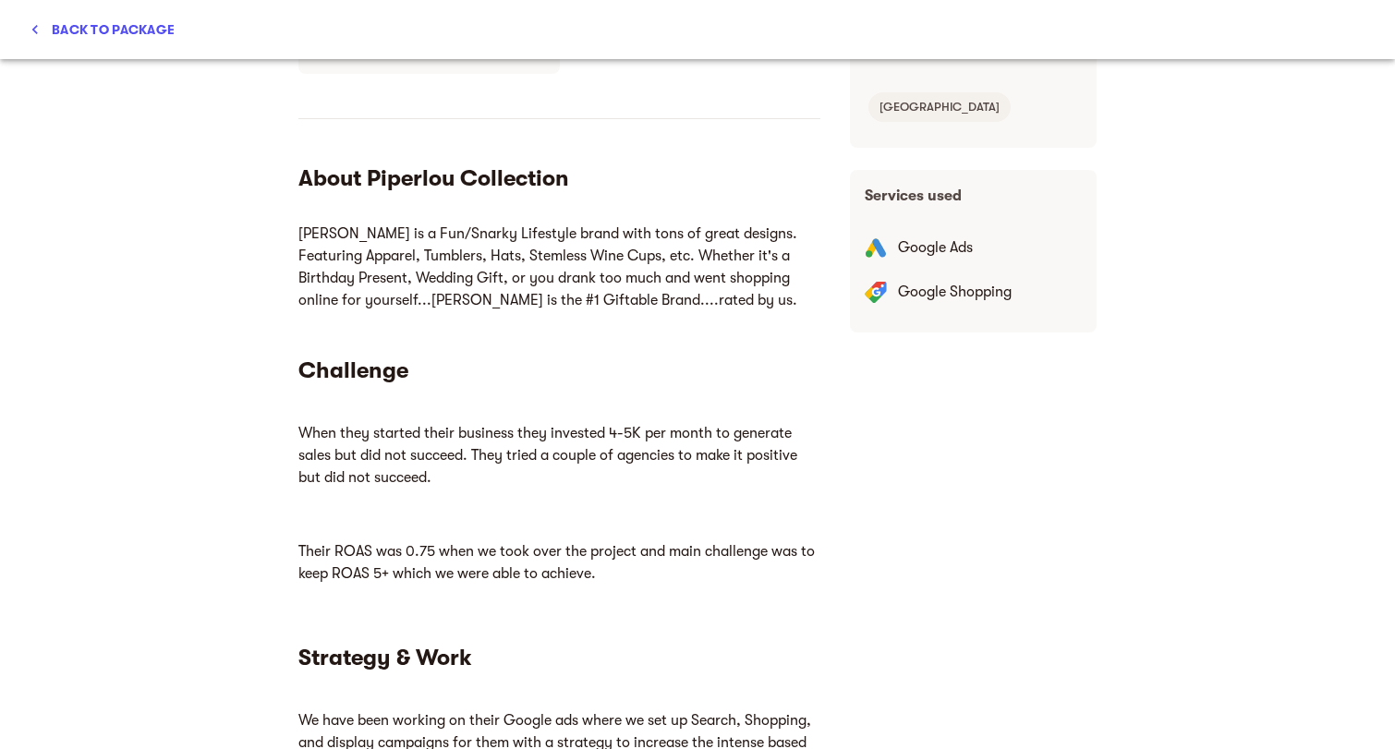
click at [425, 411] on section "Challenge" at bounding box center [559, 477] width 522 height 243
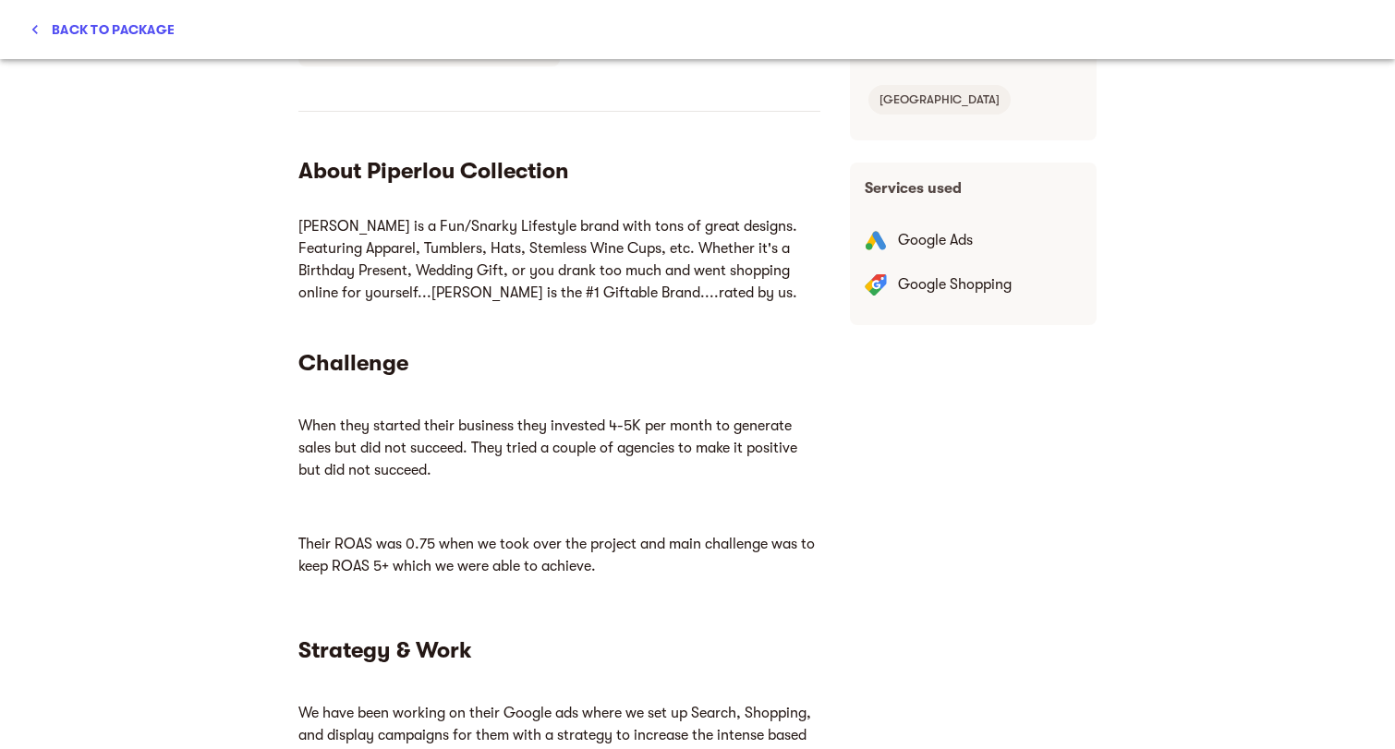
click at [444, 437] on p "When they started their business they invested 4-5K per month to generate sales…" at bounding box center [559, 448] width 522 height 81
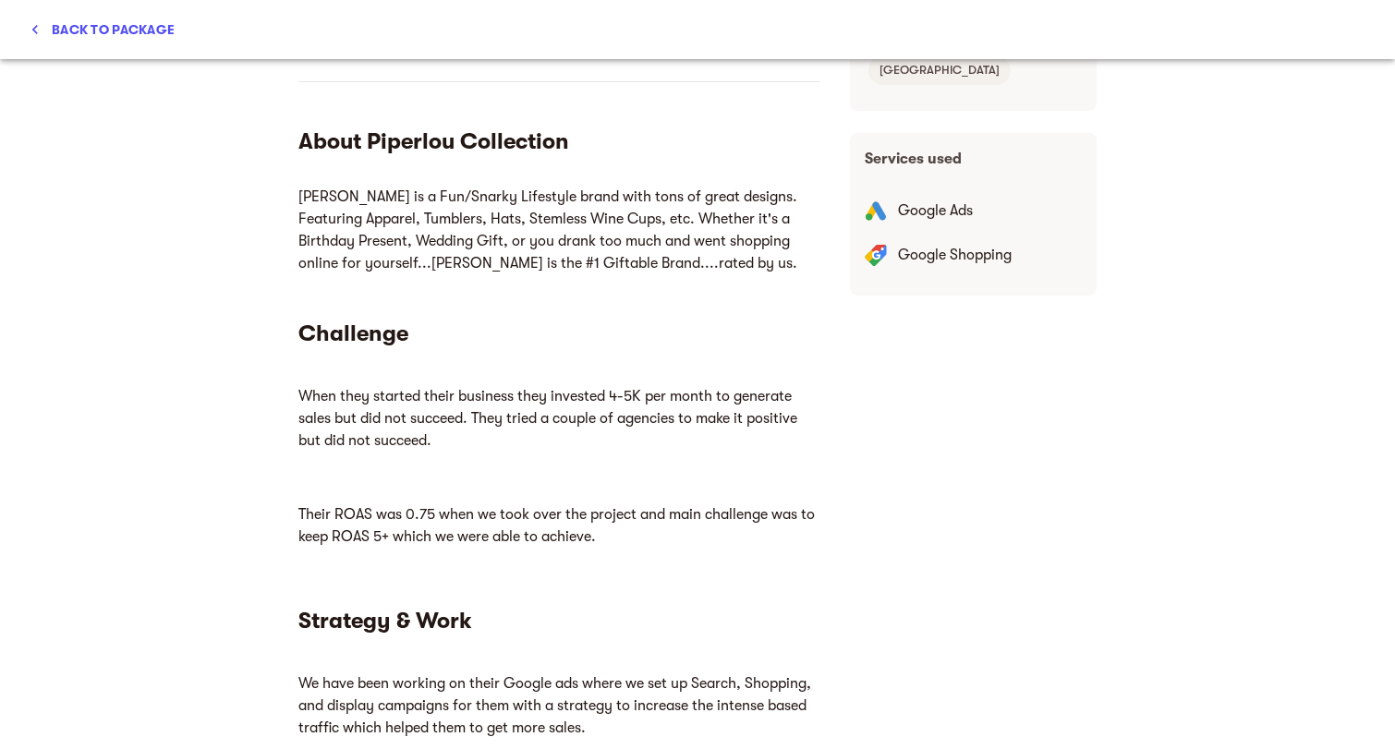
scroll to position [580, 0]
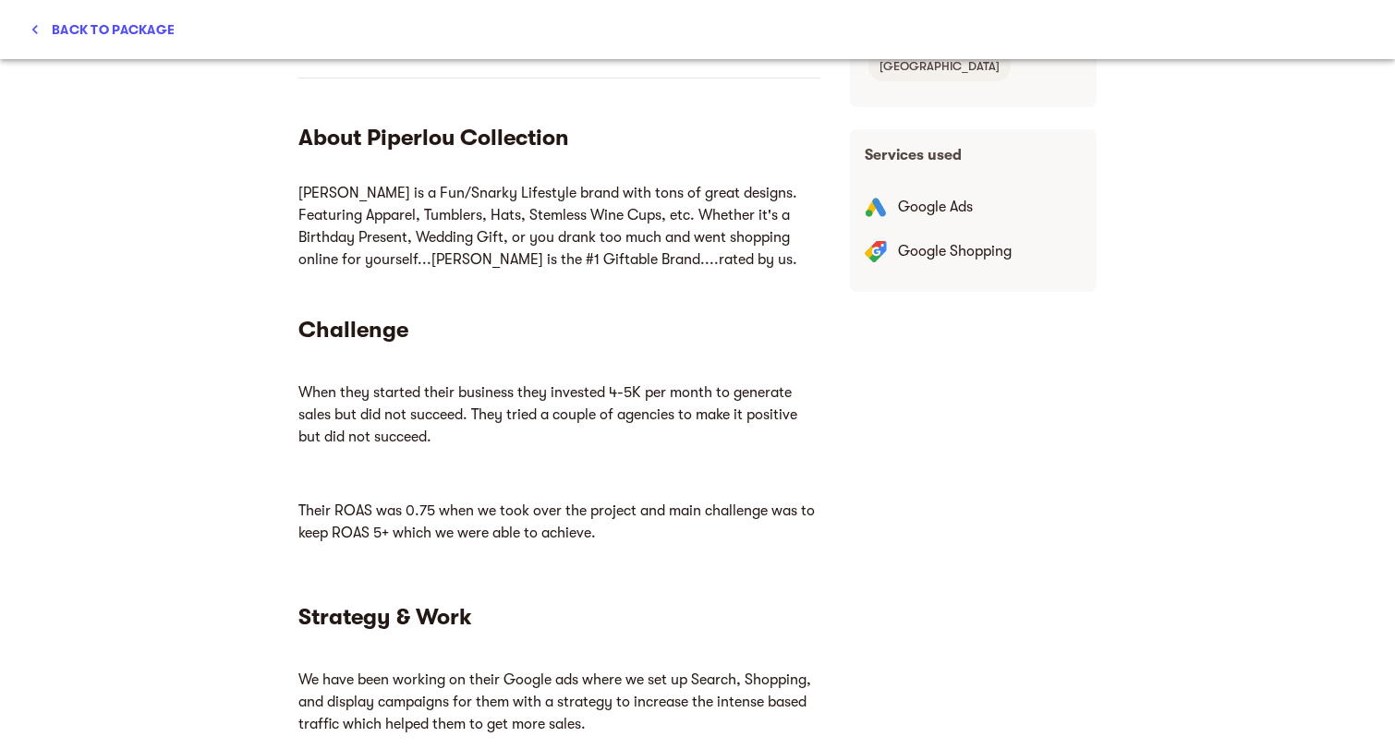
click at [462, 447] on p "When they started their business they invested 4-5K per month to generate sales…" at bounding box center [559, 414] width 522 height 81
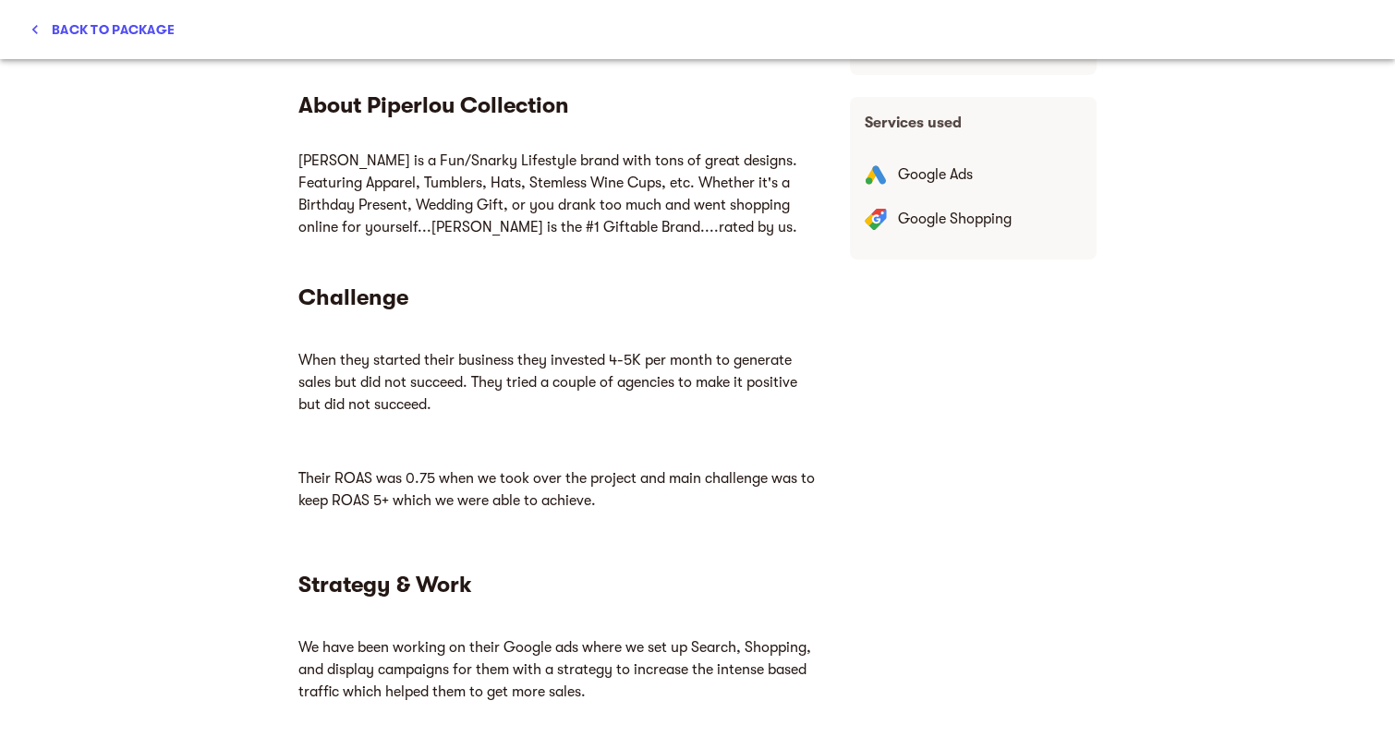
scroll to position [631, 0]
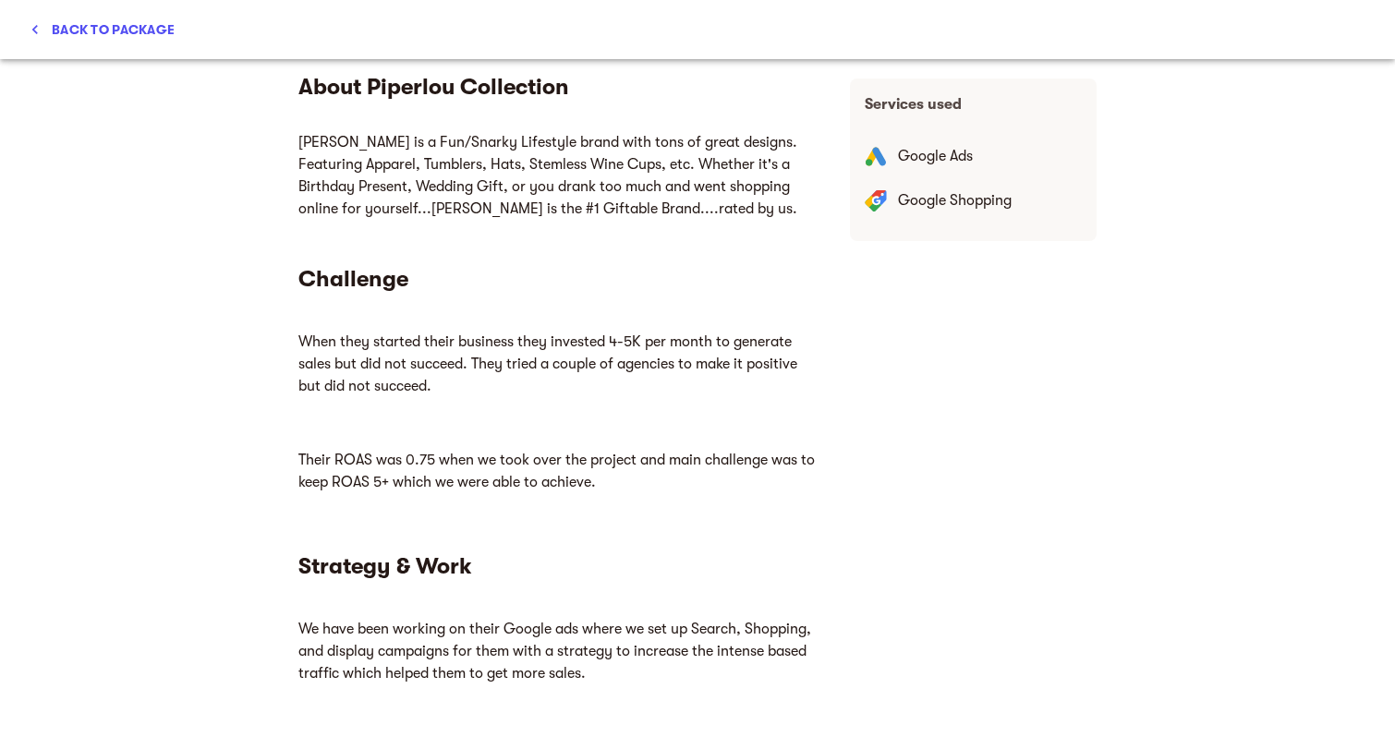
click at [487, 470] on p "Their ROAS was 0.75 when we took over the project and main challenge was to kee…" at bounding box center [559, 471] width 522 height 59
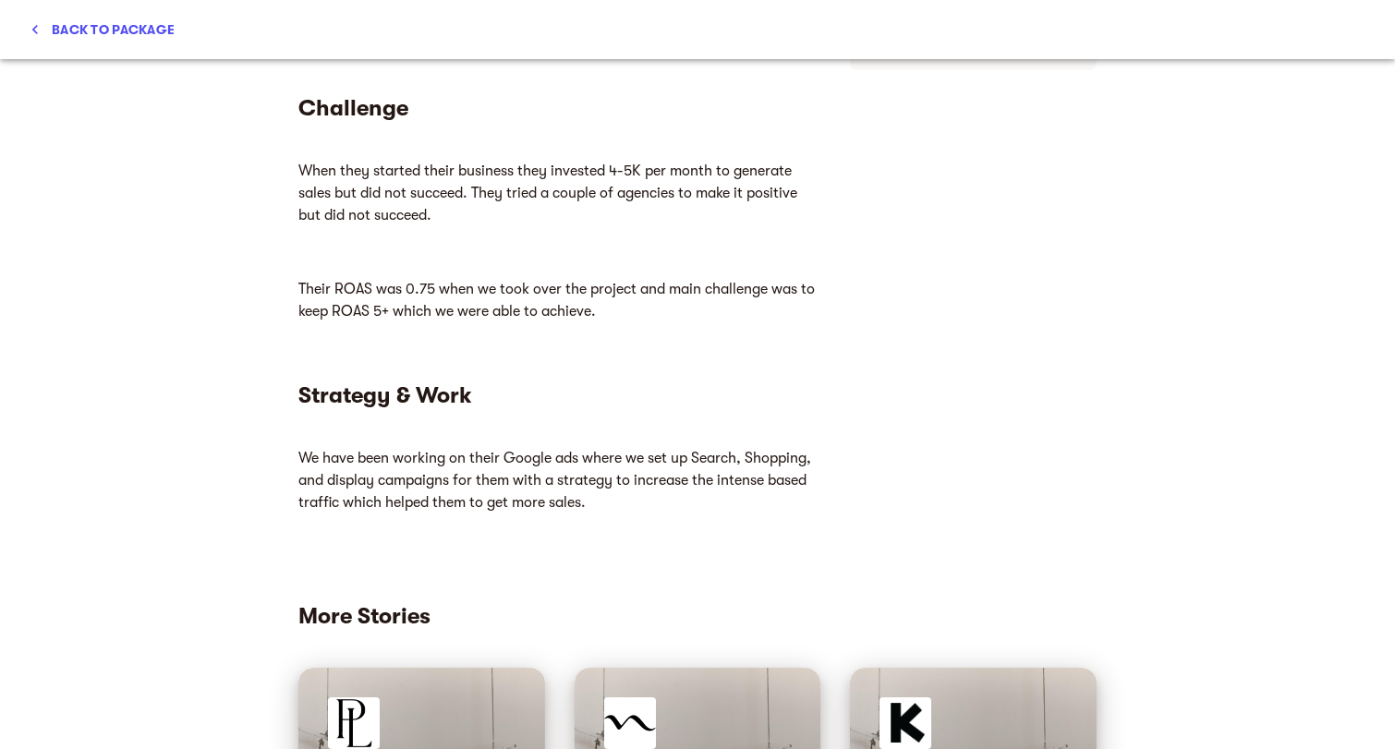
scroll to position [806, 0]
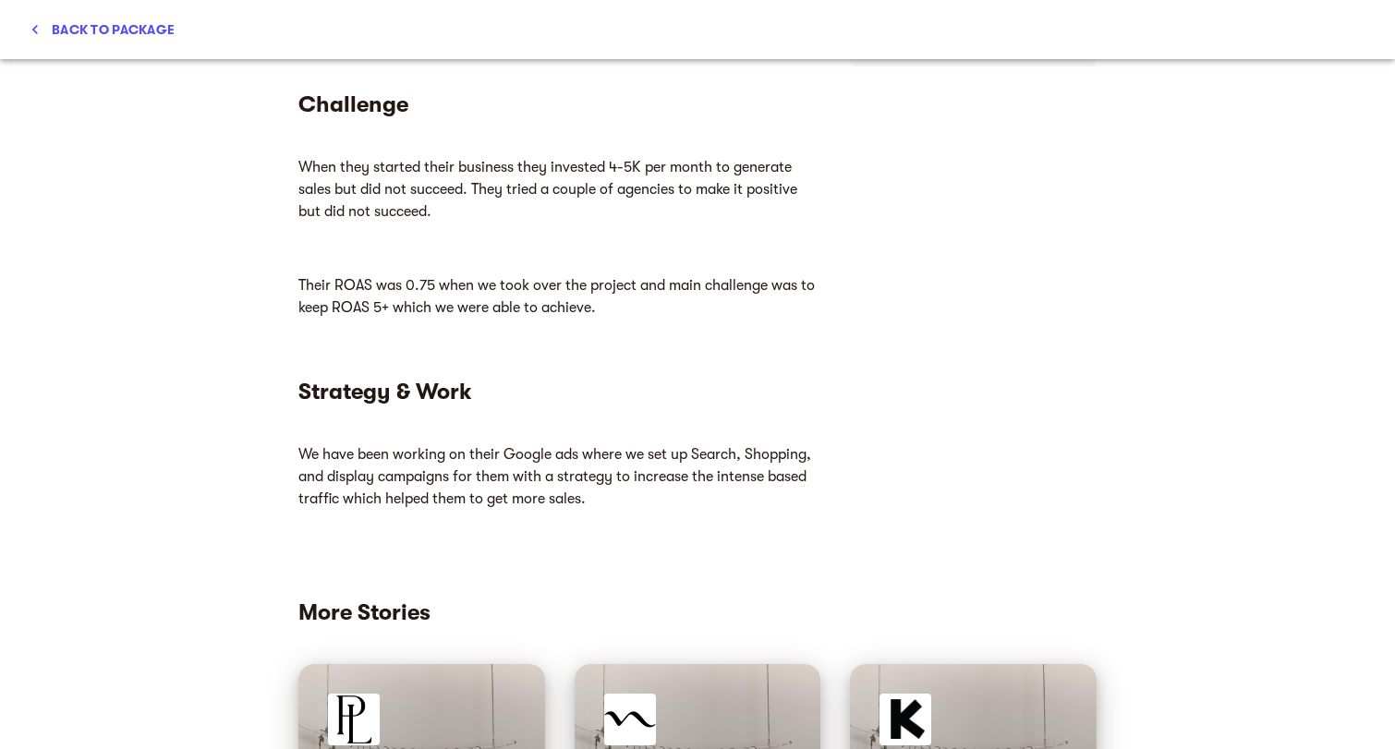
click at [562, 514] on p "We have been working on their Google ads where we set up Search, Shopping, and …" at bounding box center [559, 476] width 522 height 81
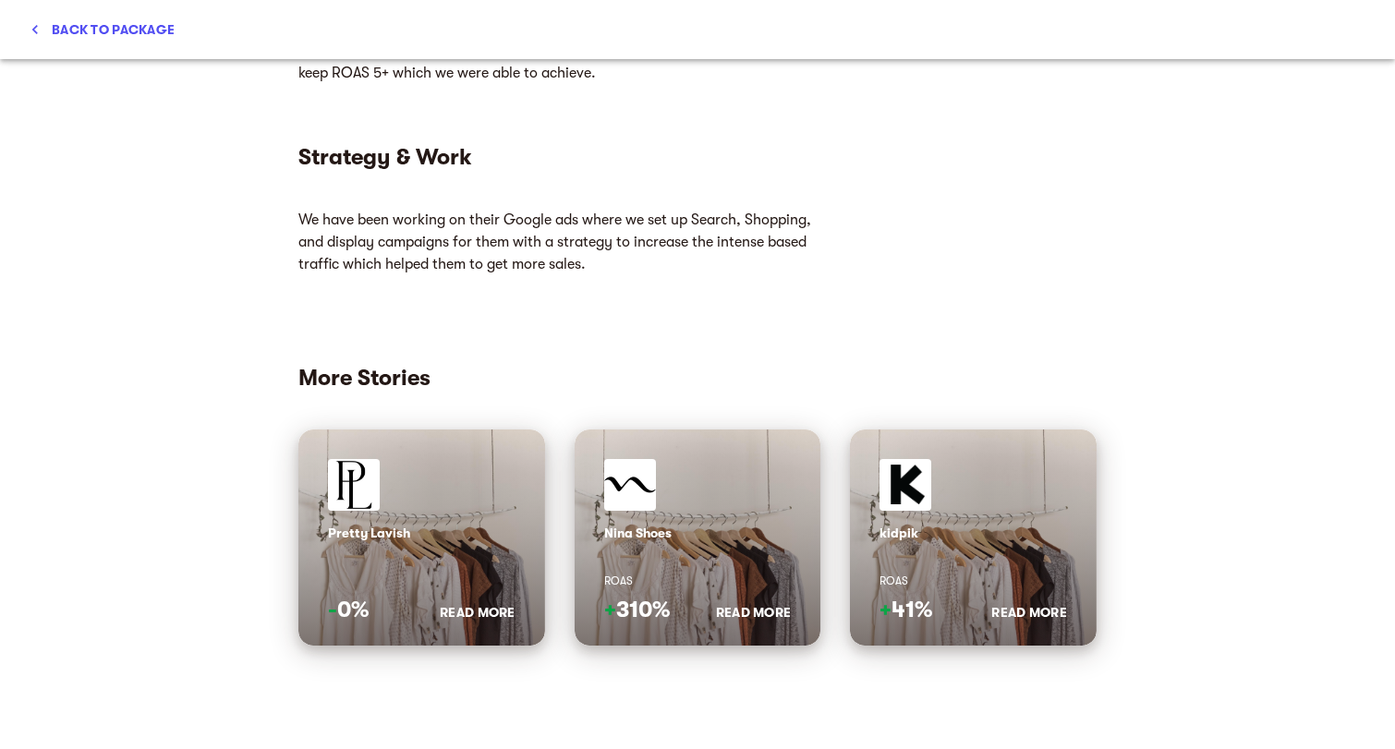
scroll to position [1040, 0]
click at [468, 555] on div "Pretty Lavish" at bounding box center [422, 514] width 188 height 111
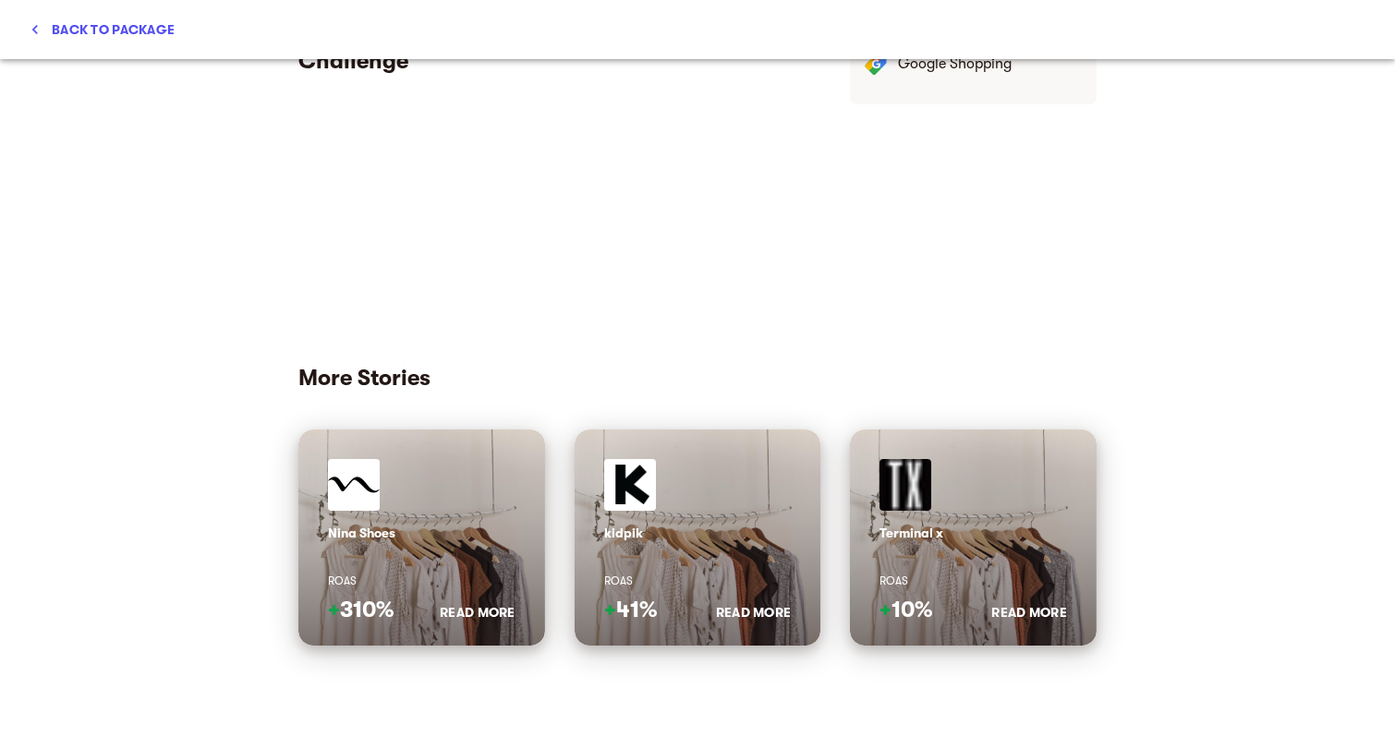
scroll to position [561, 0]
click at [687, 587] on p "ROAS" at bounding box center [698, 581] width 188 height 29
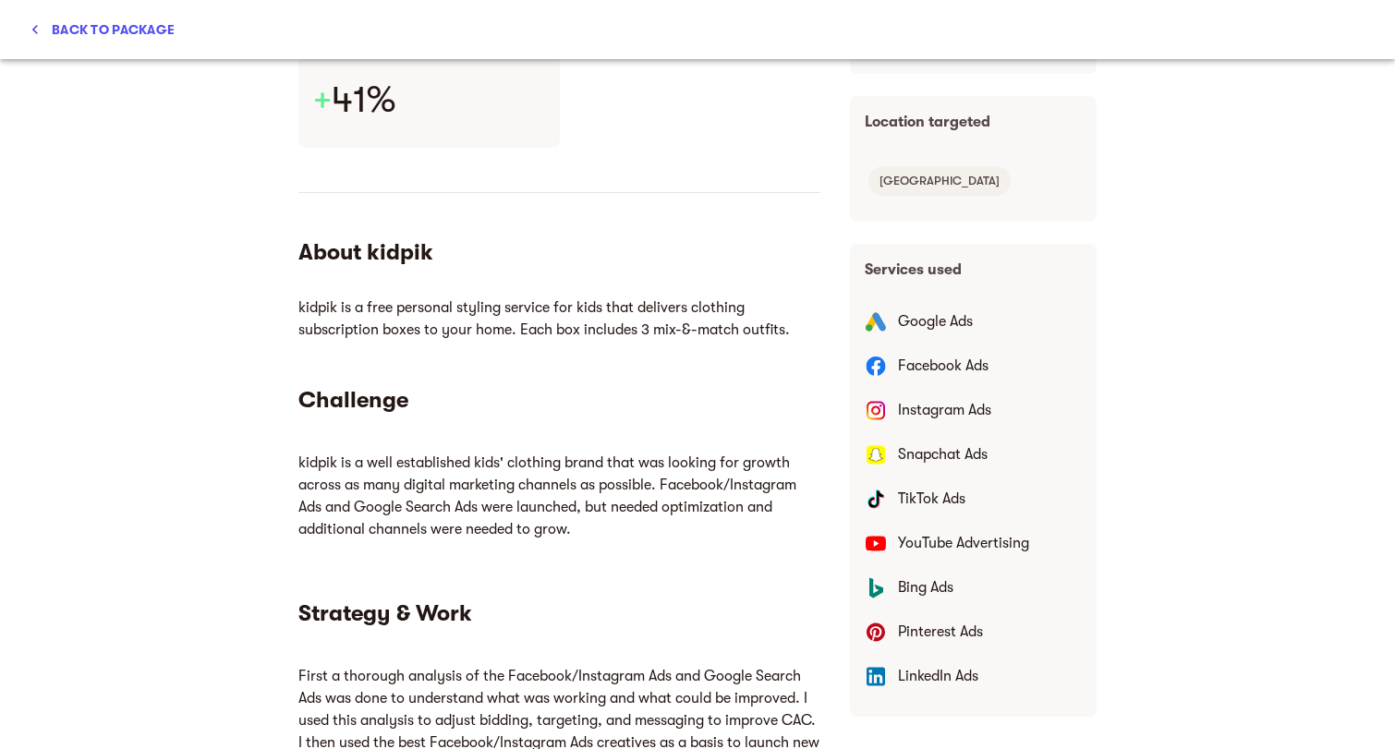
scroll to position [467, 0]
click at [626, 573] on div "Results ROAS (Return On Ad Spend) + 41% About kidpik kidpik is a free personal …" at bounding box center [560, 531] width 552 height 1196
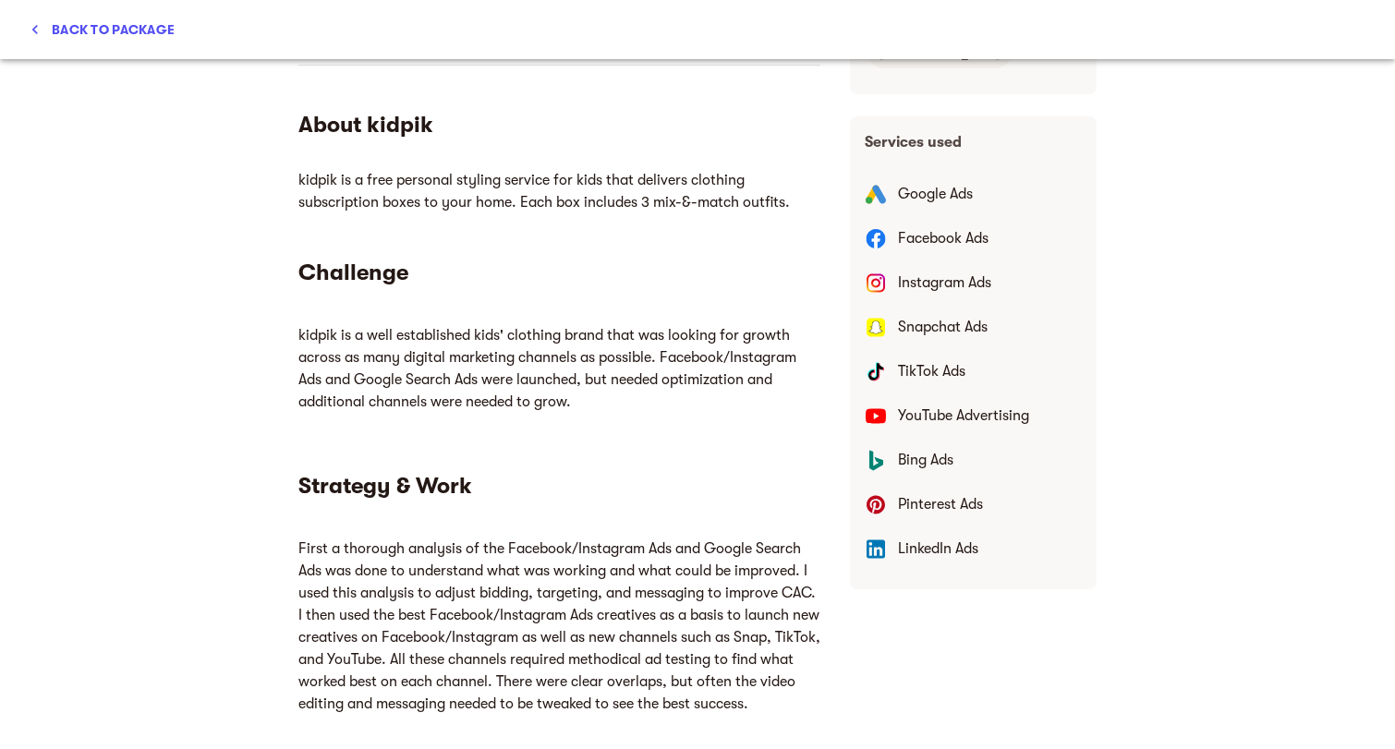
scroll to position [598, 0]
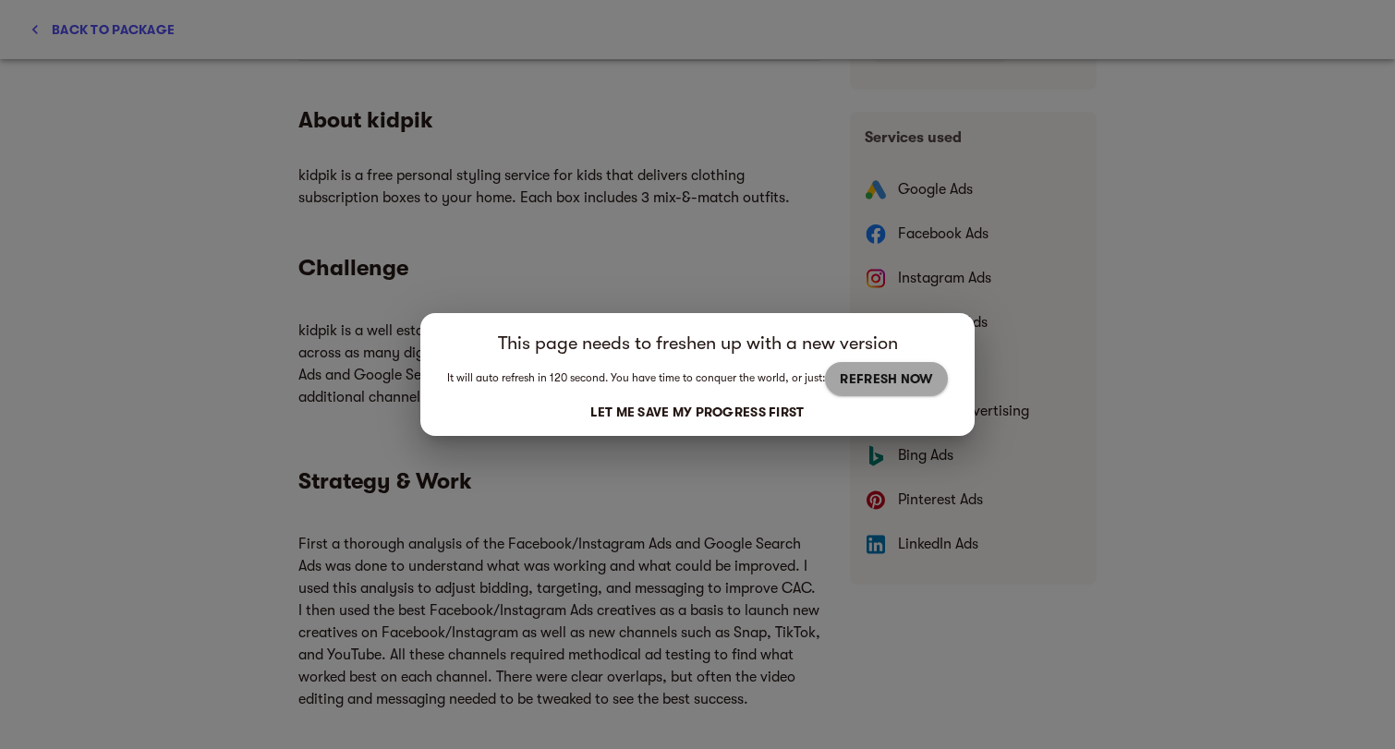
click at [857, 381] on span "REFRESH NOW" at bounding box center [886, 379] width 92 height 22
